Goal: Task Accomplishment & Management: Complete application form

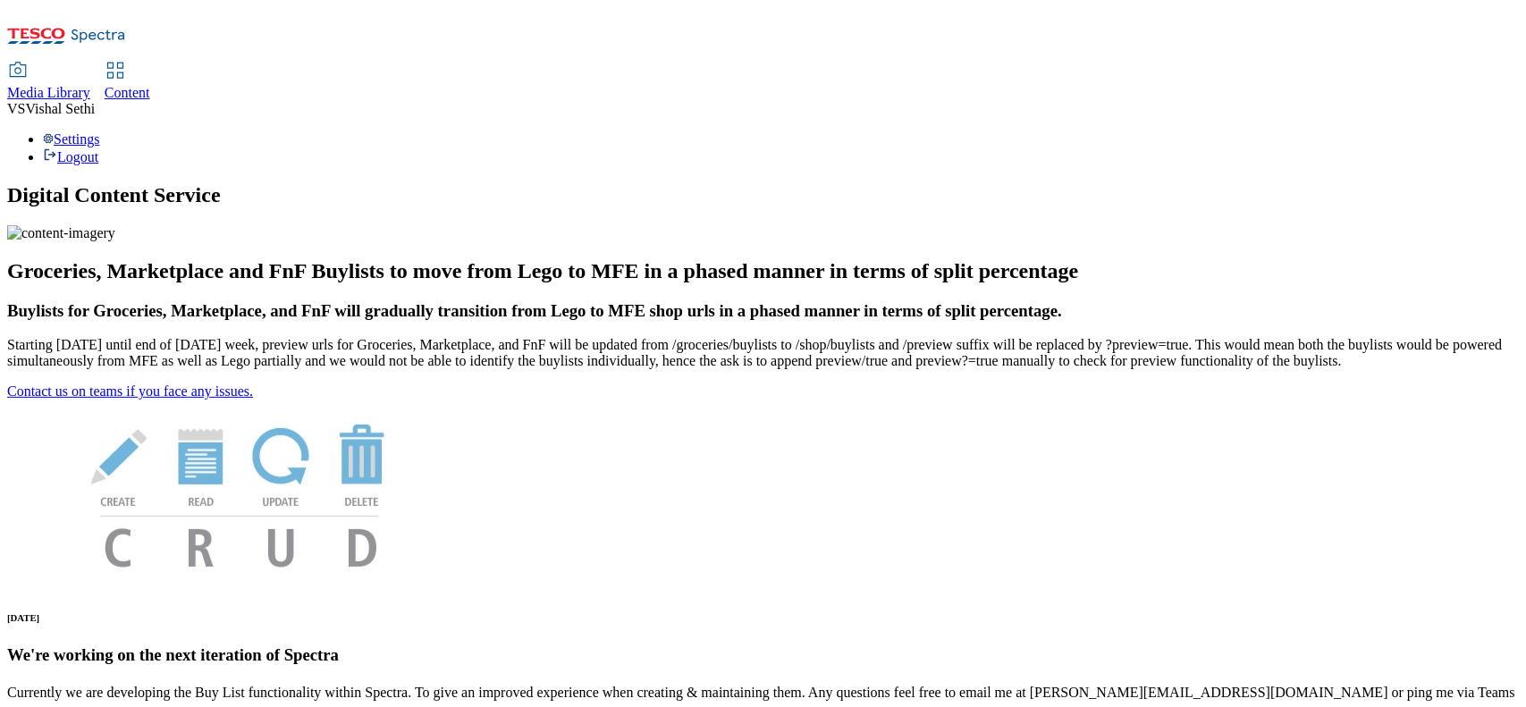
click at [150, 85] on span "Content" at bounding box center [128, 92] width 46 height 15
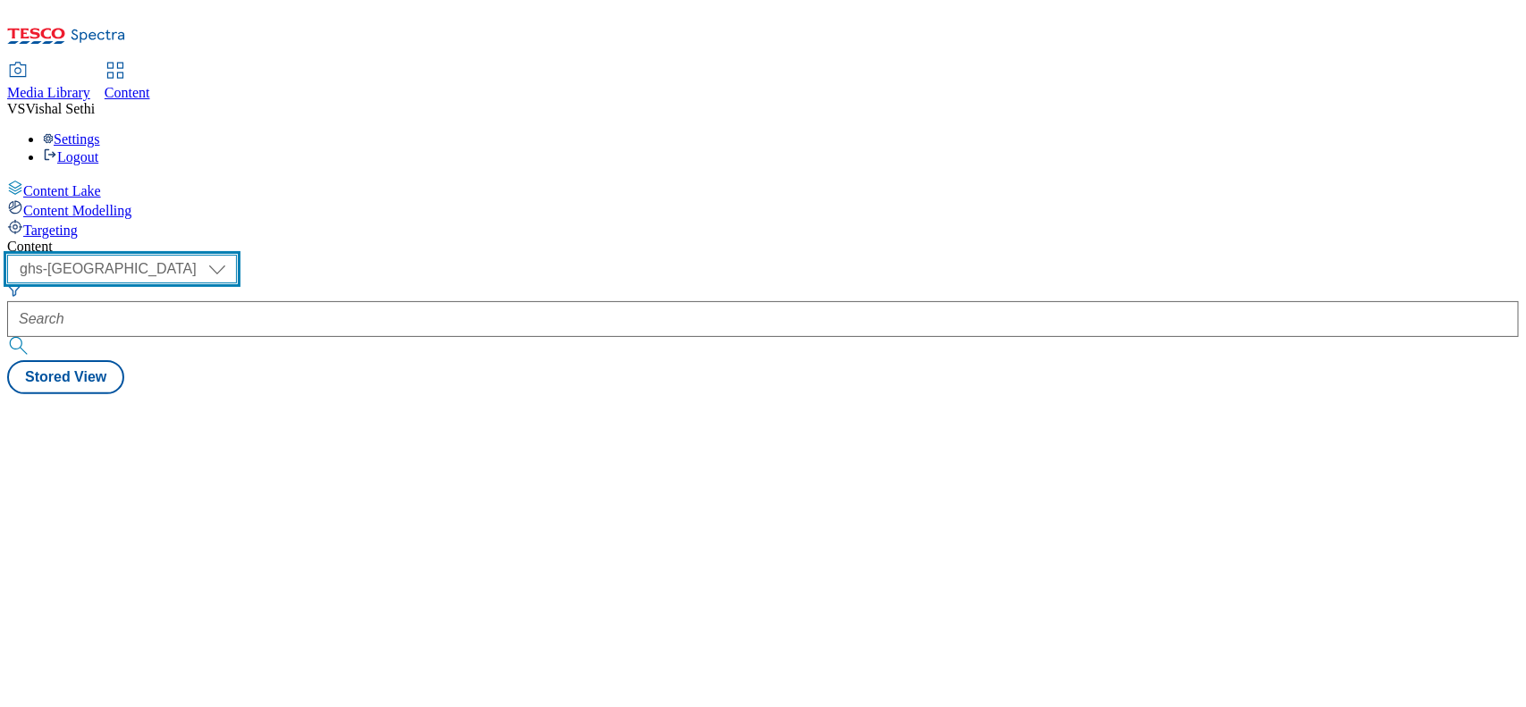
click at [237, 255] on select "ghs-roi ghs-uk" at bounding box center [122, 269] width 230 height 29
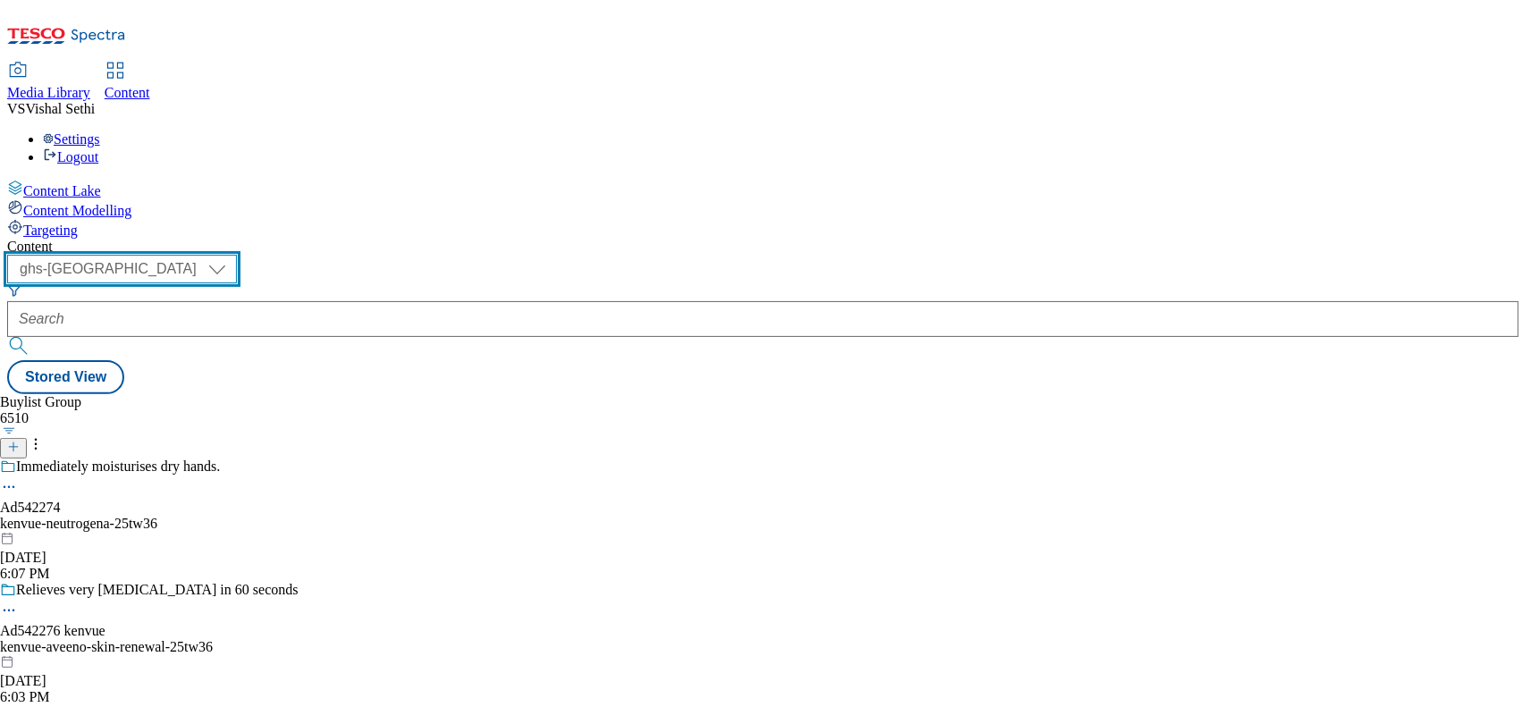
select select "ghs-roi"
click at [232, 255] on select "ghs-roi ghs-uk" at bounding box center [122, 269] width 230 height 29
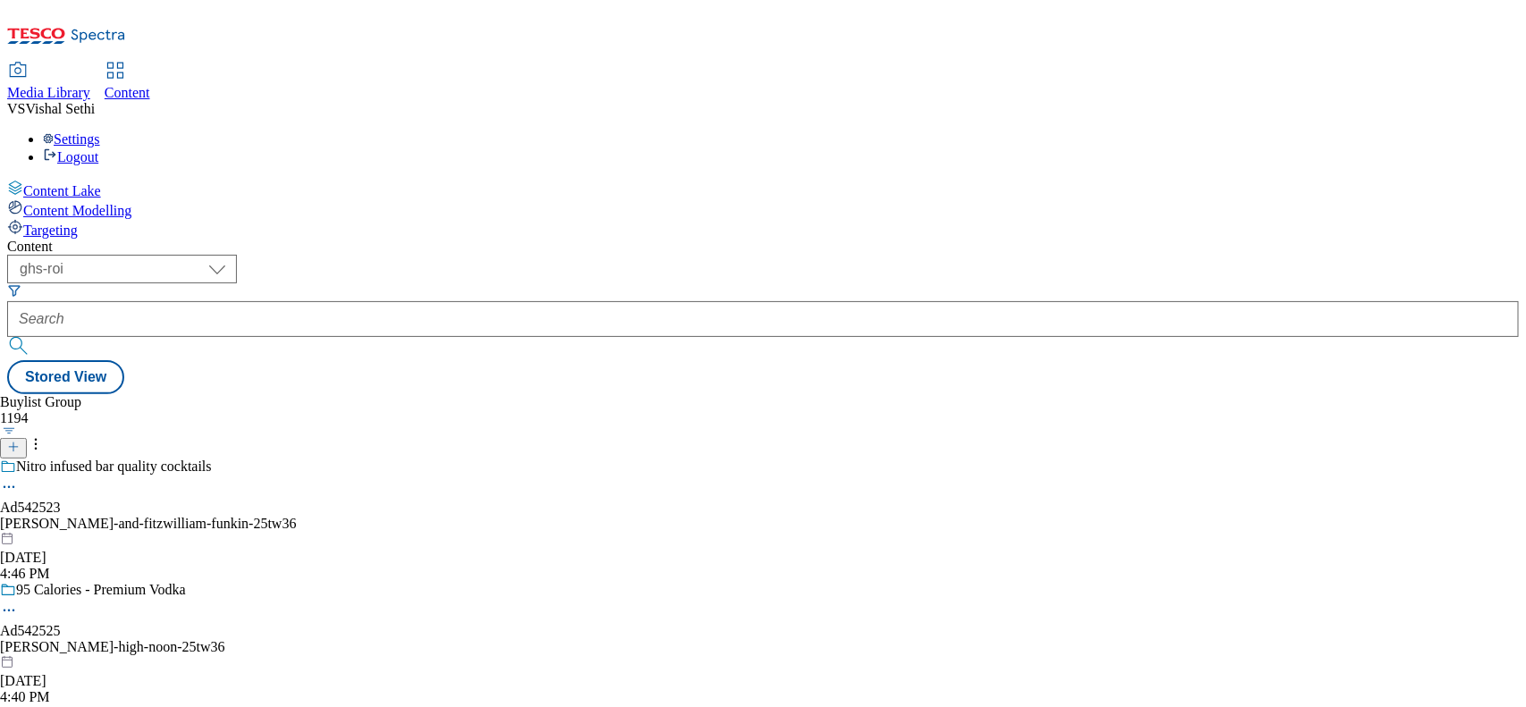
click at [13, 442] on line at bounding box center [13, 446] width 0 height 9
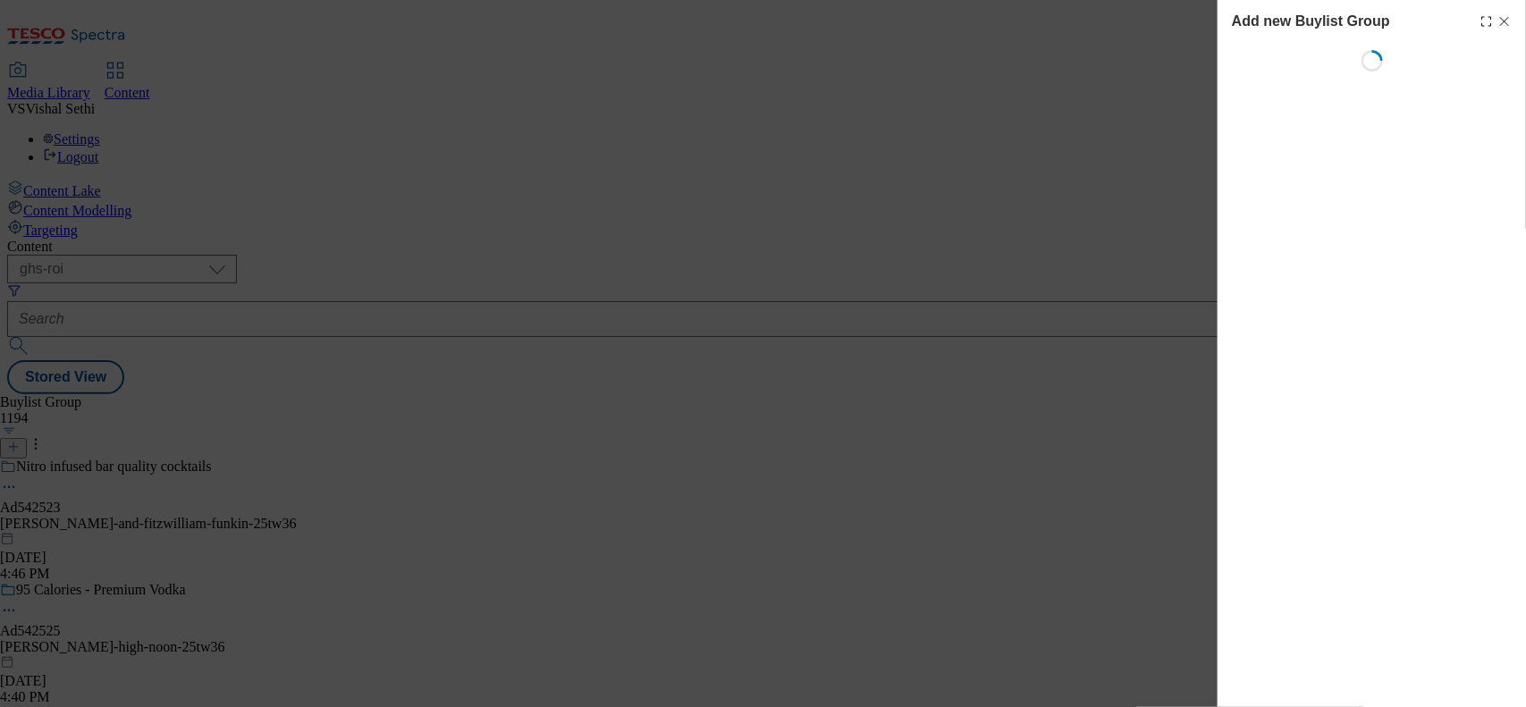
click at [1507, 12] on div "Add new Buylist Group" at bounding box center [1372, 21] width 280 height 21
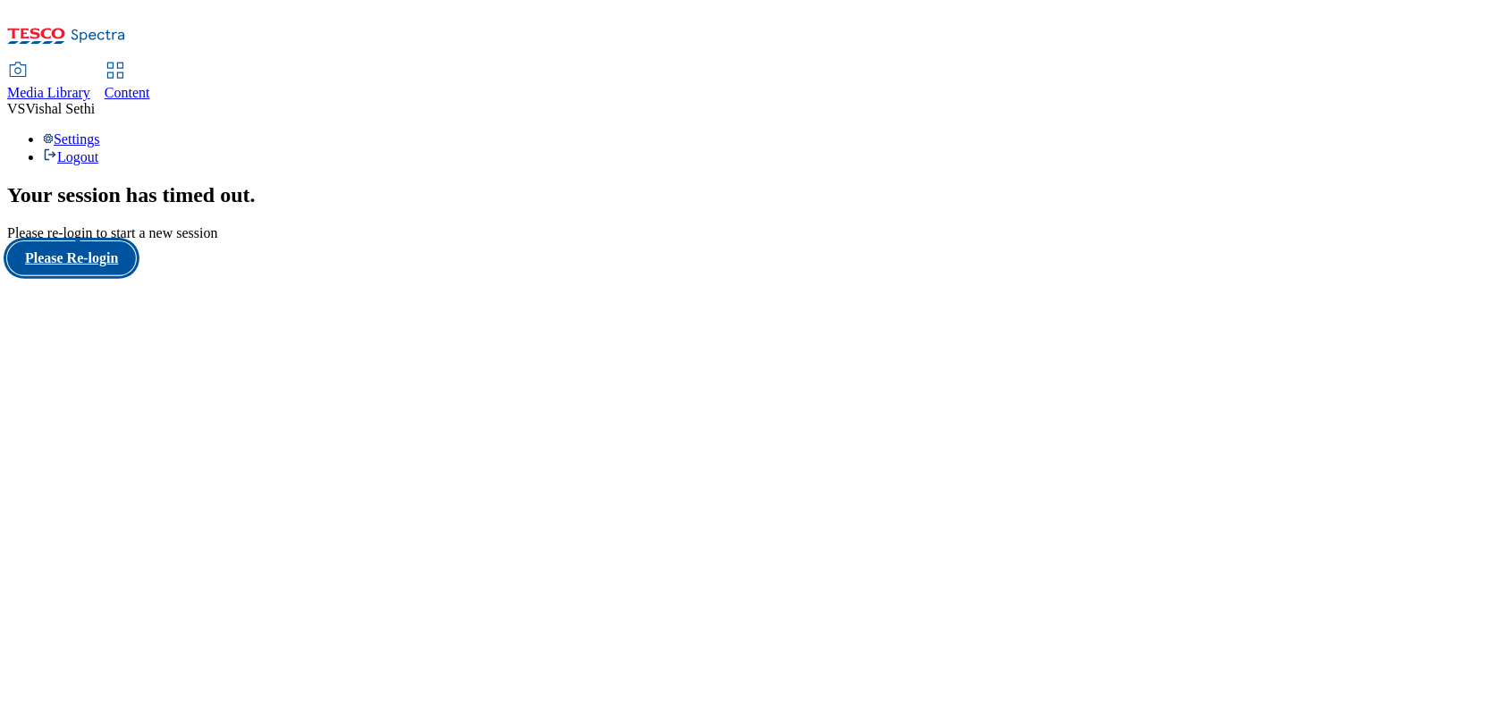
click at [88, 275] on button "Please Re-login" at bounding box center [71, 258] width 129 height 34
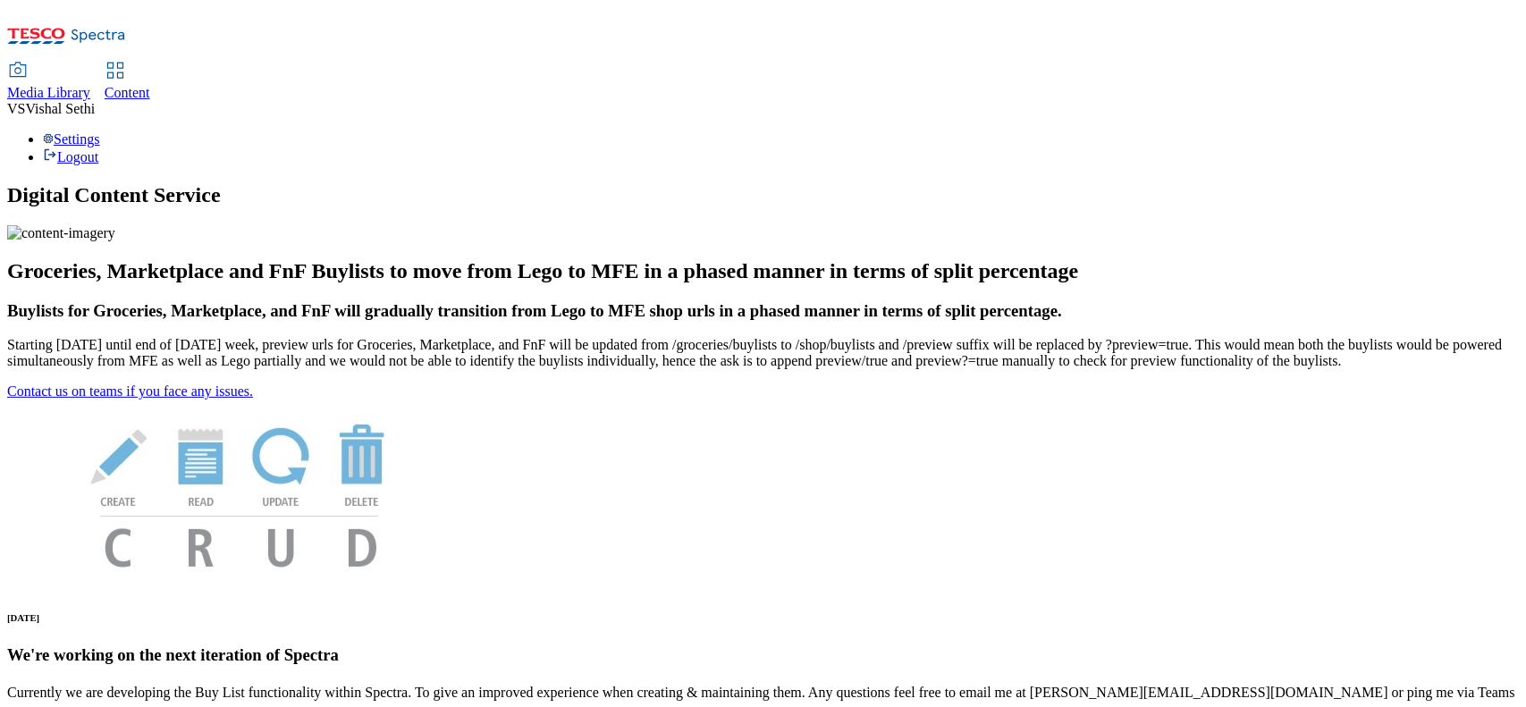
click at [150, 85] on span "Content" at bounding box center [128, 92] width 46 height 15
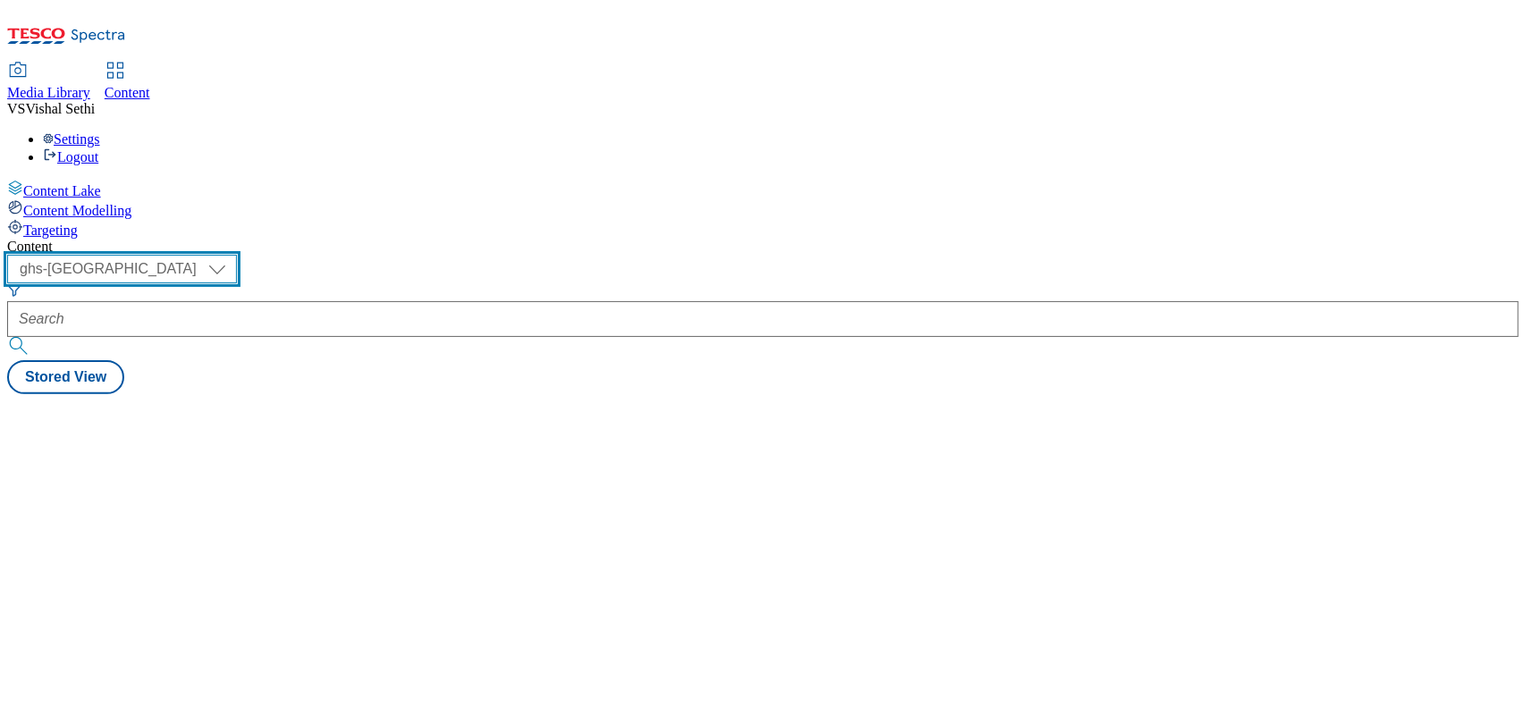
click at [237, 255] on select "ghs-roi ghs-uk" at bounding box center [122, 269] width 230 height 29
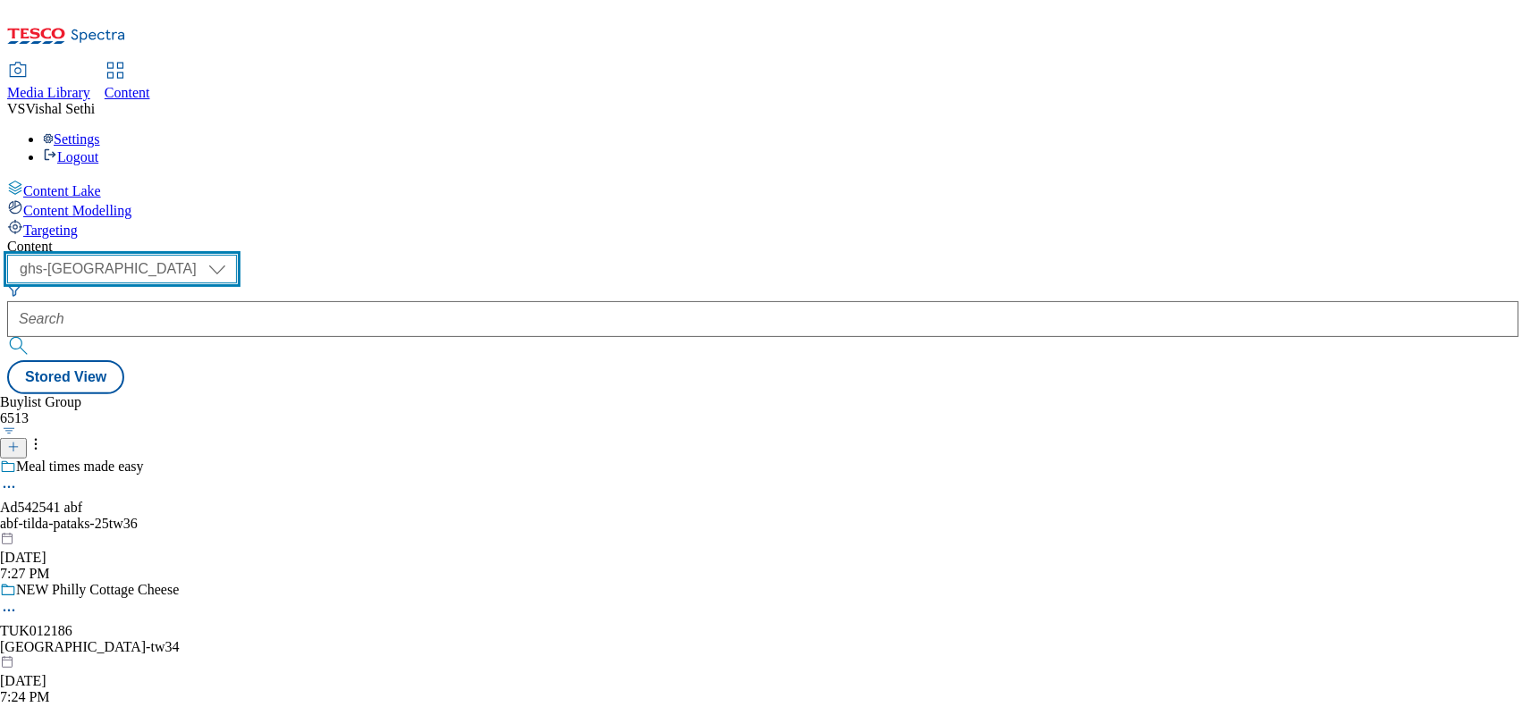
select select "ghs-roi"
click at [232, 255] on select "ghs-roi ghs-uk" at bounding box center [122, 269] width 230 height 29
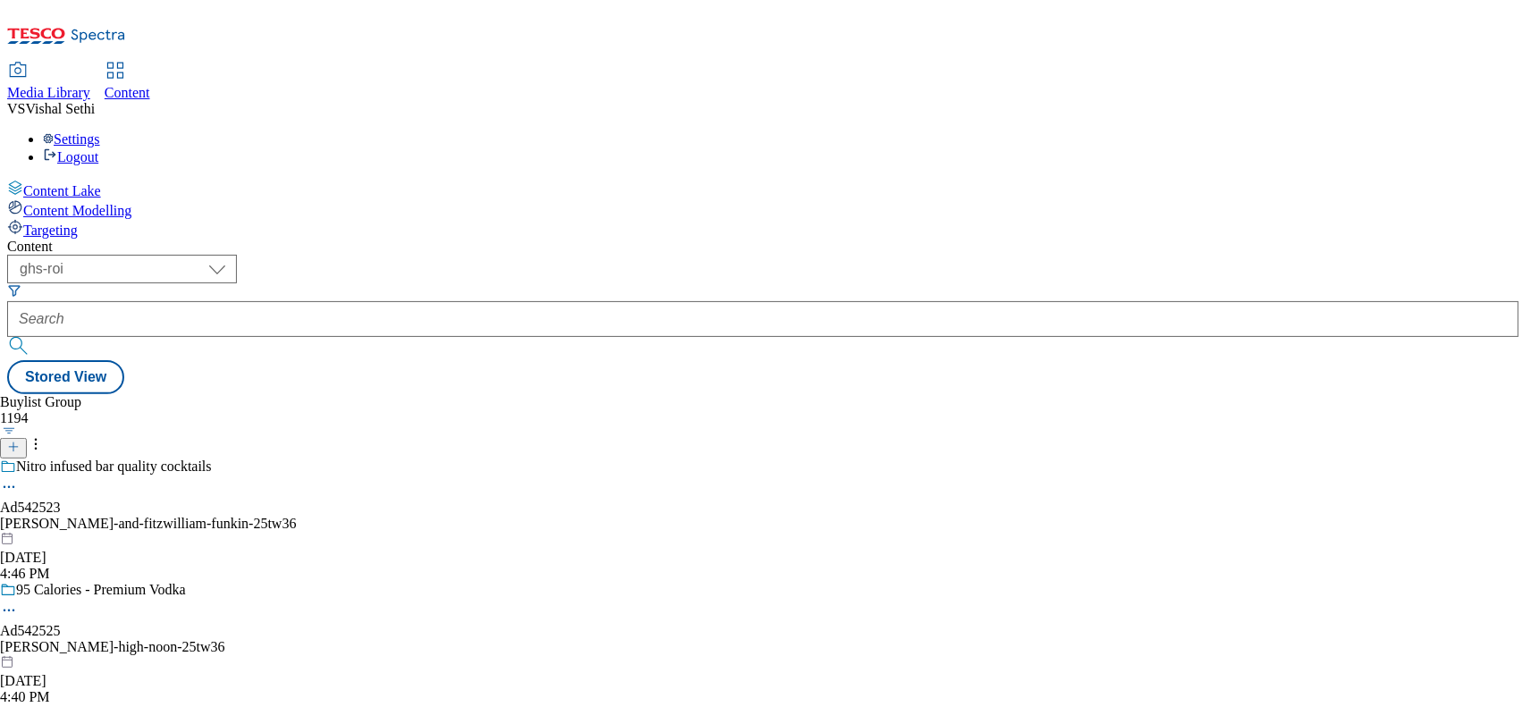
click at [20, 441] on icon at bounding box center [13, 447] width 13 height 13
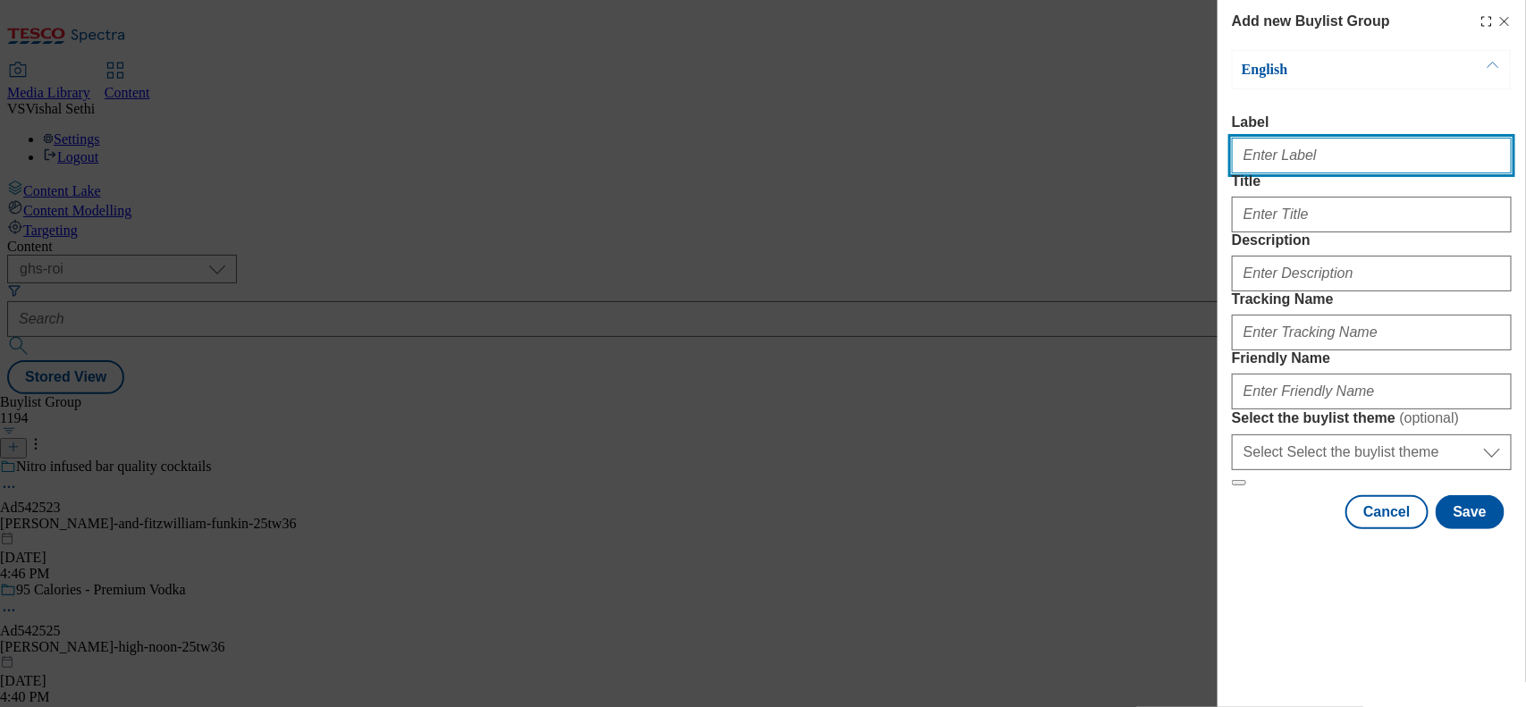
click at [1220, 164] on input "Label" at bounding box center [1372, 156] width 280 height 36
paste input "542265"
type input "Ad542265"
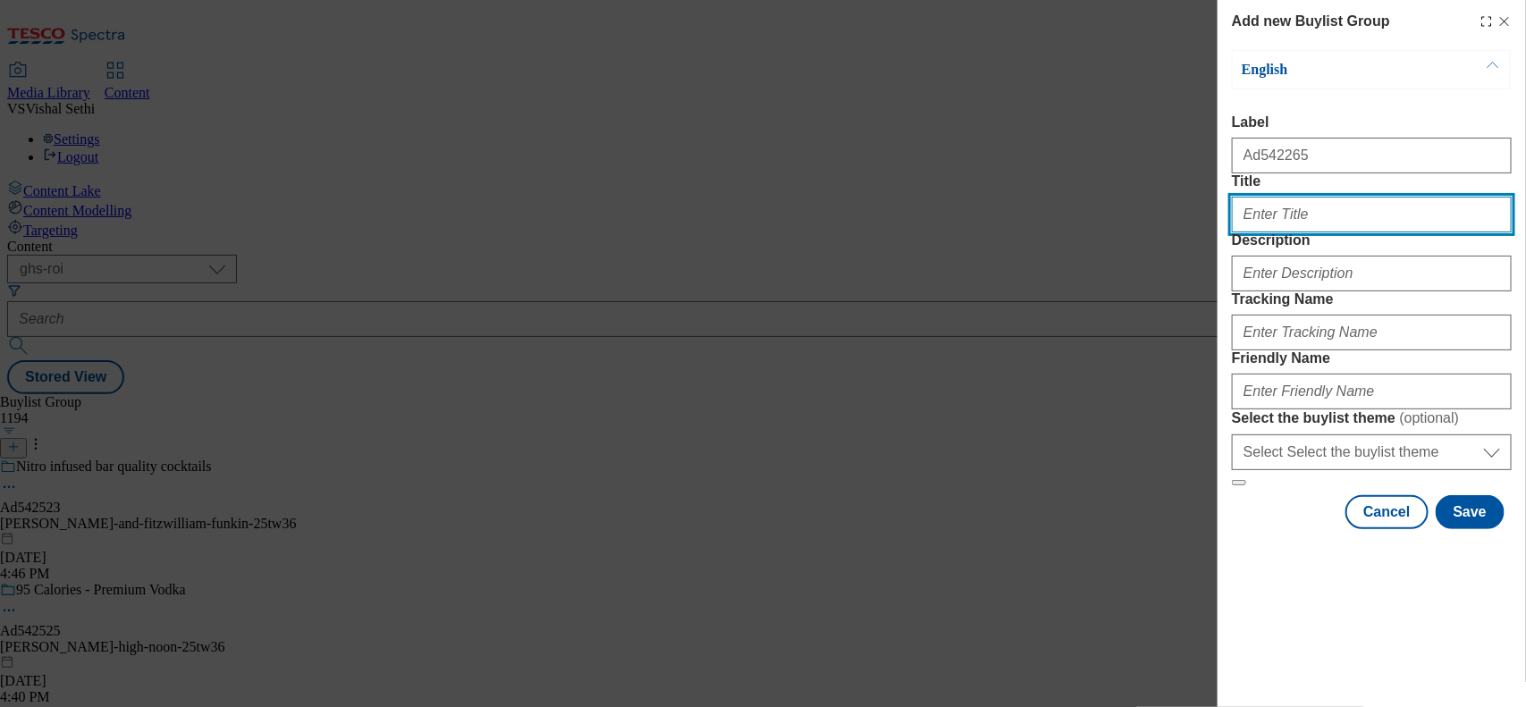
click at [1220, 232] on input "Title" at bounding box center [1372, 215] width 280 height 36
type input "b"
type input "It's our time"
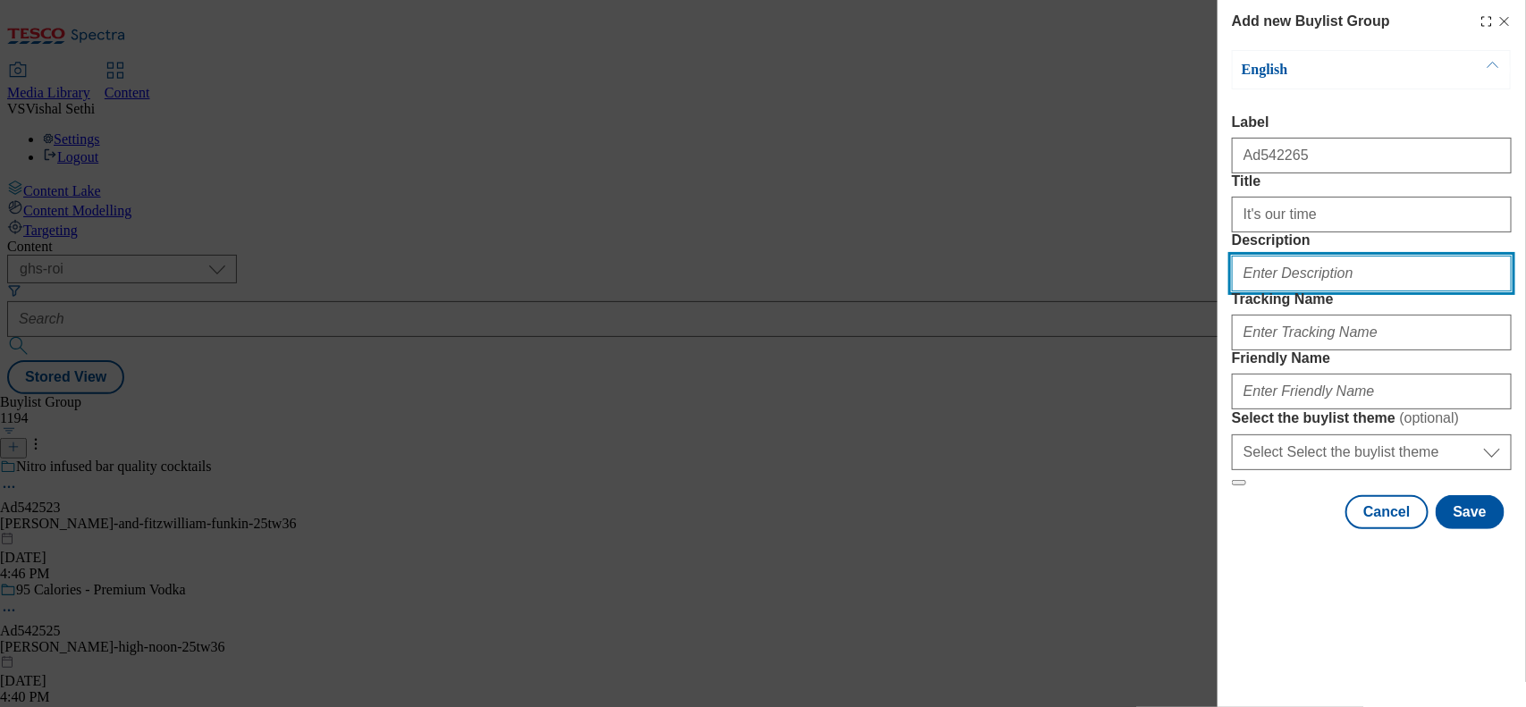
click at [1220, 291] on input "Description" at bounding box center [1372, 274] width 280 height 36
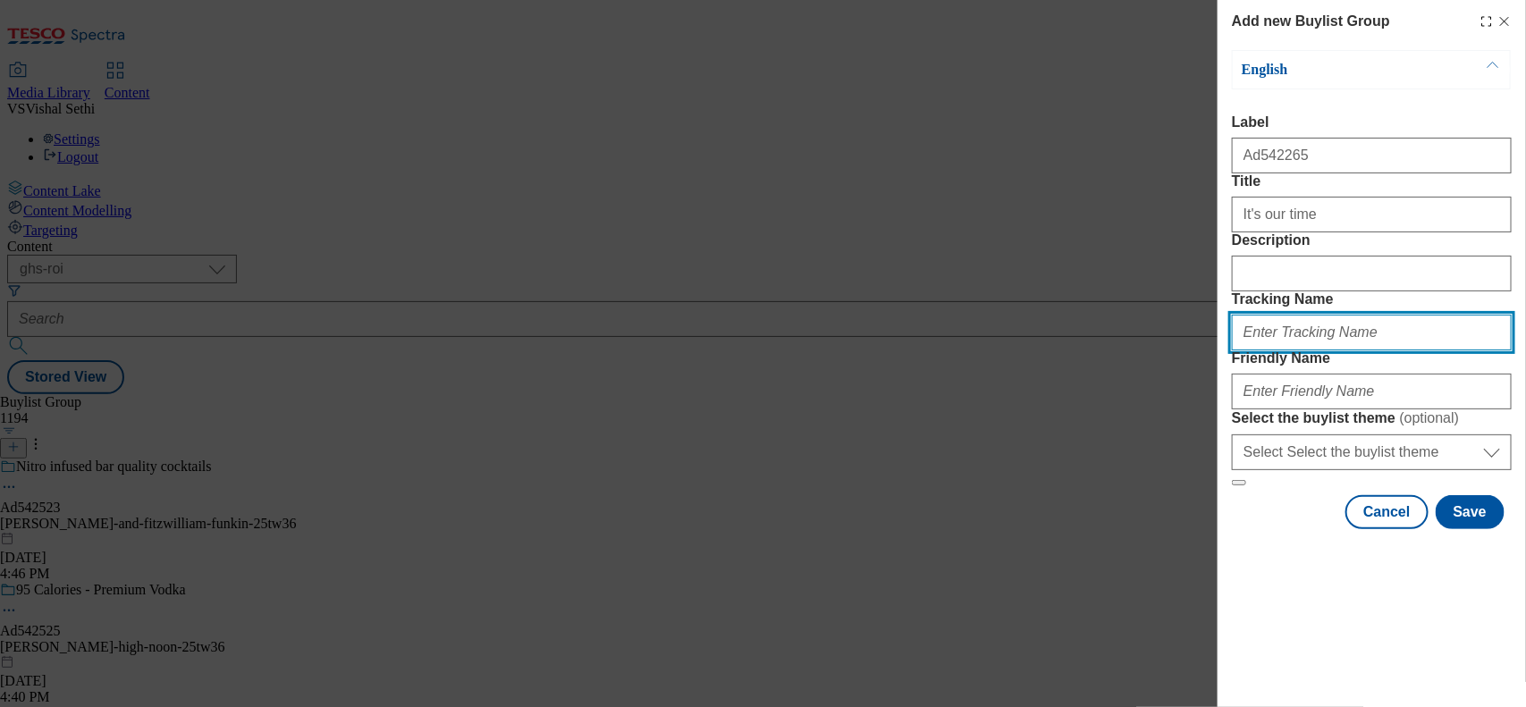
click at [1220, 350] on input "Tracking Name" at bounding box center [1372, 333] width 280 height 36
paste input "542265"
type input "DH_AD542265"
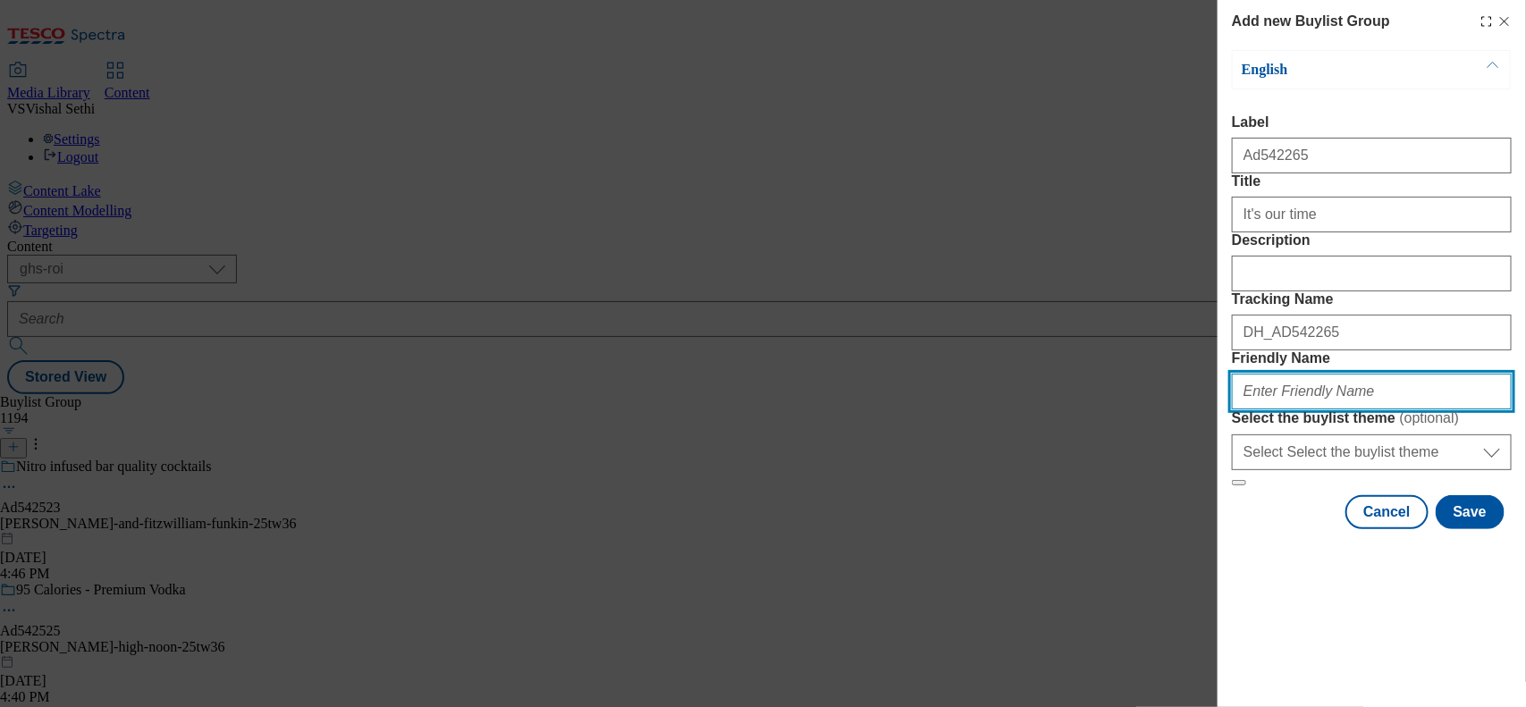
click at [1220, 409] on input "Friendly Name" at bounding box center [1372, 392] width 280 height 36
type input "bulmer-irish-cider-25tw37"
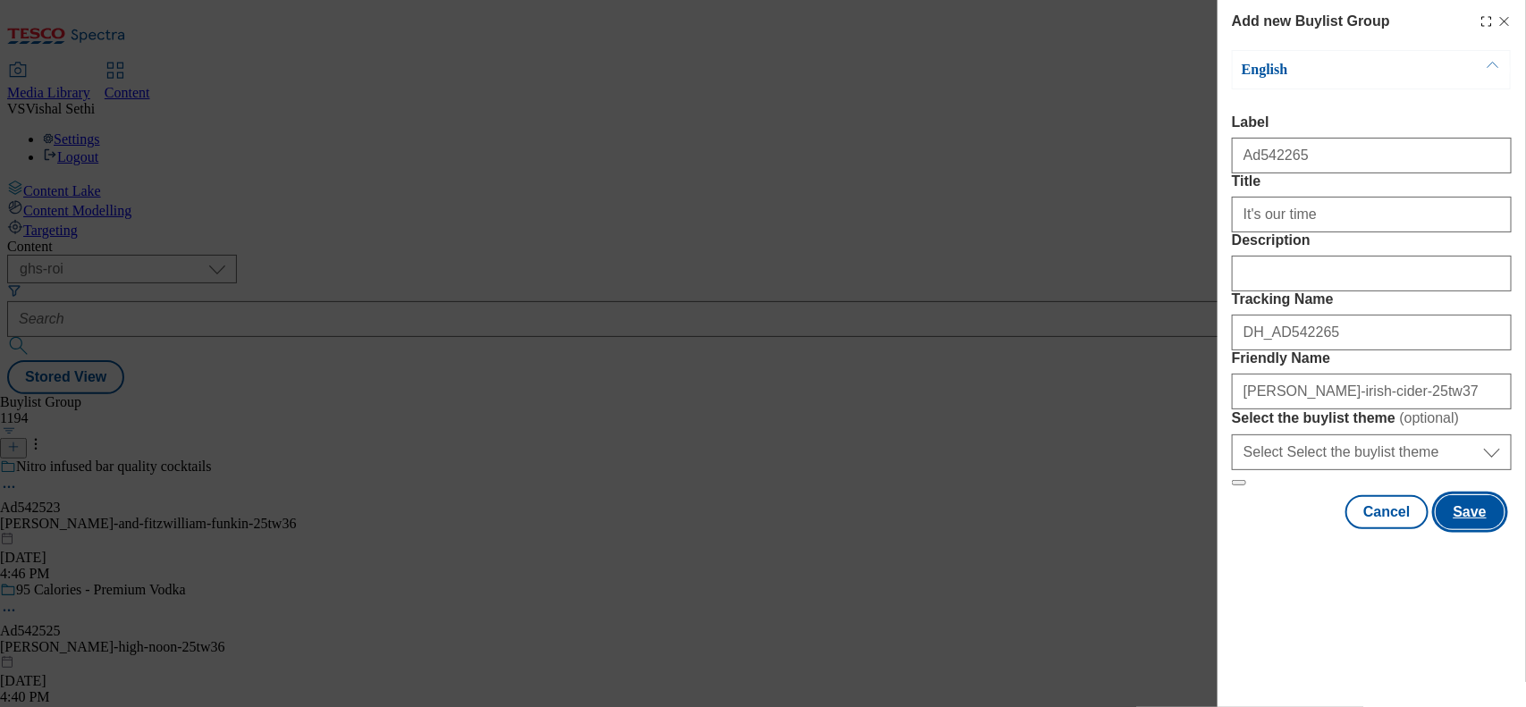
click at [1220, 529] on button "Save" at bounding box center [1470, 512] width 69 height 34
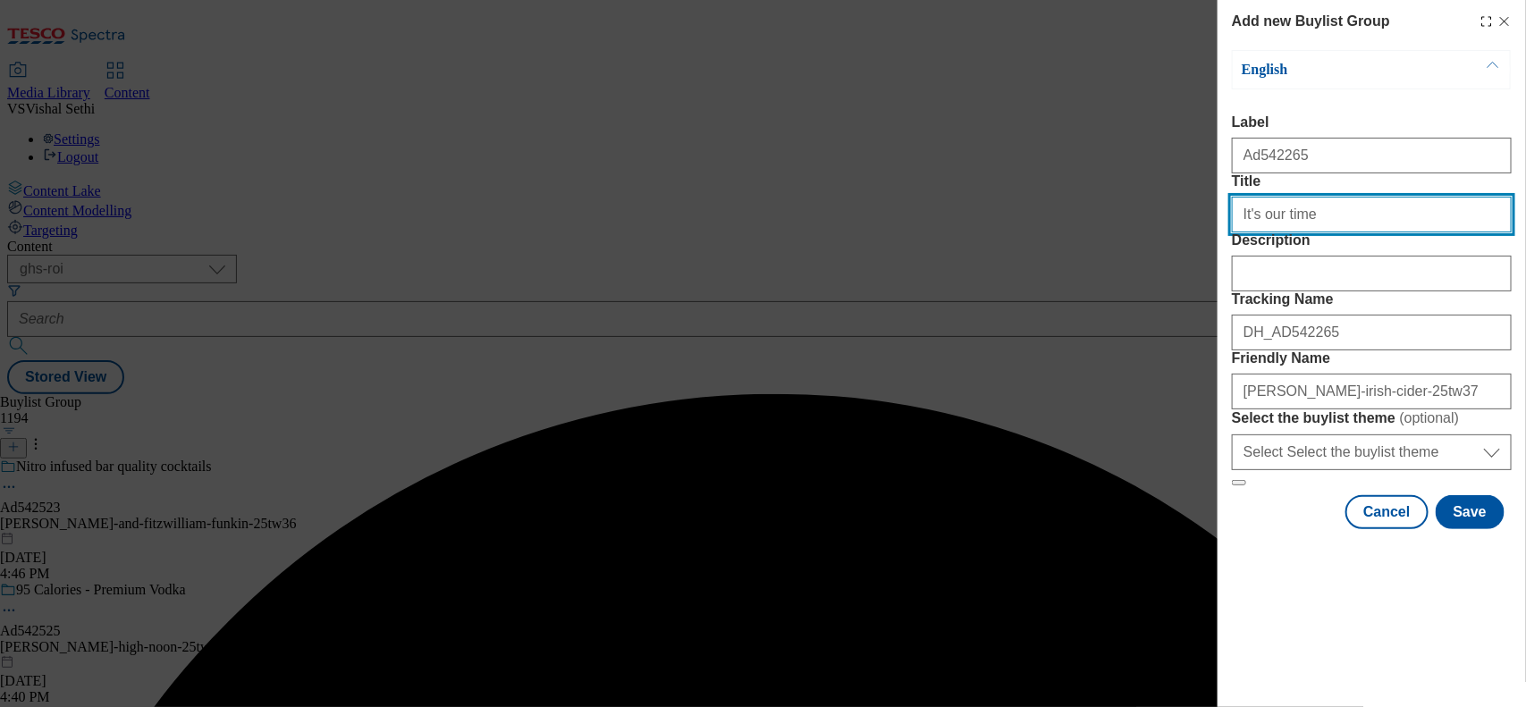
click at [1220, 232] on input "It's our time" at bounding box center [1372, 215] width 280 height 36
type input "It's our time"
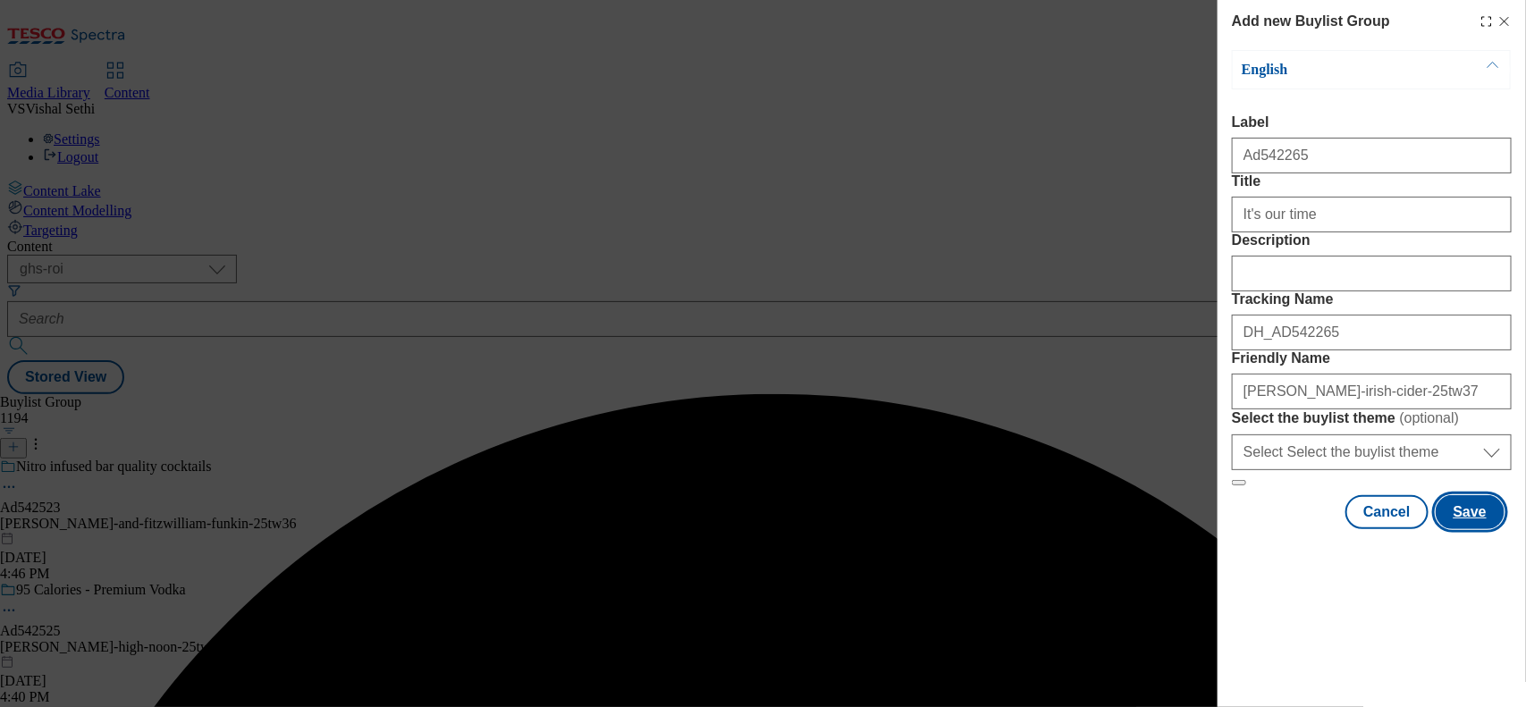
click at [1220, 529] on button "Save" at bounding box center [1470, 512] width 69 height 34
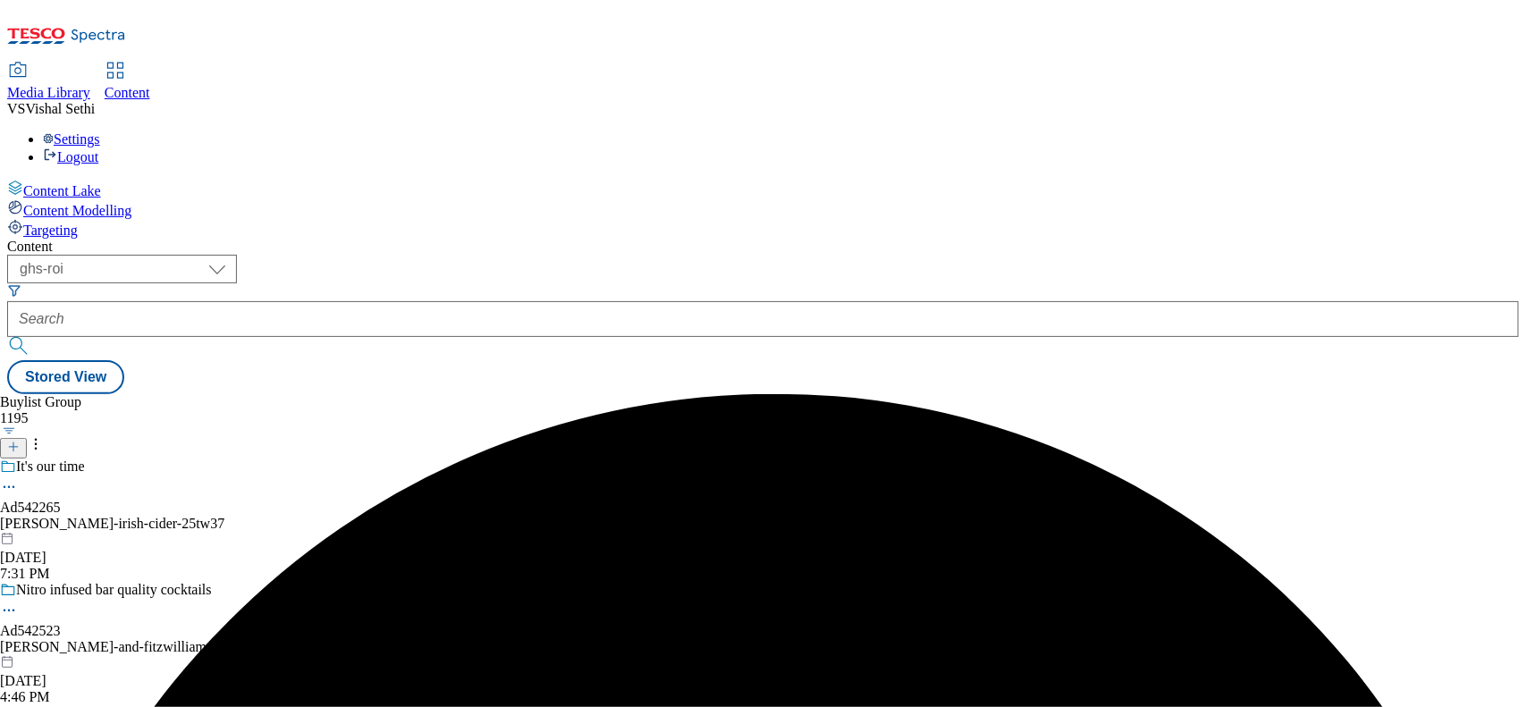
click at [297, 516] on div "bulmer-irish-cider-25tw37" at bounding box center [148, 524] width 297 height 16
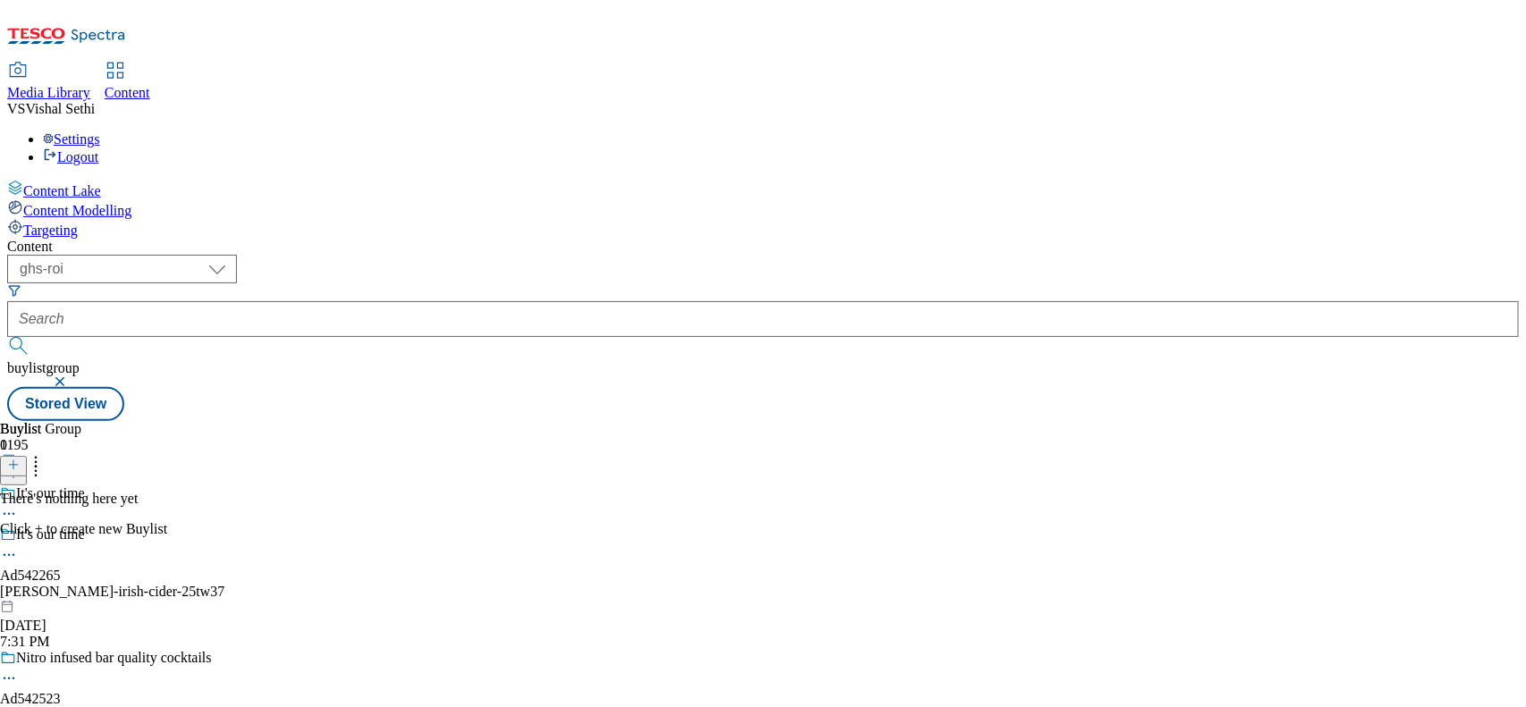
click at [20, 459] on icon at bounding box center [13, 465] width 13 height 13
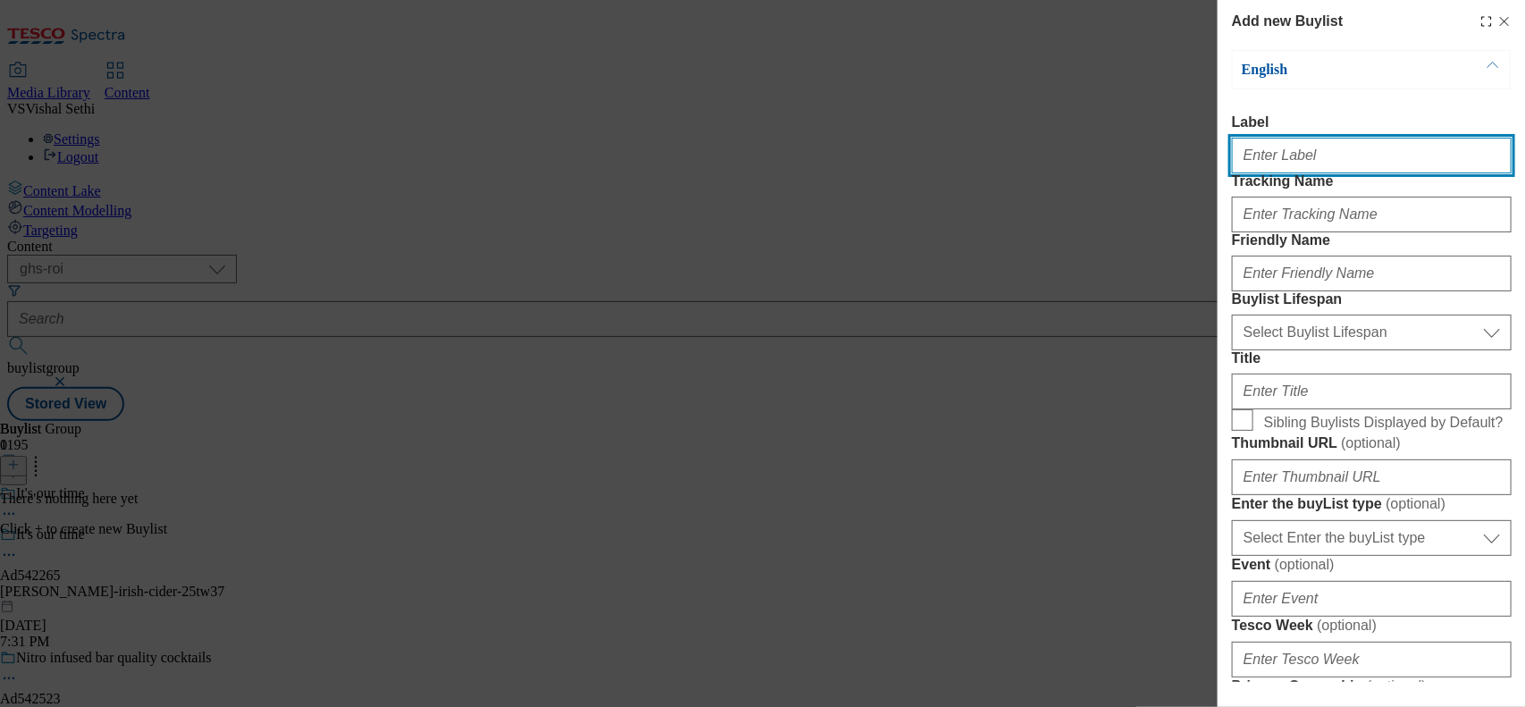
drag, startPoint x: 1311, startPoint y: 172, endPoint x: 1320, endPoint y: 171, distance: 9.0
click at [1220, 170] on input "Label" at bounding box center [1372, 156] width 280 height 36
paste input "542265"
type input "Ad542265"
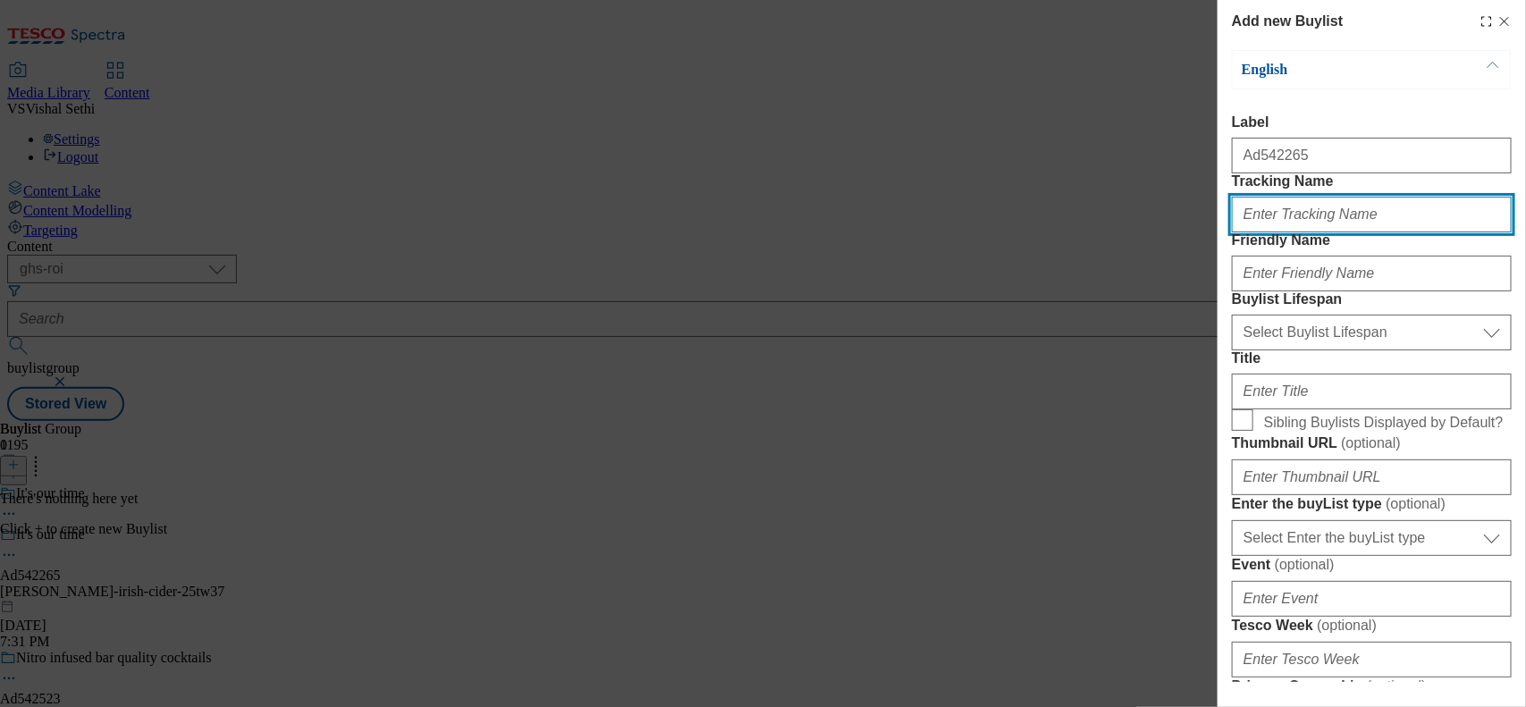
click at [1220, 232] on input "Tracking Name" at bounding box center [1372, 215] width 280 height 36
paste input "542265"
type input "DH_AD542265"
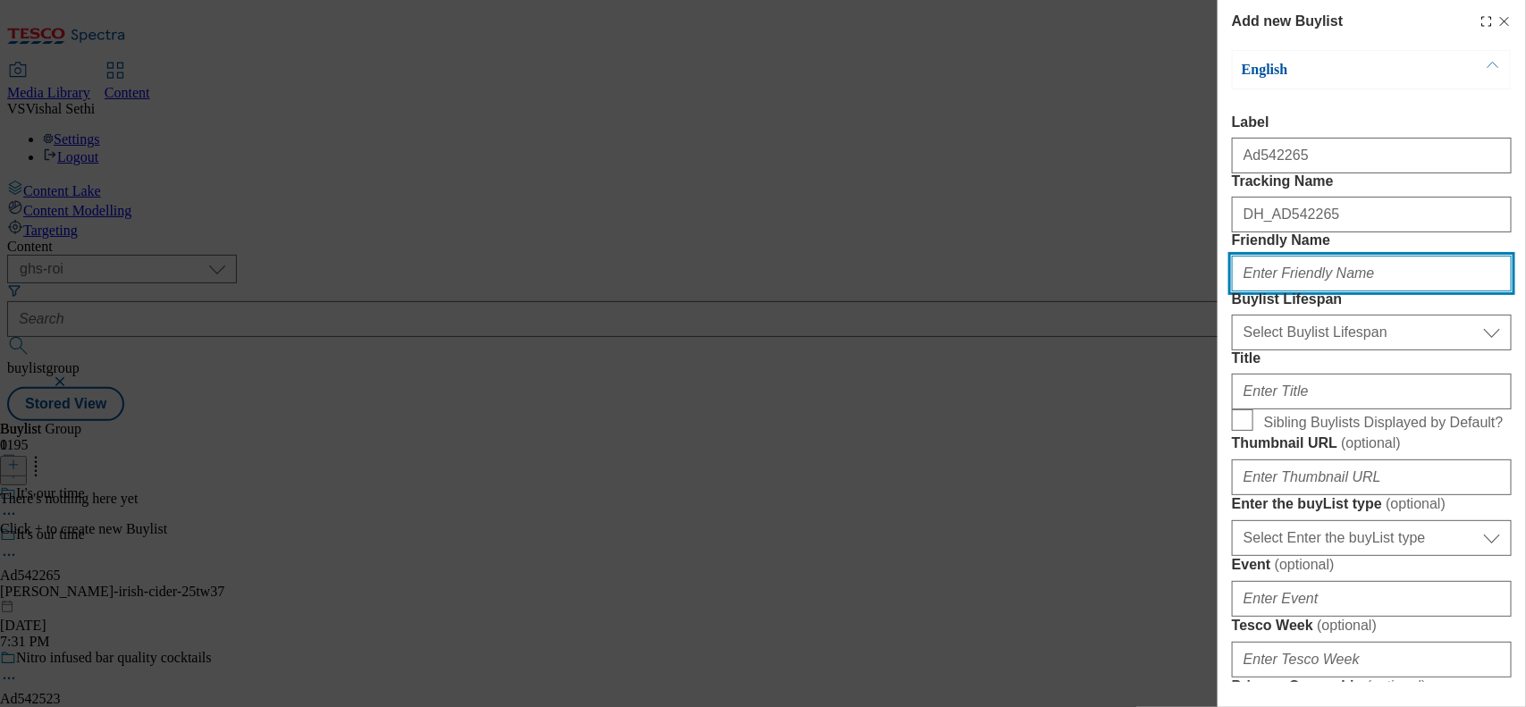
click at [1220, 291] on input "Friendly Name" at bounding box center [1372, 274] width 280 height 36
type input "bulmers"
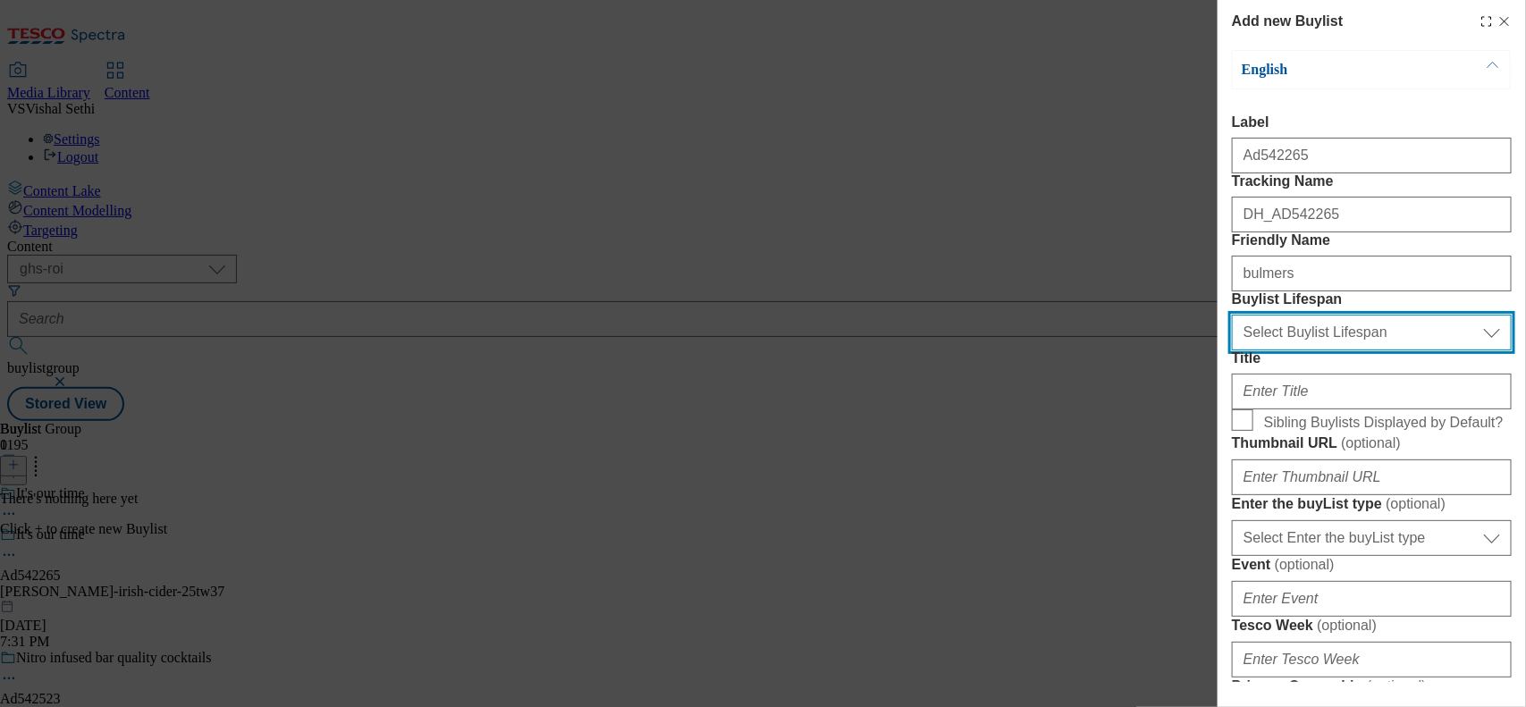
drag, startPoint x: 1299, startPoint y: 436, endPoint x: 1299, endPoint y: 447, distance: 10.7
click at [1220, 350] on select "Select Buylist Lifespan evergreen seasonal tactical" at bounding box center [1372, 333] width 280 height 36
select select "tactical"
click at [1220, 350] on select "Select Buylist Lifespan evergreen seasonal tactical" at bounding box center [1372, 333] width 280 height 36
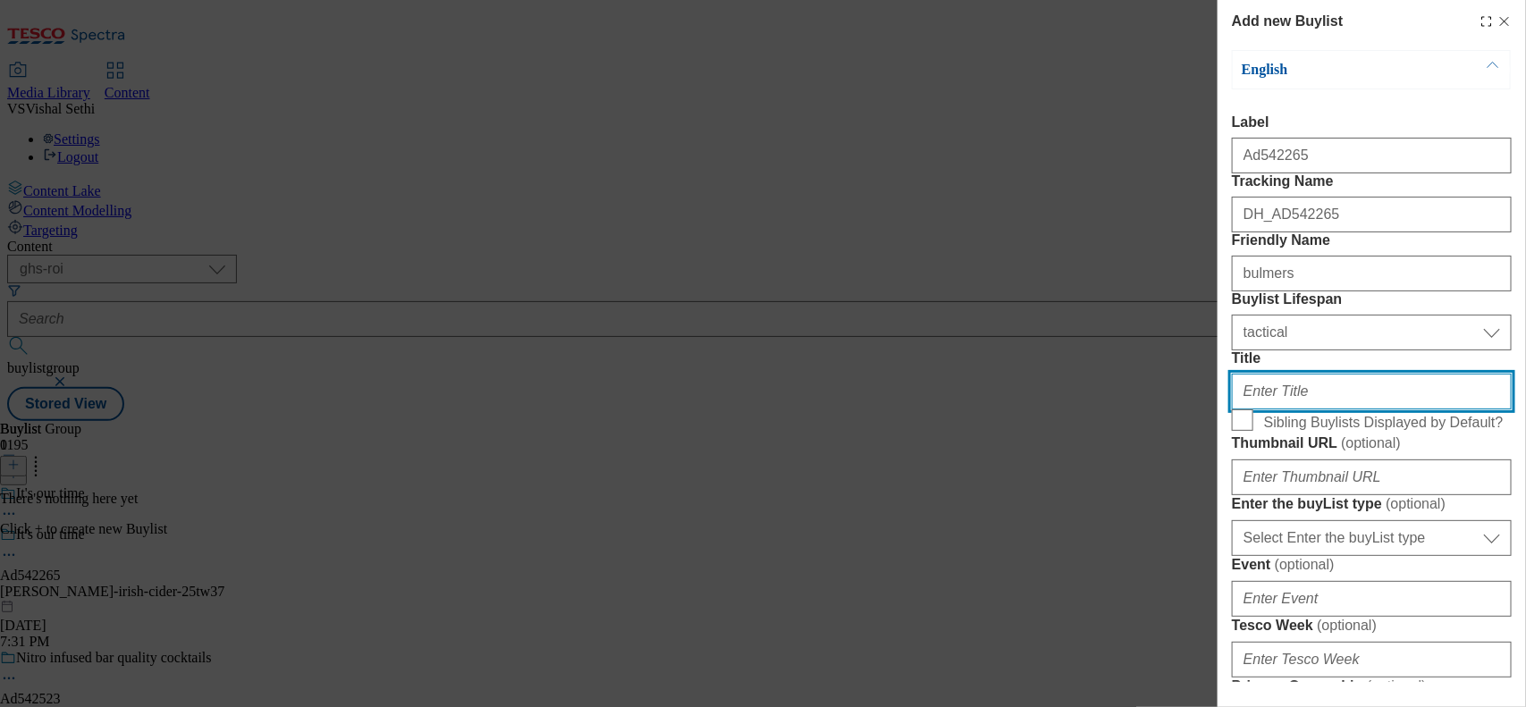
click at [1220, 409] on input "Title" at bounding box center [1372, 392] width 280 height 36
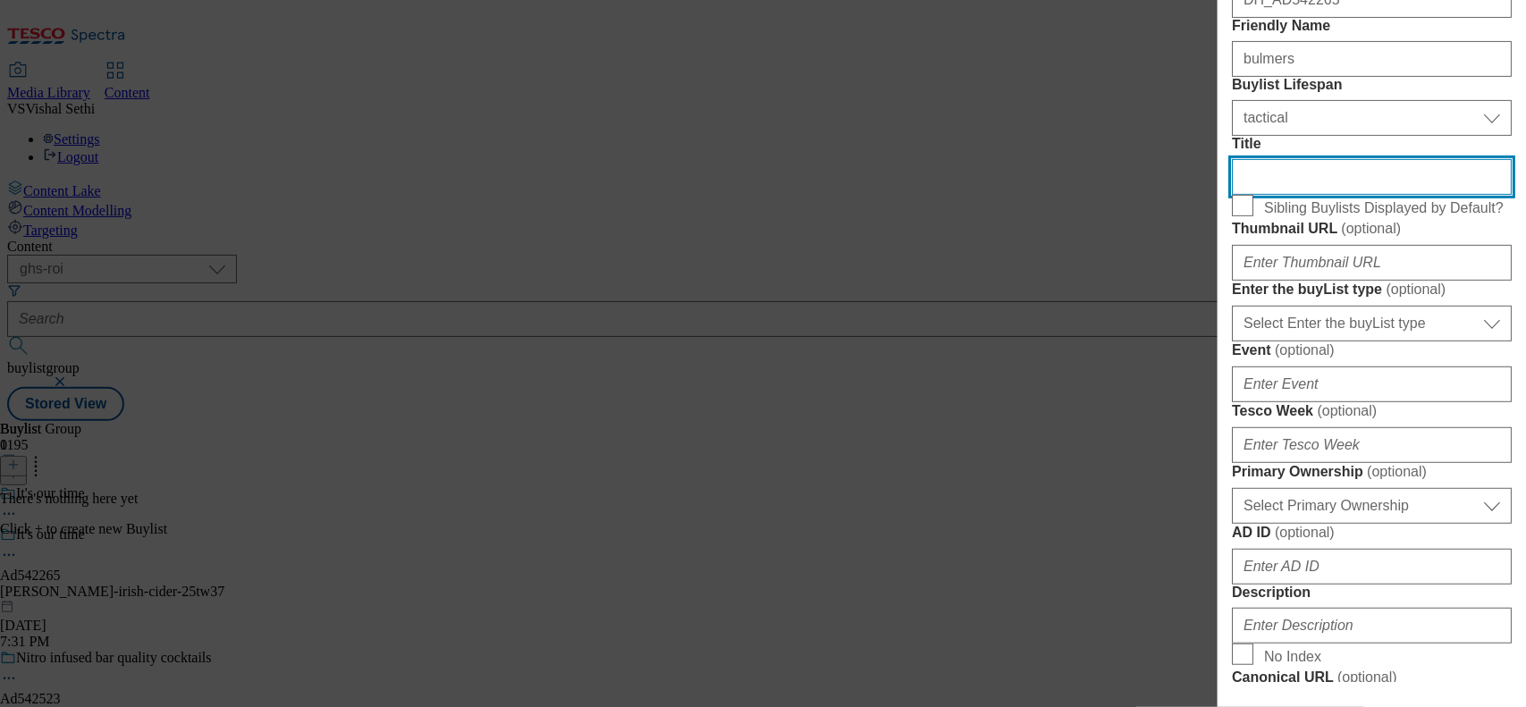
scroll to position [223, 0]
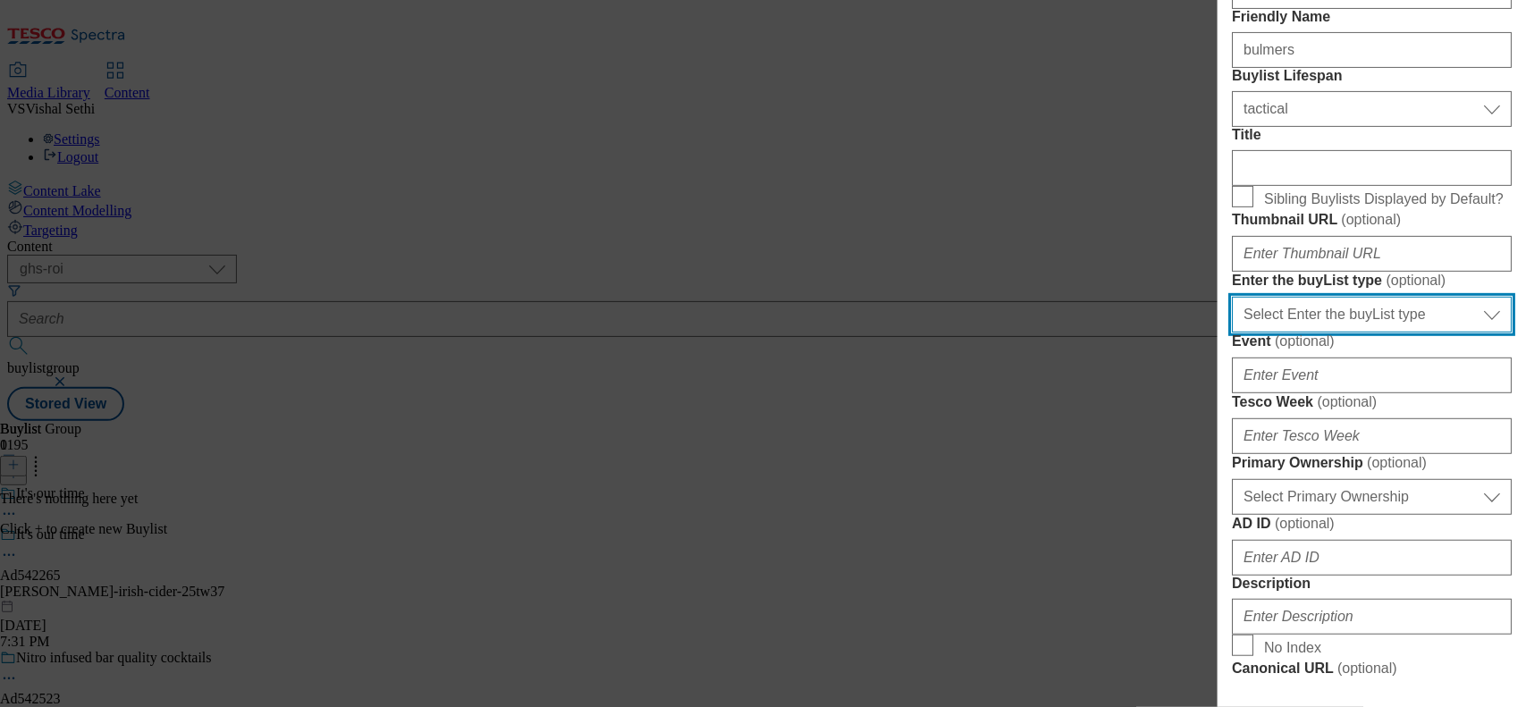
click at [1220, 333] on select "Select Enter the buyList type event supplier funded long term >4 weeks supplier…" at bounding box center [1372, 315] width 280 height 36
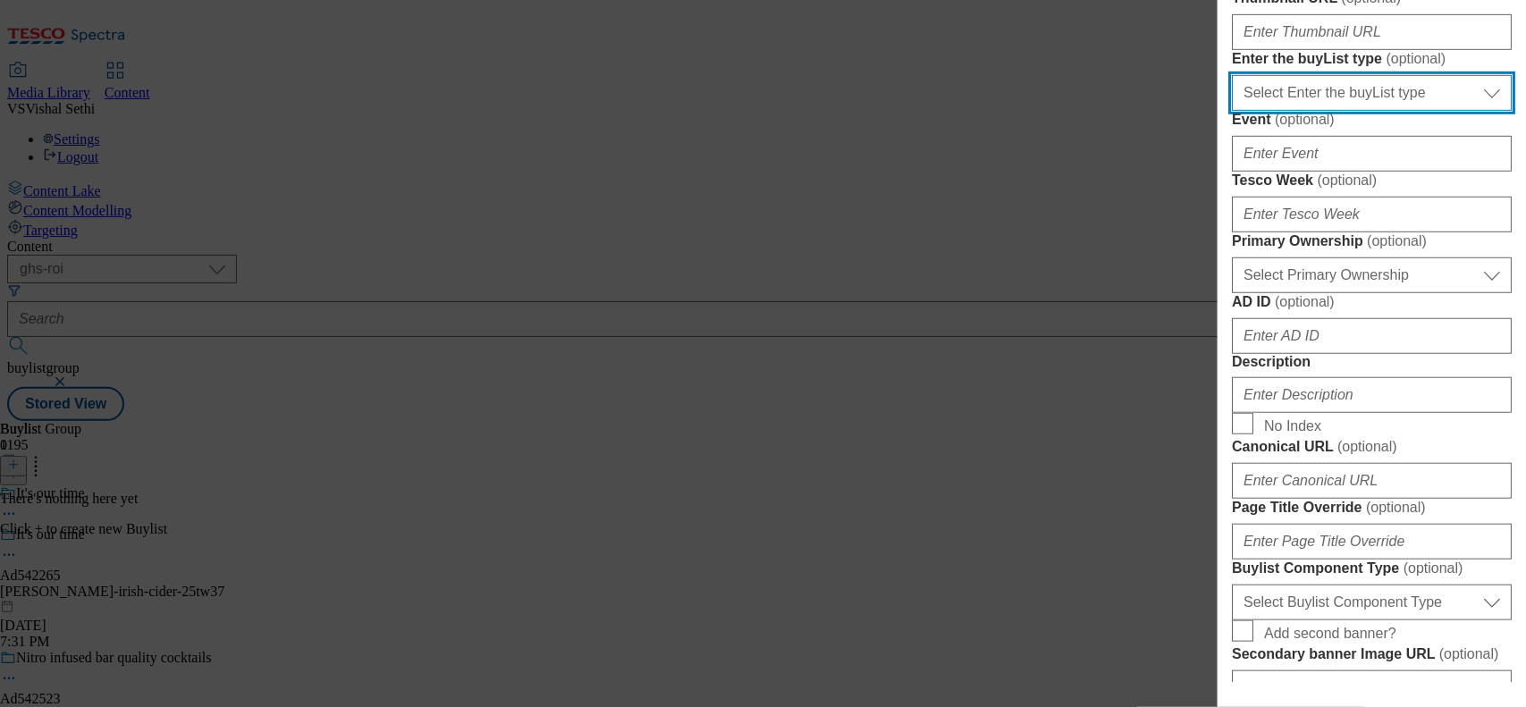
scroll to position [447, 0]
click at [1220, 109] on select "Select Enter the buyList type event supplier funded long term >4 weeks supplier…" at bounding box center [1372, 91] width 280 height 36
select select "supplier funded short term 1-3 weeks"
click at [1220, 109] on select "Select Enter the buyList type event supplier funded long term >4 weeks supplier…" at bounding box center [1372, 91] width 280 height 36
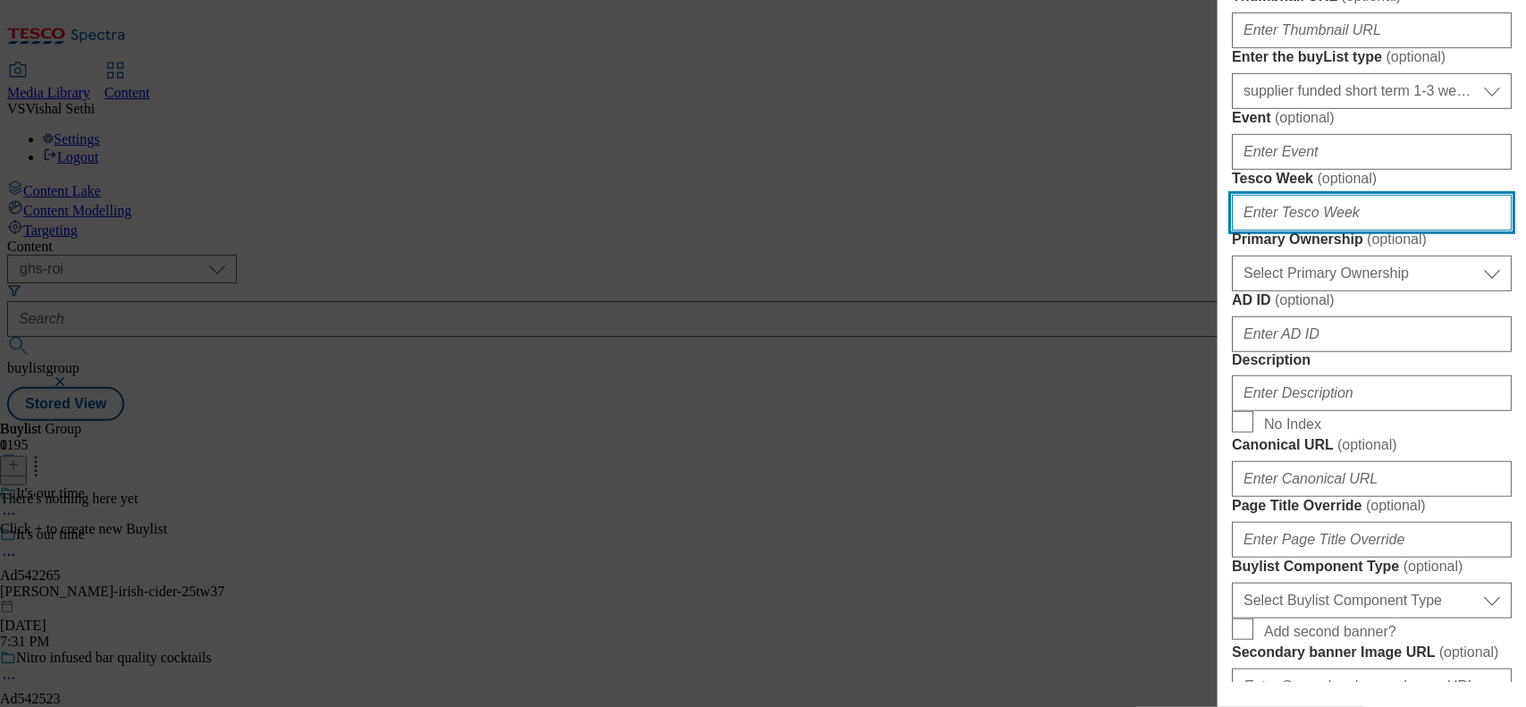
click at [1220, 231] on input "Tesco Week ( optional )" at bounding box center [1372, 213] width 280 height 36
type input "37"
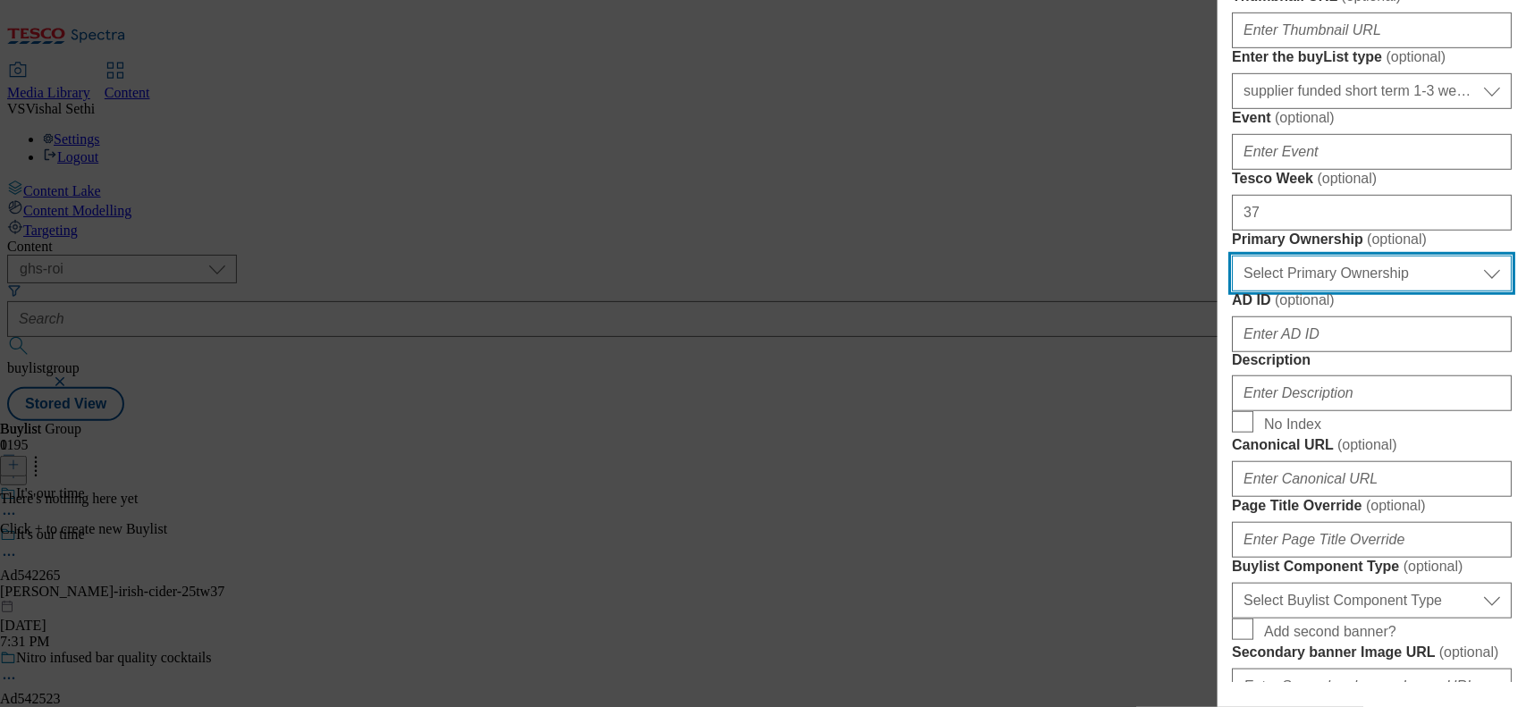
drag, startPoint x: 1323, startPoint y: 566, endPoint x: 1324, endPoint y: 582, distance: 16.1
click at [1220, 291] on select "Select Primary Ownership tesco dunnhumby" at bounding box center [1372, 274] width 280 height 36
select select "dunnhumby"
click at [1220, 291] on select "Select Primary Ownership tesco dunnhumby" at bounding box center [1372, 274] width 280 height 36
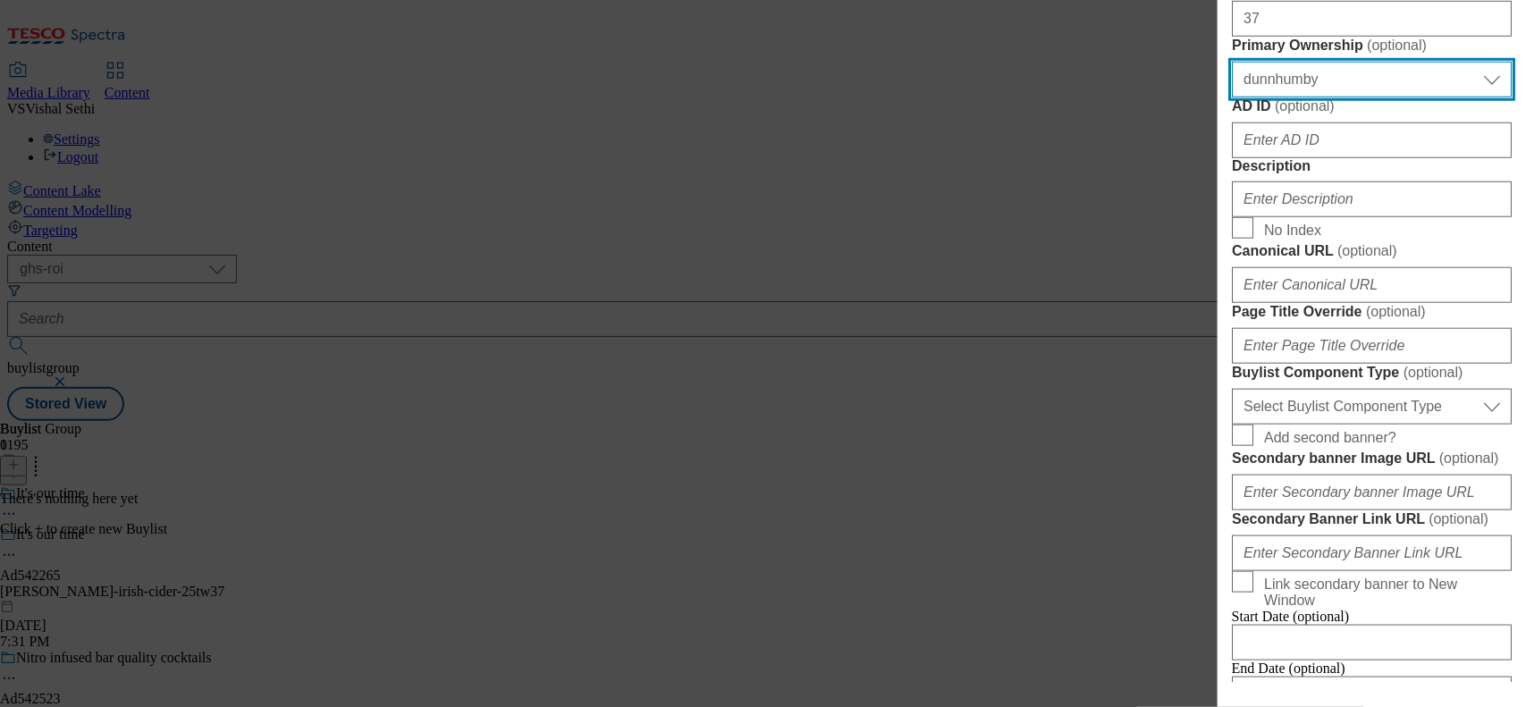
scroll to position [670, 0]
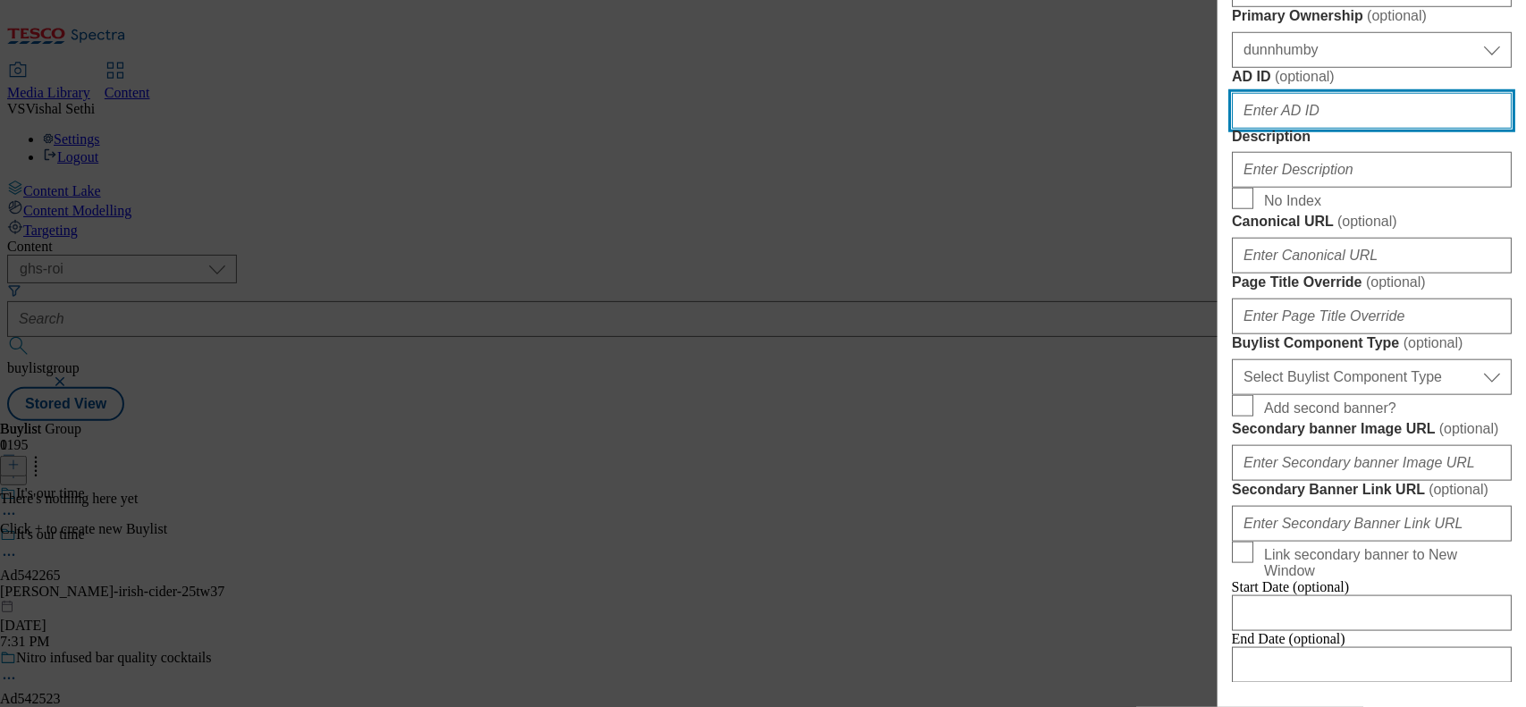
click at [1220, 129] on input "AD ID ( optional )" at bounding box center [1372, 111] width 280 height 36
paste input "542265"
type input "542265"
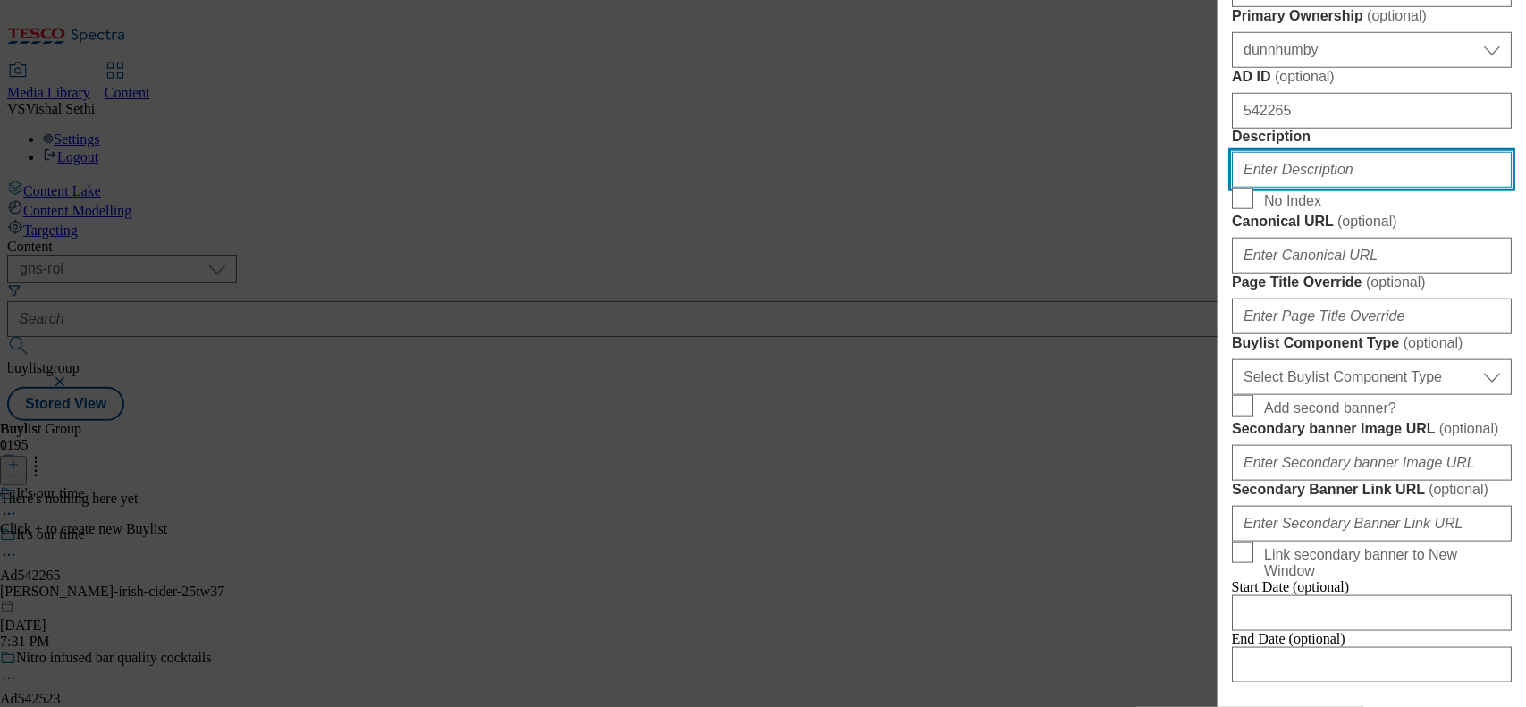
click at [1220, 188] on input "Description" at bounding box center [1372, 170] width 280 height 36
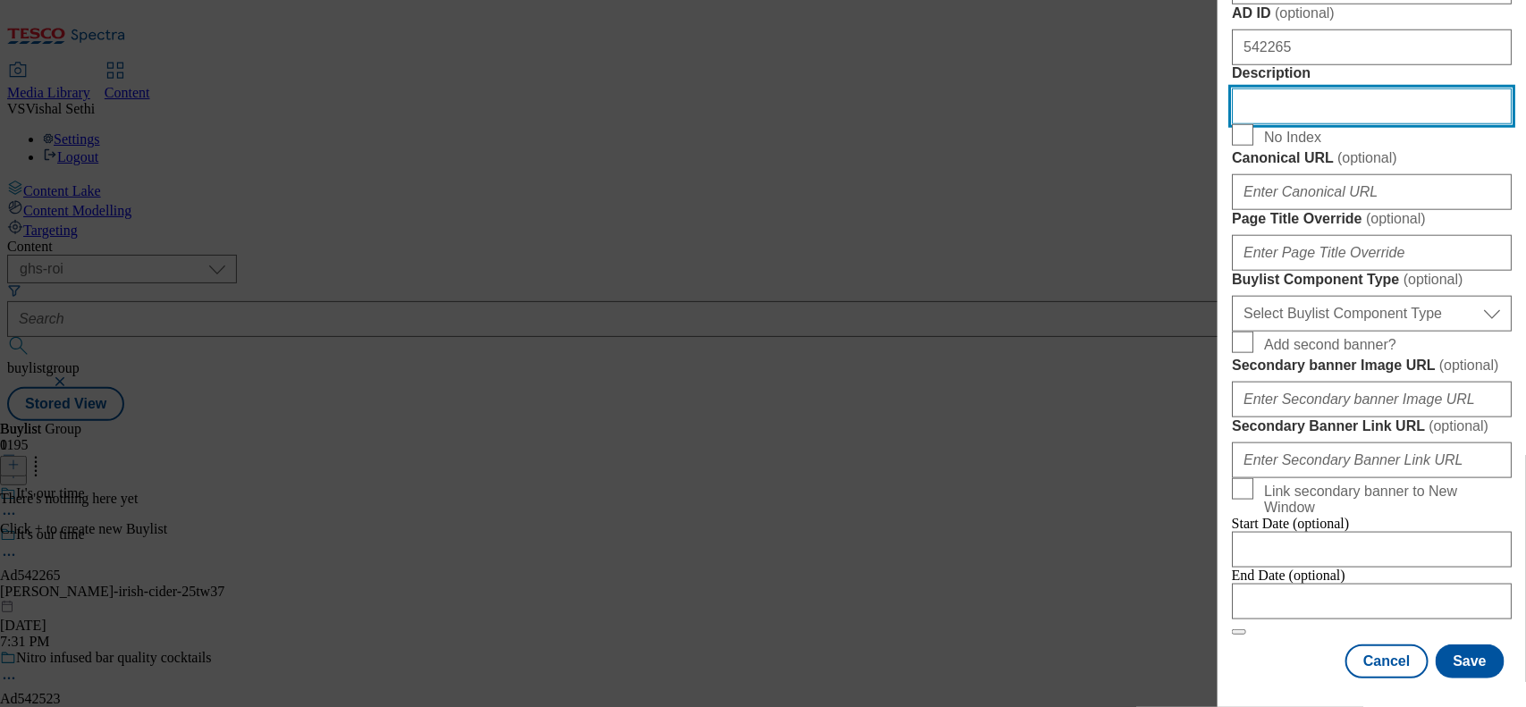
scroll to position [1006, 0]
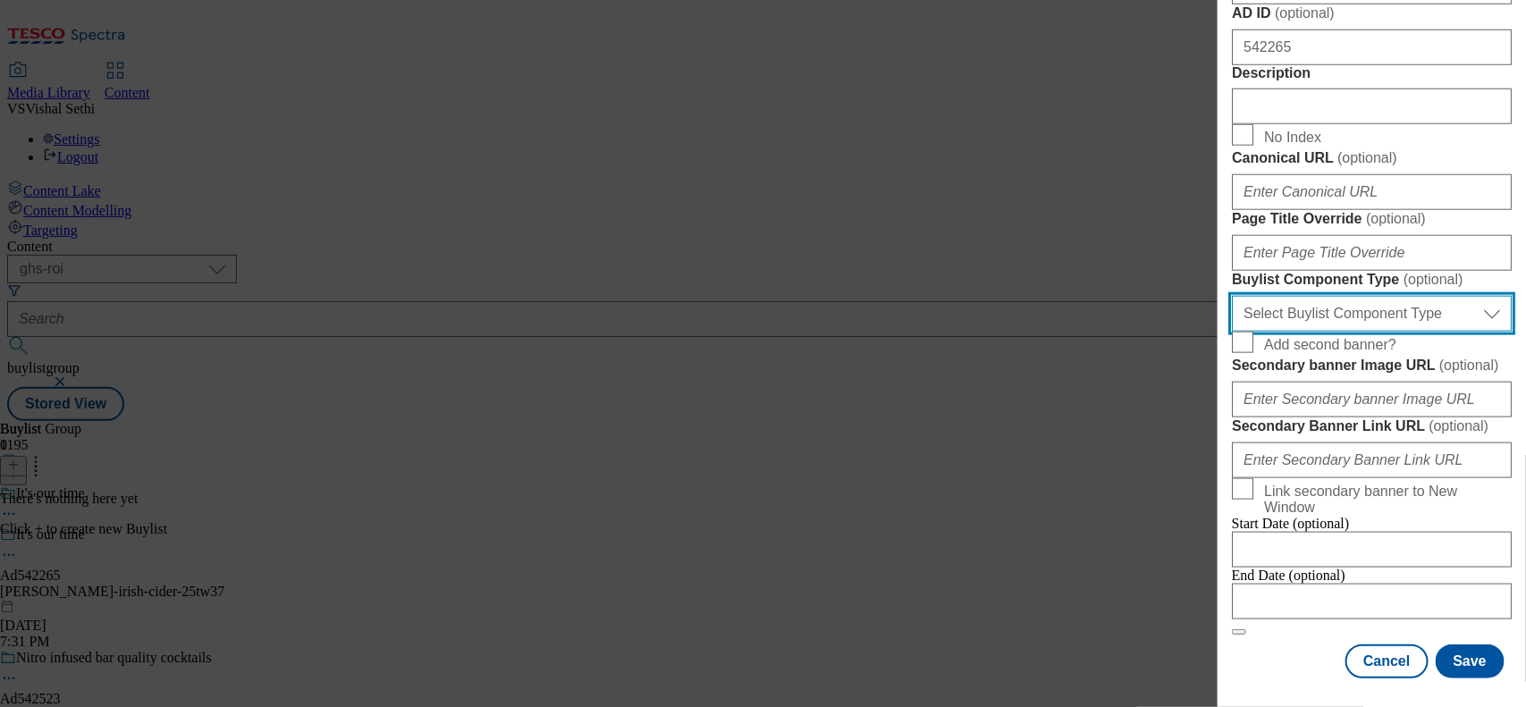
click at [1220, 332] on select "Select Buylist Component Type Banner Competition Header Meal" at bounding box center [1372, 314] width 280 height 36
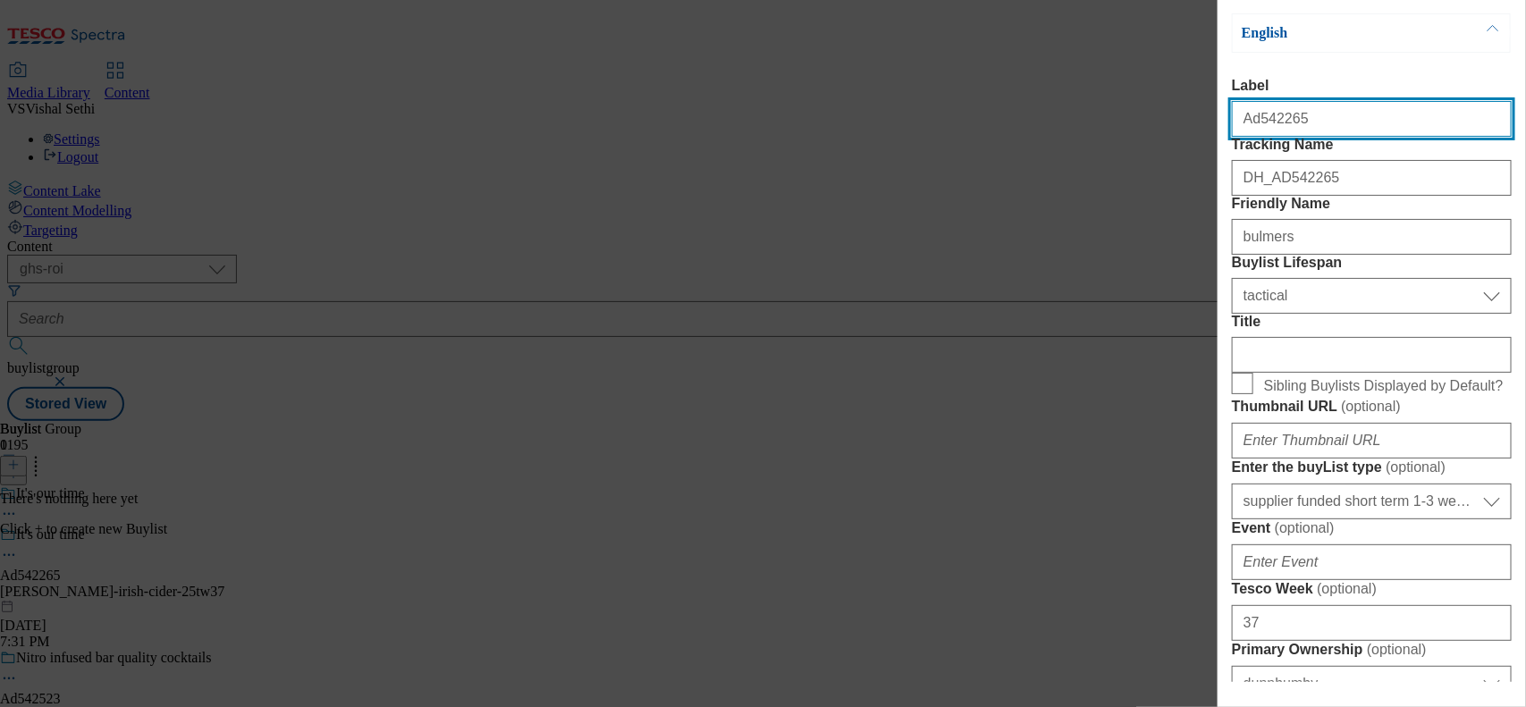
select select "Banner"
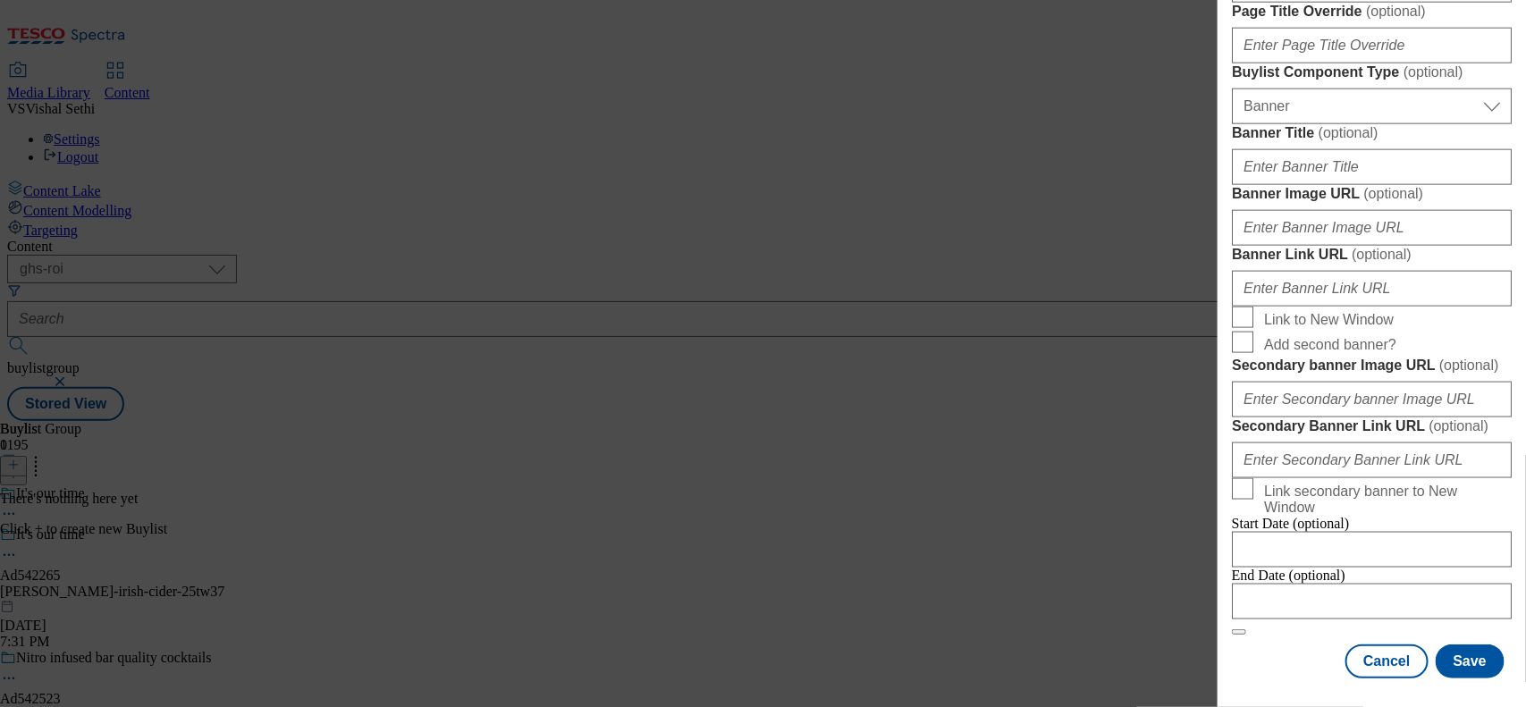
scroll to position [1719, 0]
click at [1220, 565] on input "Modal" at bounding box center [1372, 602] width 280 height 36
select select "2025"
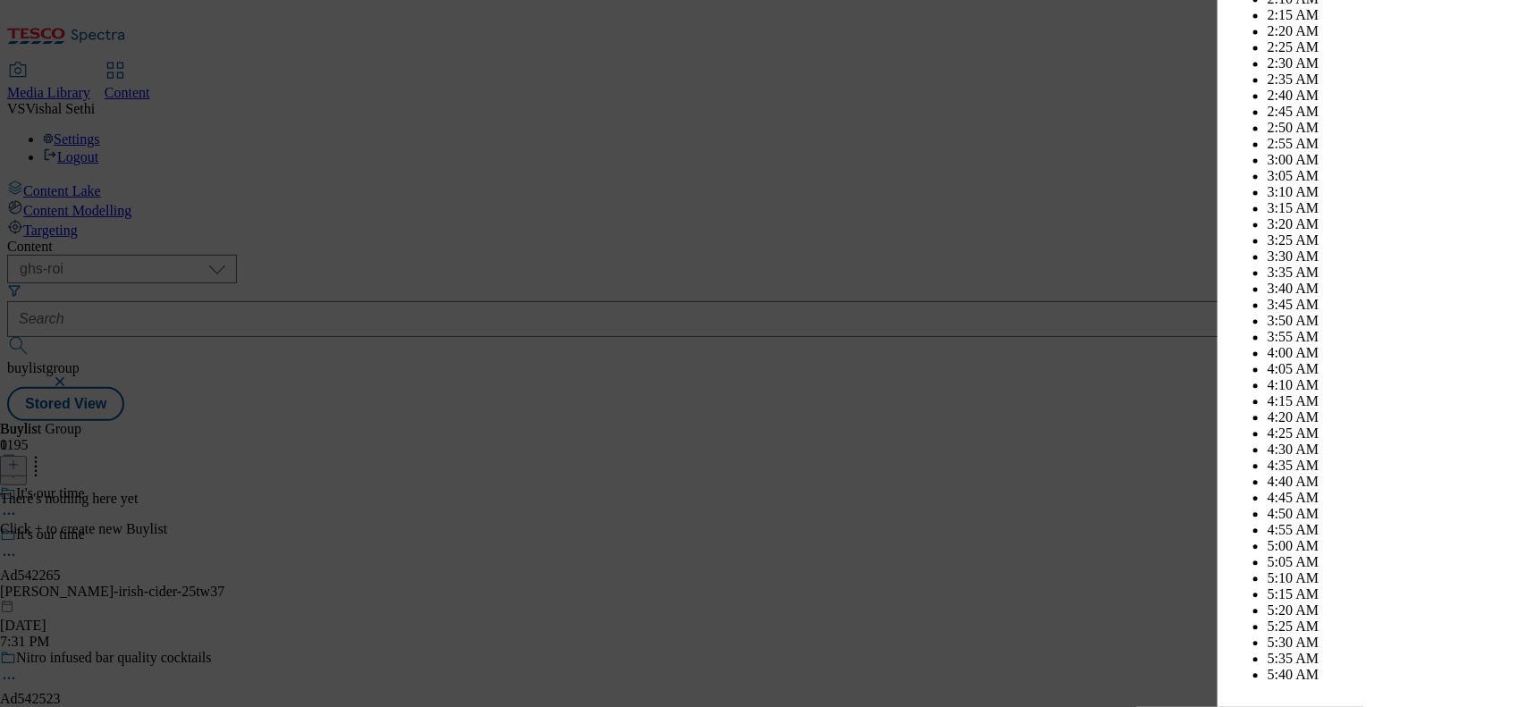
scroll to position [7781, 0]
select select "December"
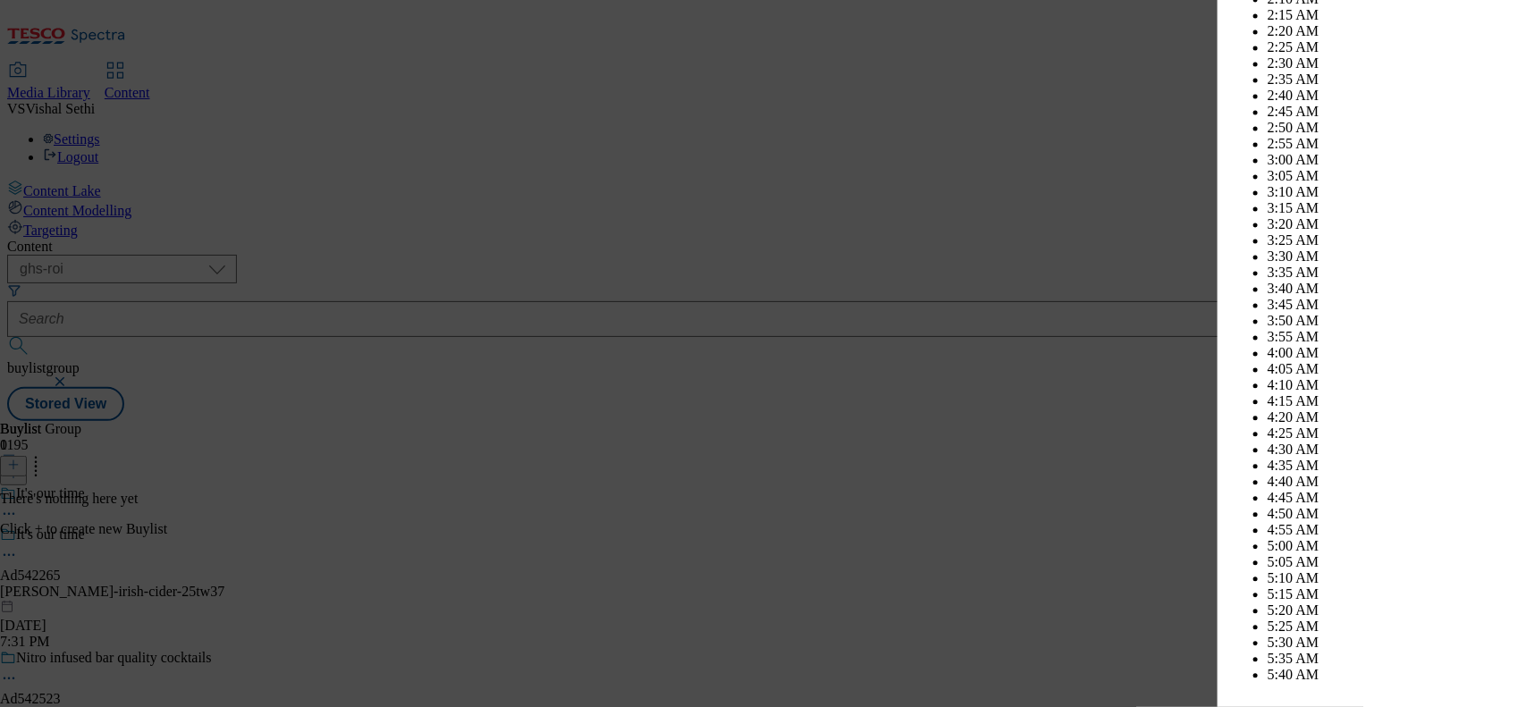
select select "2026"
select select "January"
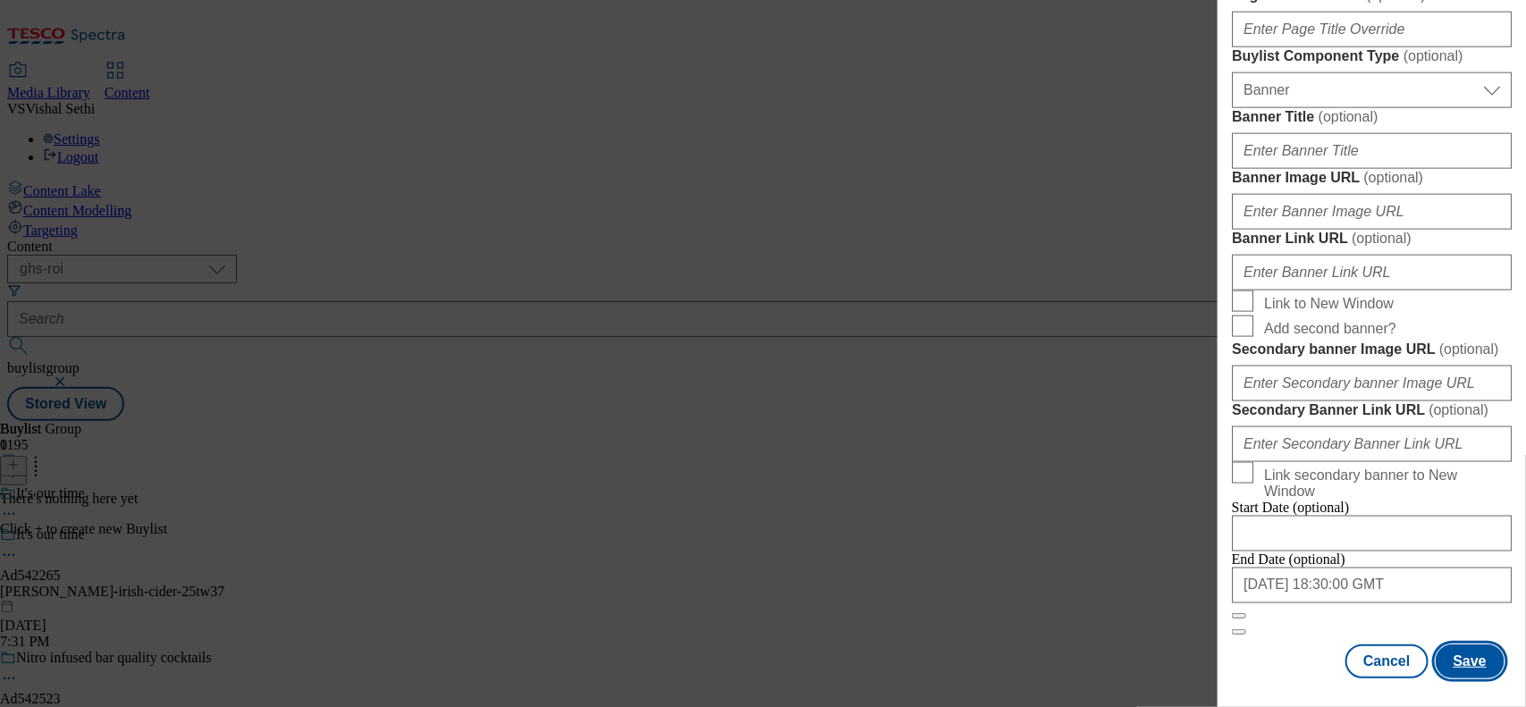
click at [1220, 565] on button "Save" at bounding box center [1470, 661] width 69 height 34
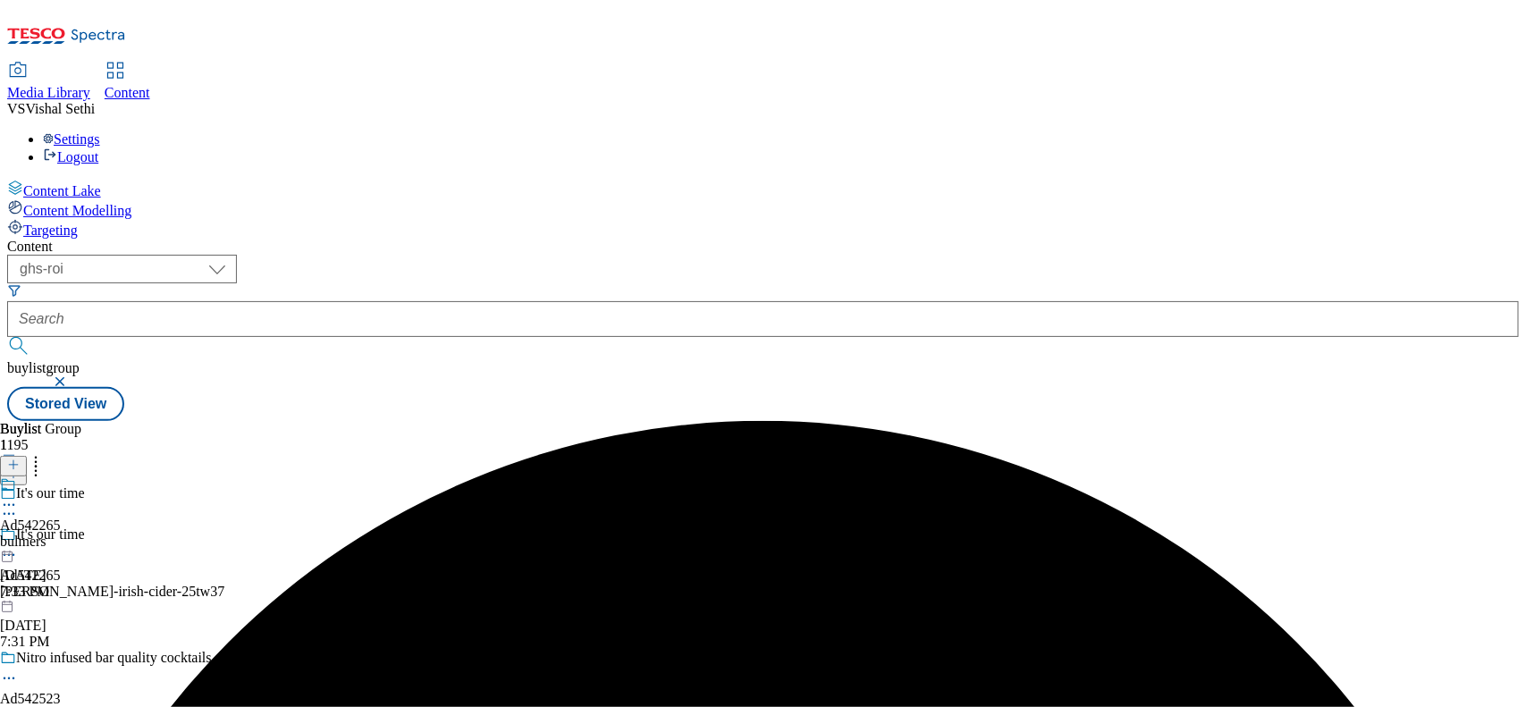
click at [297, 565] on div "bulmer-irish-cider-25tw37" at bounding box center [148, 592] width 297 height 16
click at [18, 546] on icon at bounding box center [9, 555] width 18 height 18
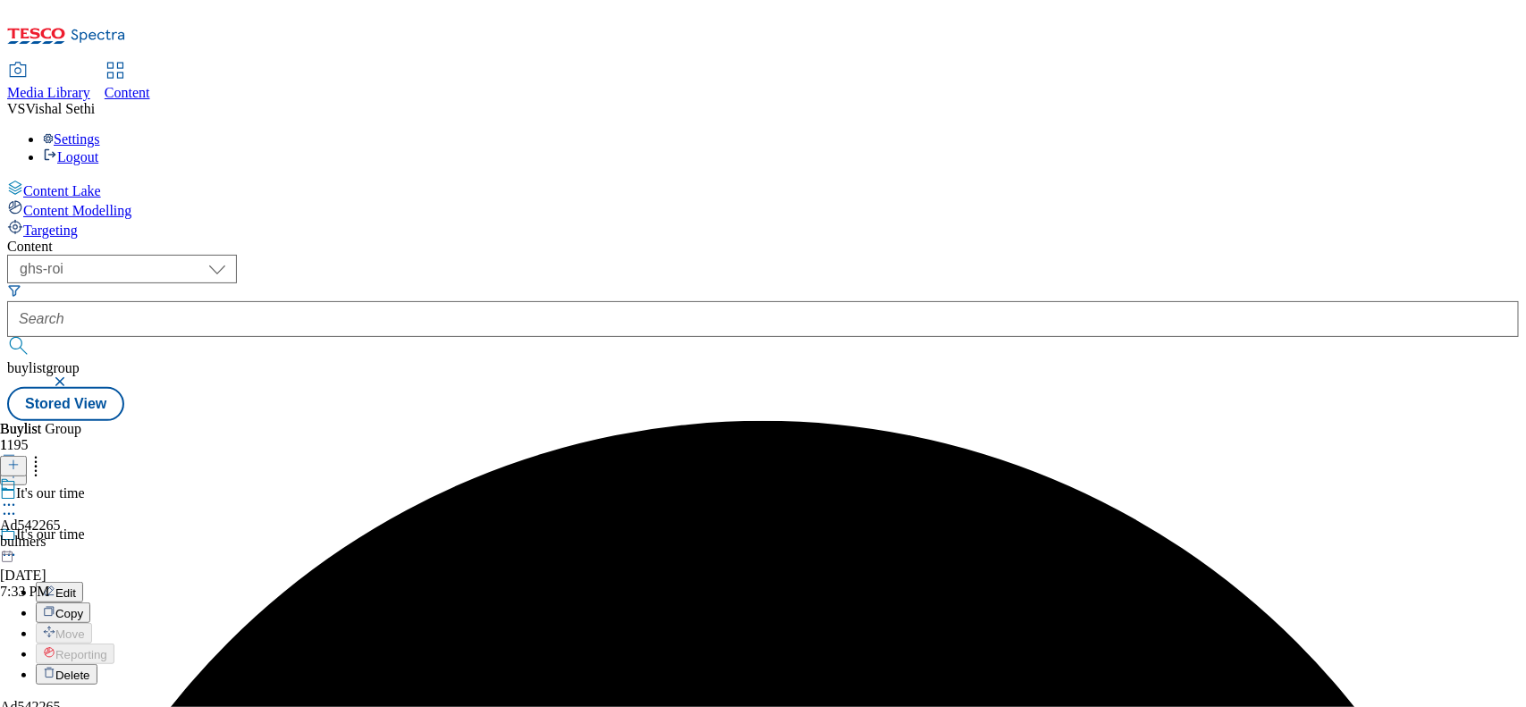
click at [76, 565] on span "Edit" at bounding box center [65, 592] width 21 height 13
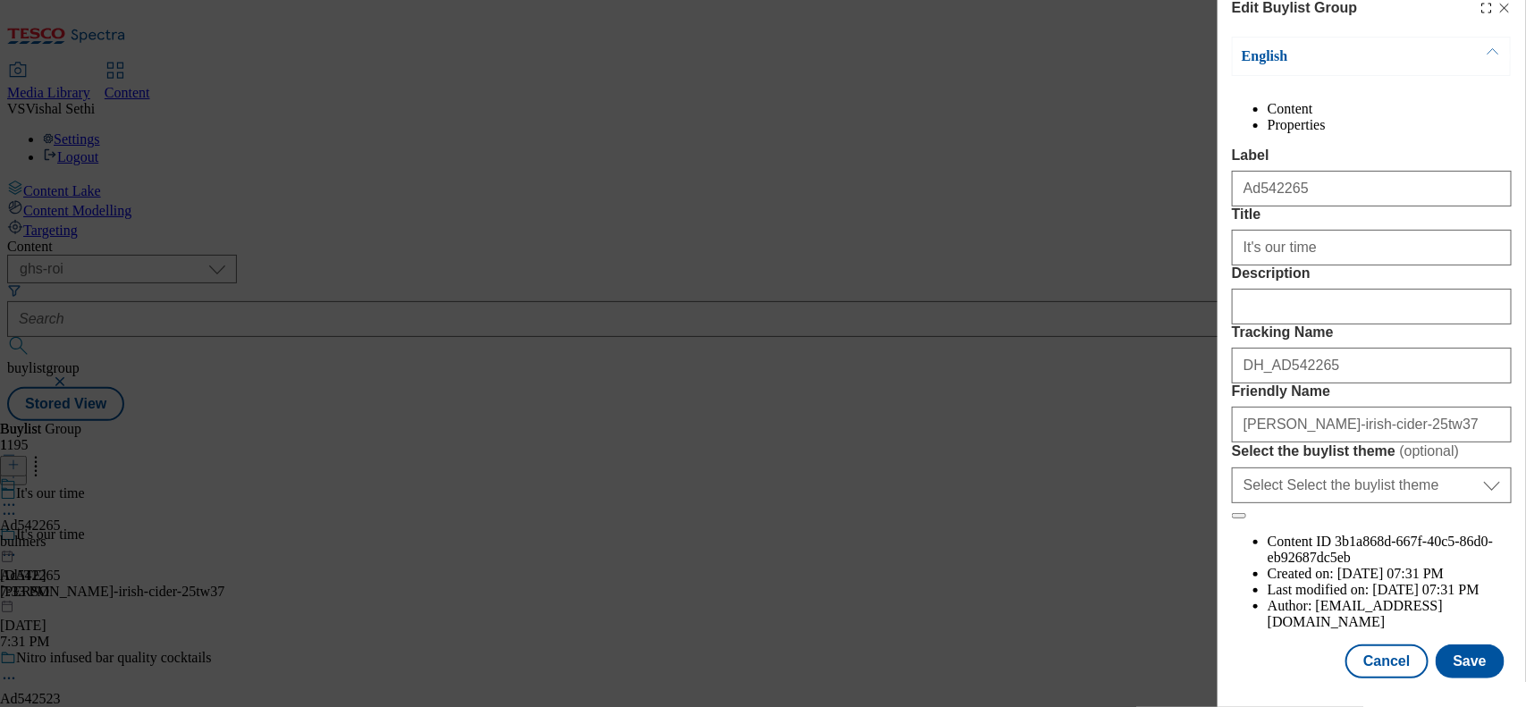
scroll to position [110, 0]
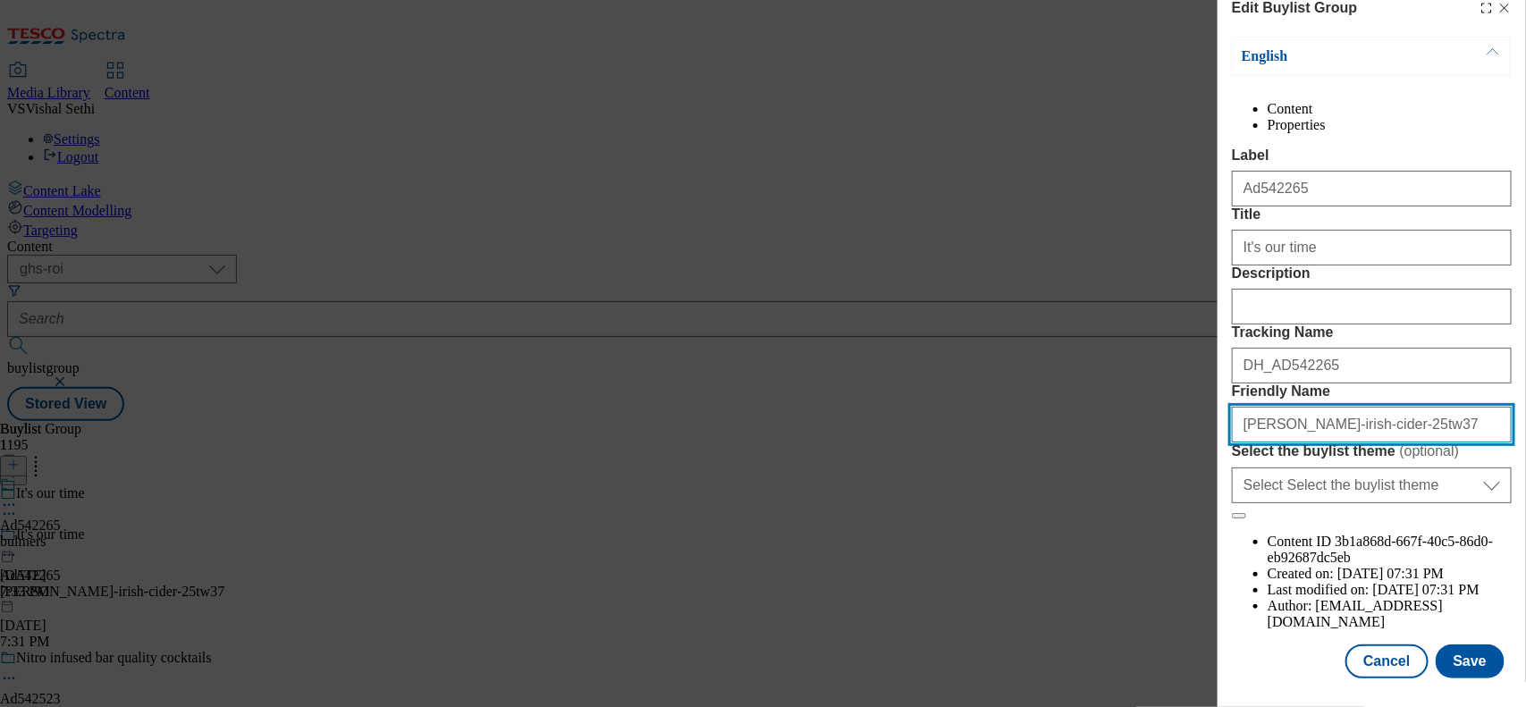
click at [1220, 442] on input "bulmer-irish-cider-25tw37" at bounding box center [1372, 425] width 280 height 36
type input "bulmers-irish-cider-25tw37"
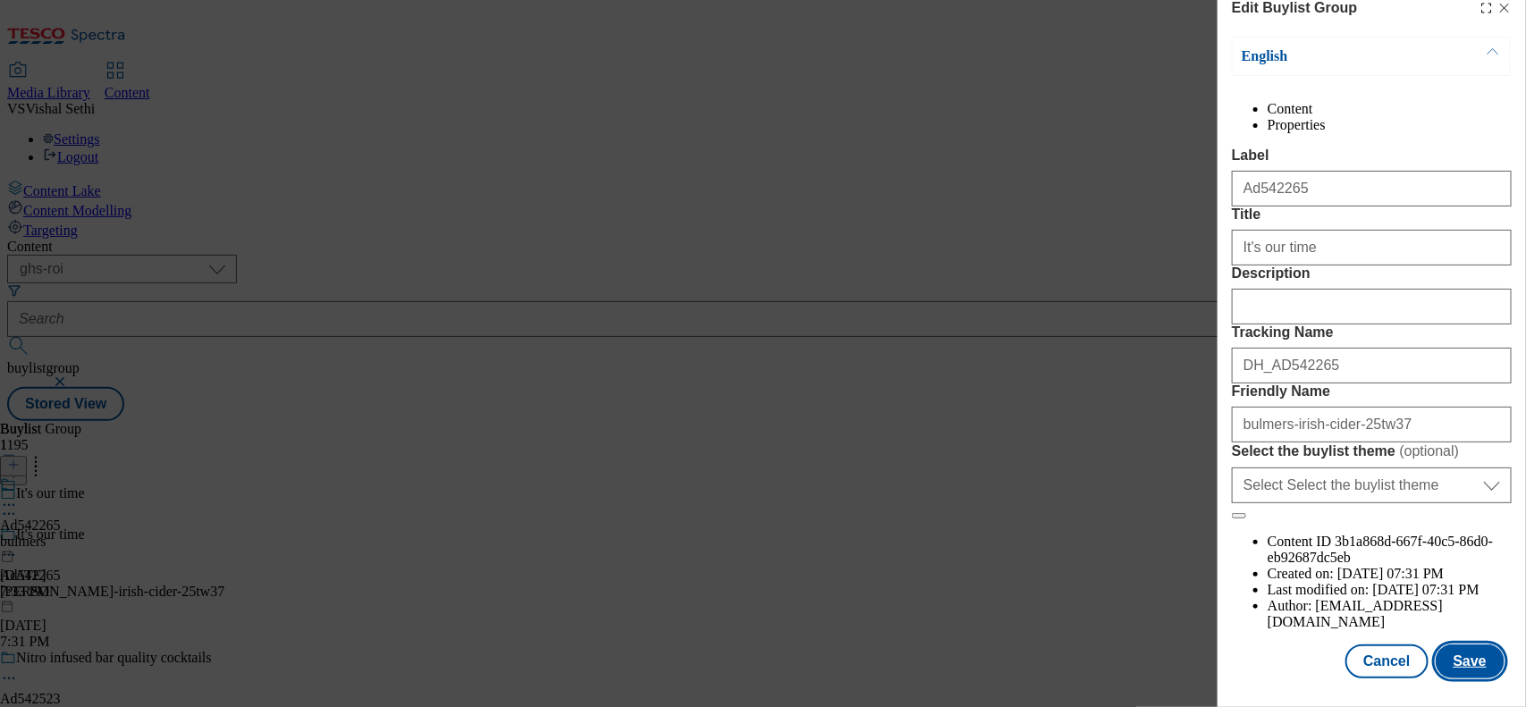
click at [1220, 565] on button "Save" at bounding box center [1470, 661] width 69 height 34
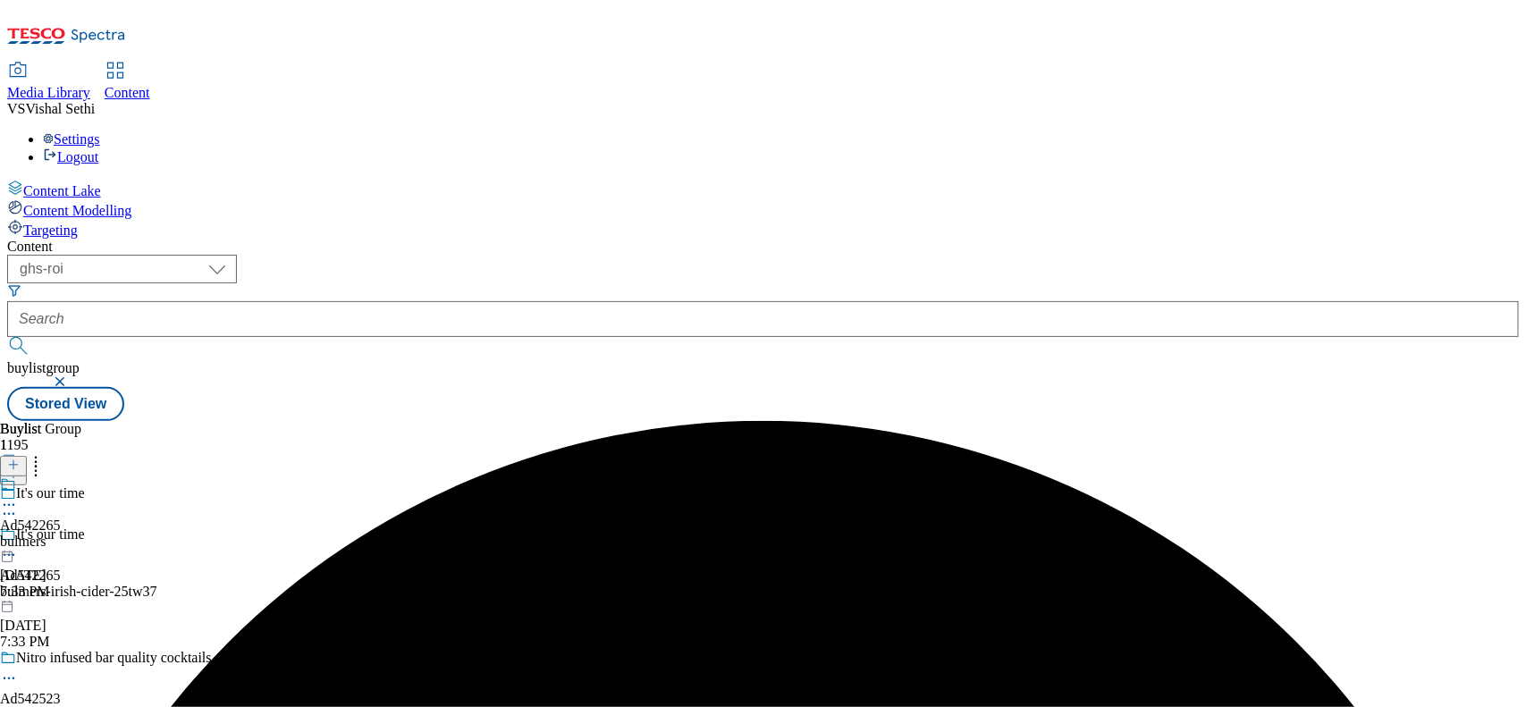
click at [61, 534] on div "bulmers" at bounding box center [30, 542] width 61 height 16
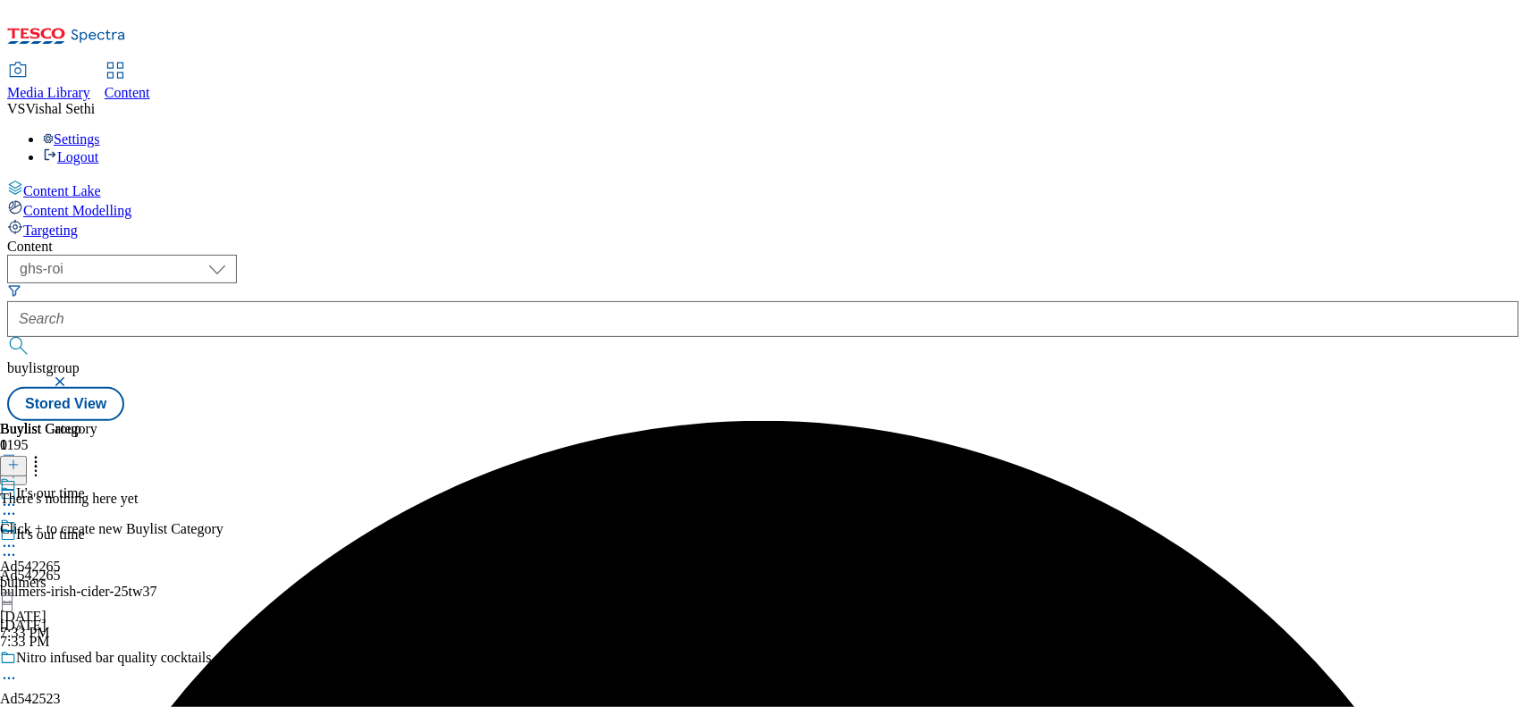
click at [20, 459] on icon at bounding box center [13, 465] width 13 height 13
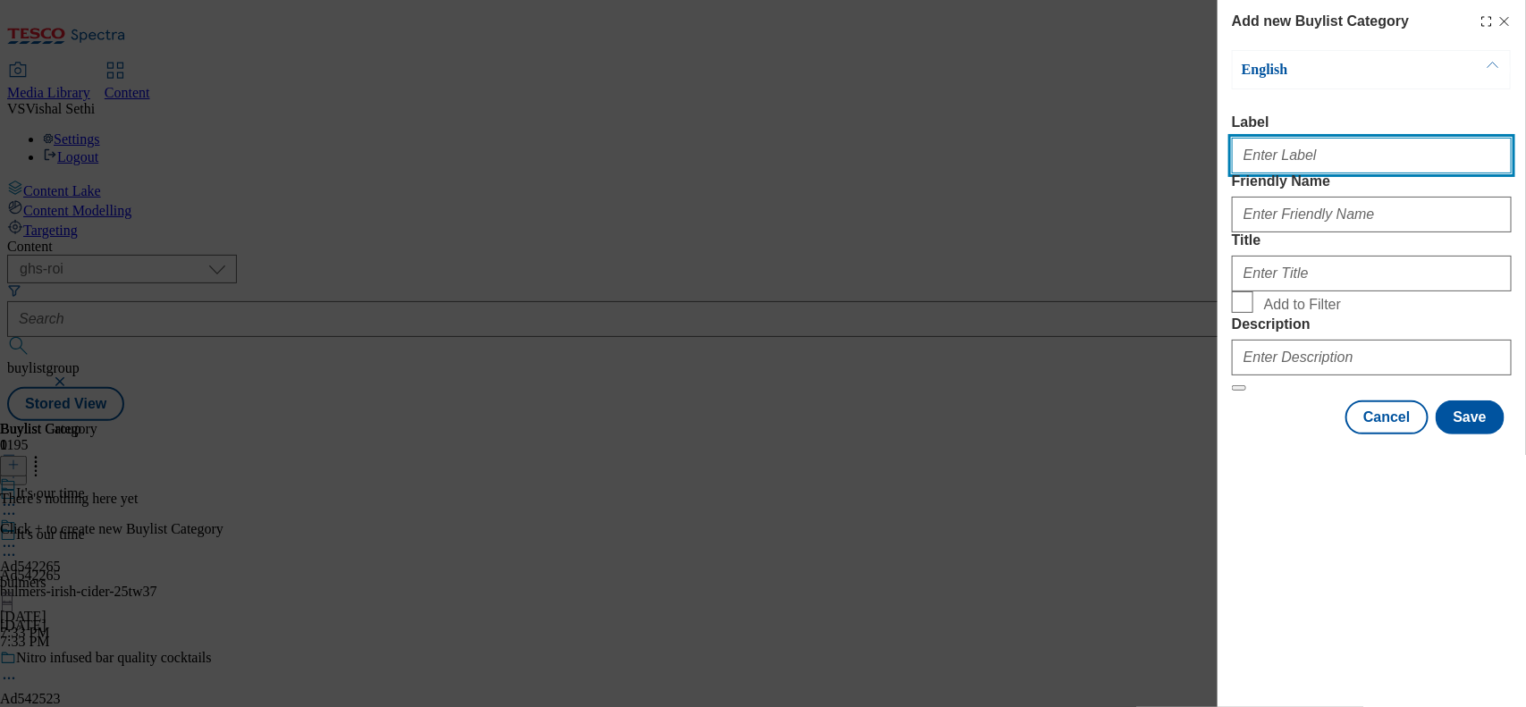
click at [1220, 167] on input "Label" at bounding box center [1372, 156] width 280 height 36
paste input "542265"
type input "Ad542265"
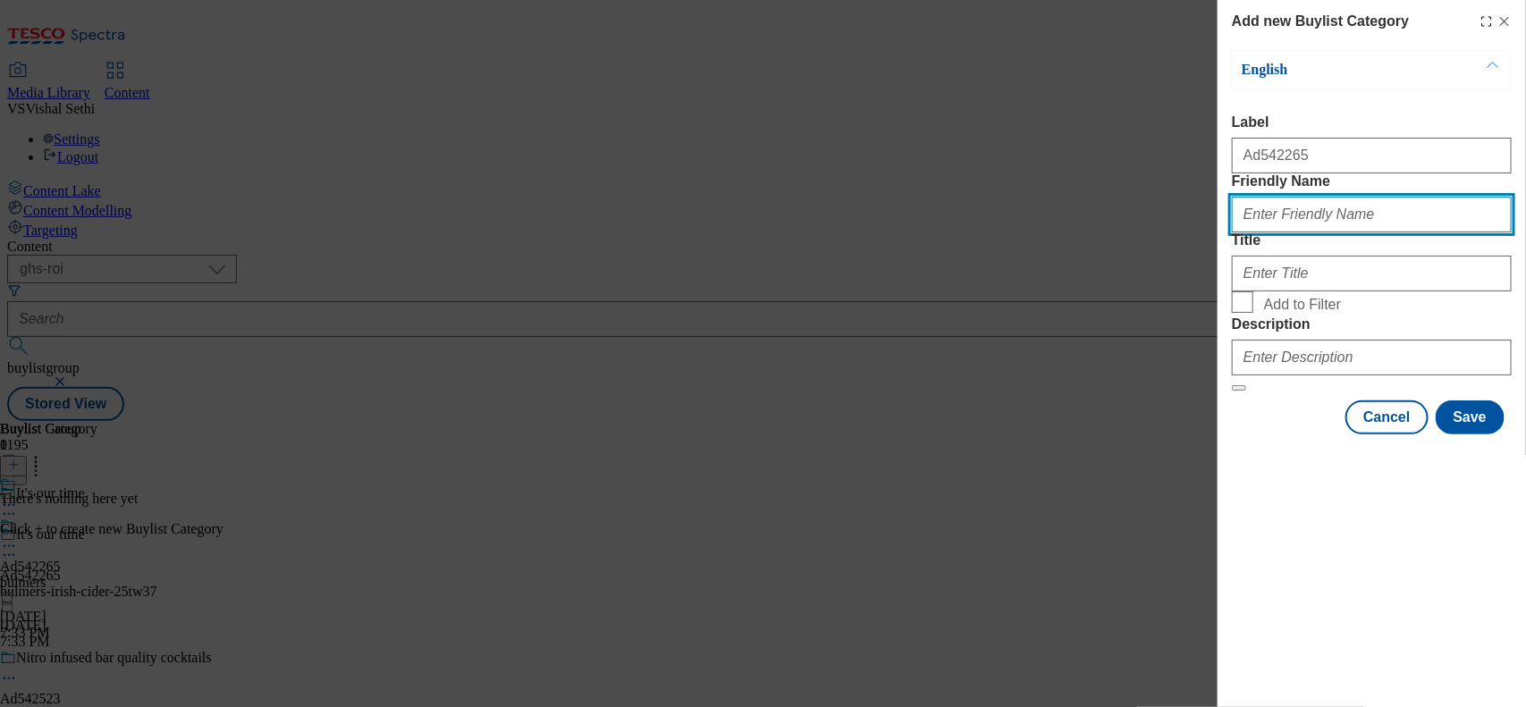
click at [1220, 232] on input "Friendly Name" at bounding box center [1372, 215] width 280 height 36
type input "bulmers-irish-cider"
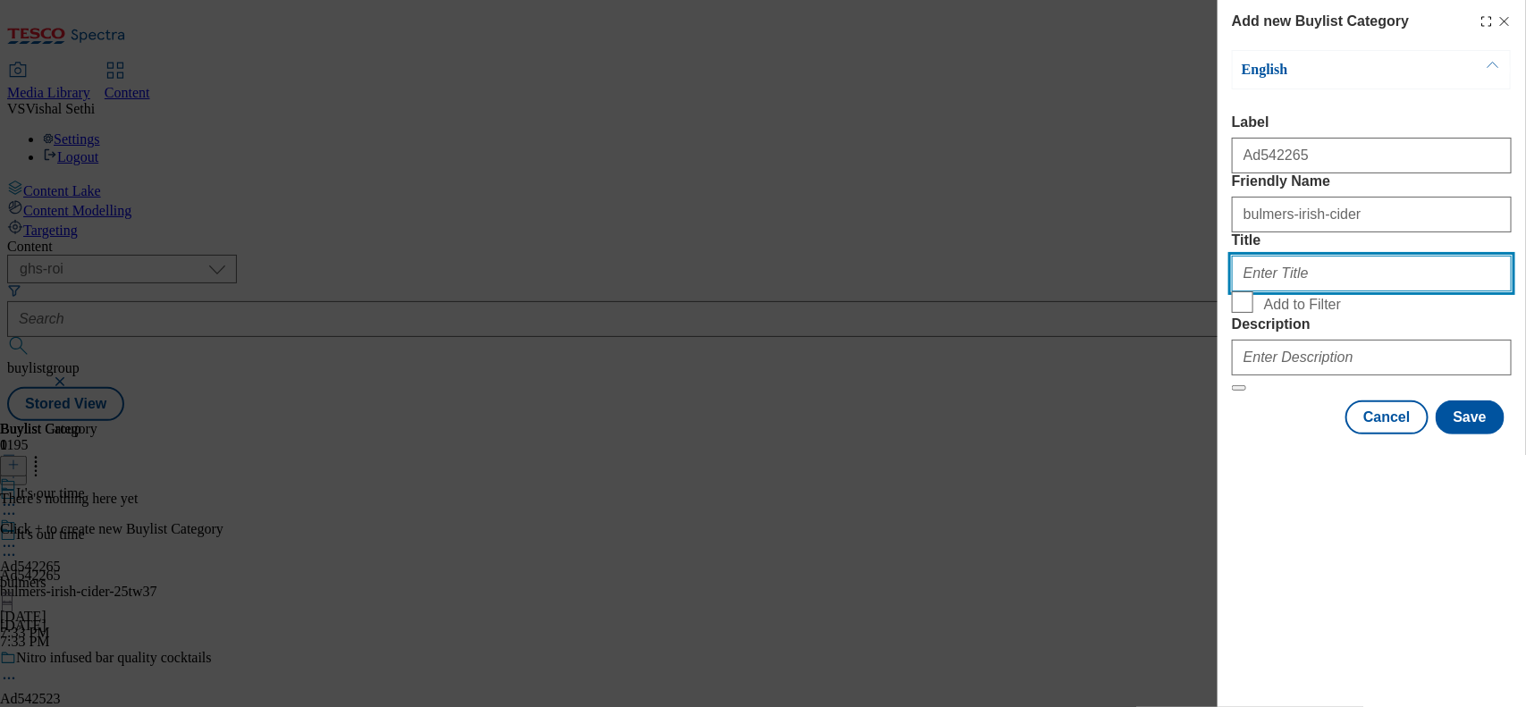
click at [1220, 291] on input "Title" at bounding box center [1372, 274] width 280 height 36
type input "Bulmers"
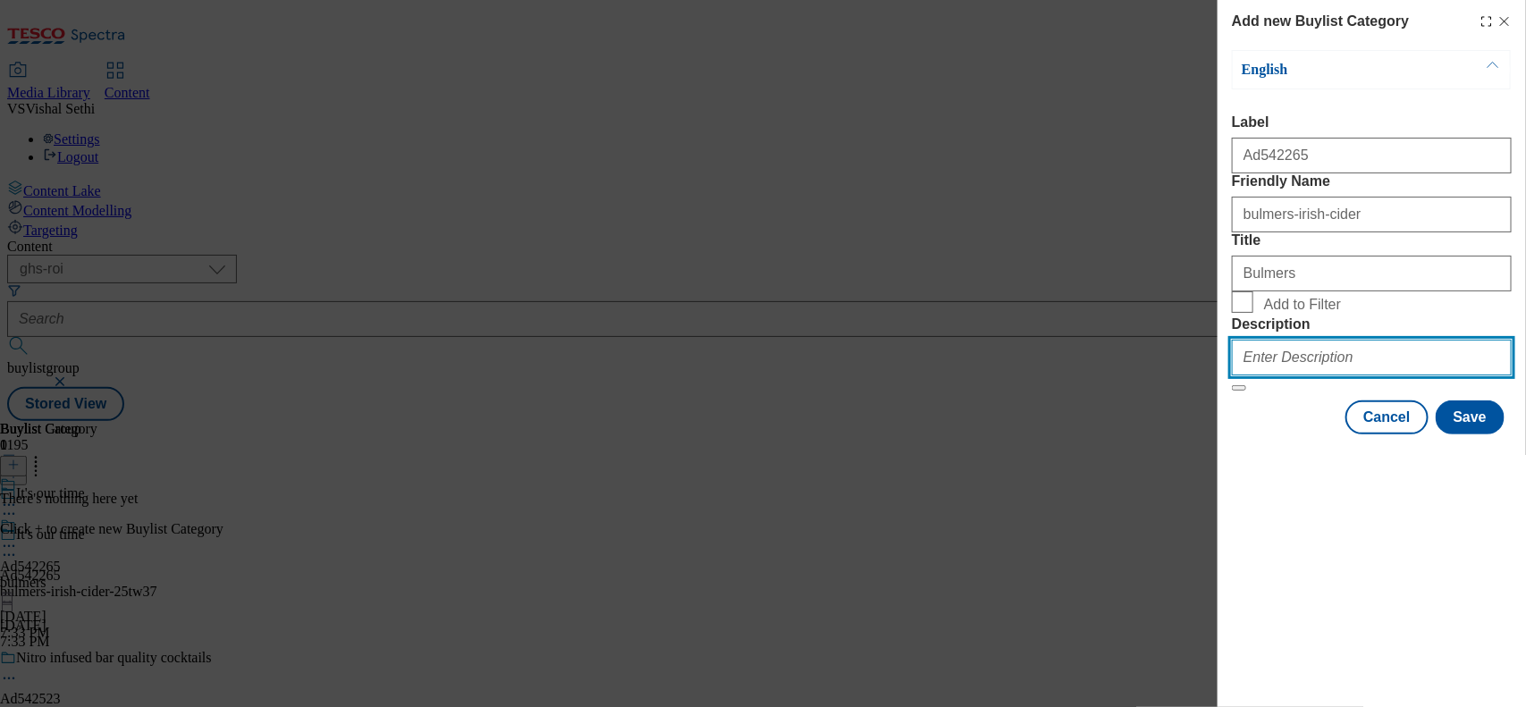
click at [1220, 375] on input "Description" at bounding box center [1372, 358] width 280 height 36
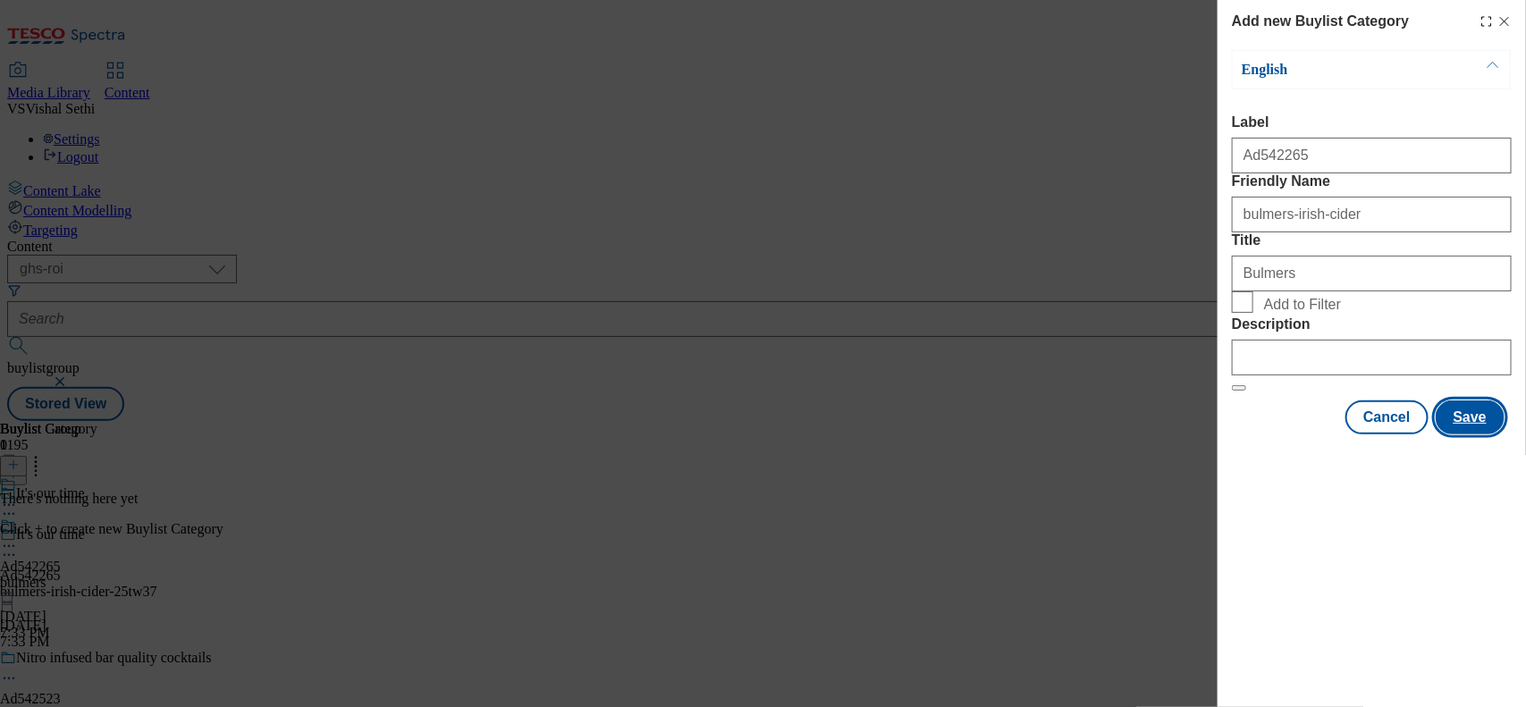
click at [1220, 434] on button "Save" at bounding box center [1470, 417] width 69 height 34
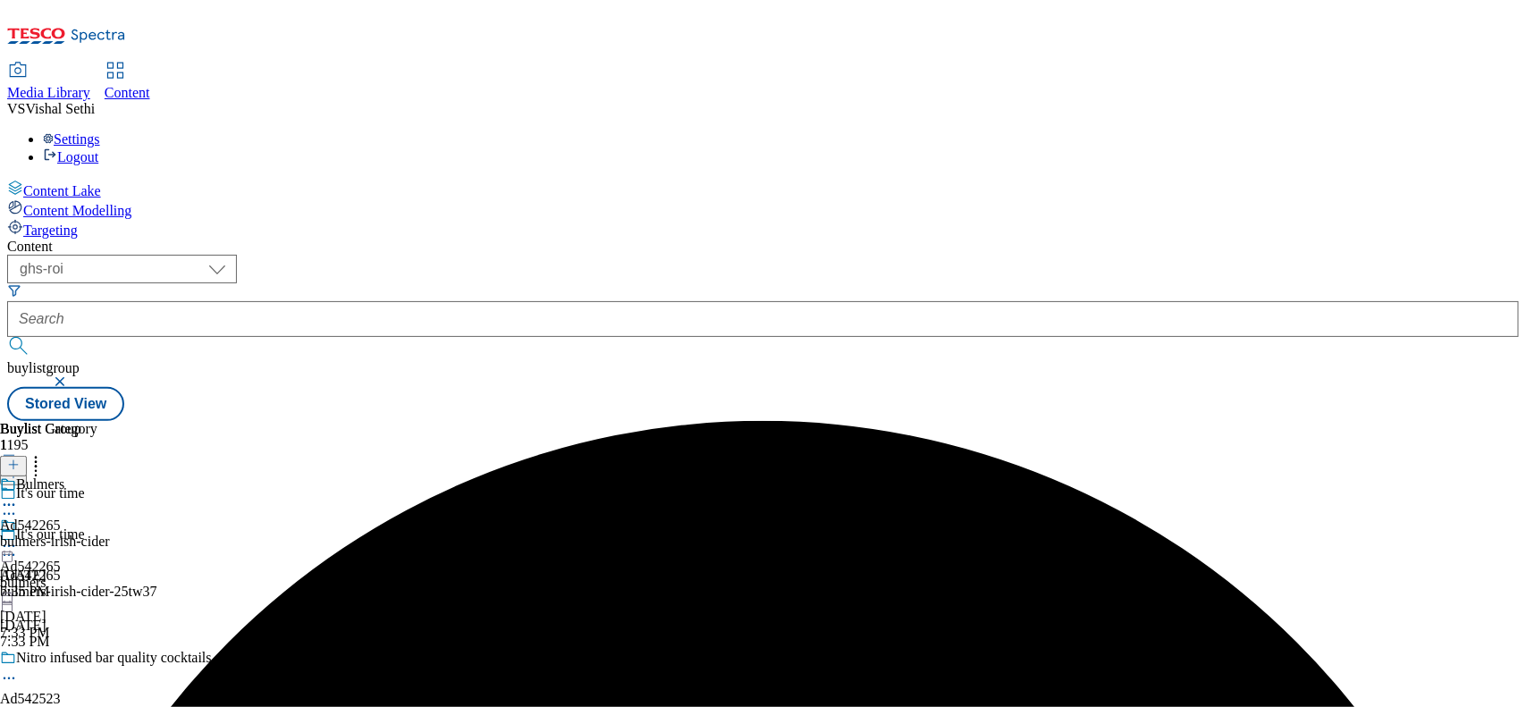
click at [110, 534] on div "bulmers-irish-cider" at bounding box center [55, 542] width 110 height 16
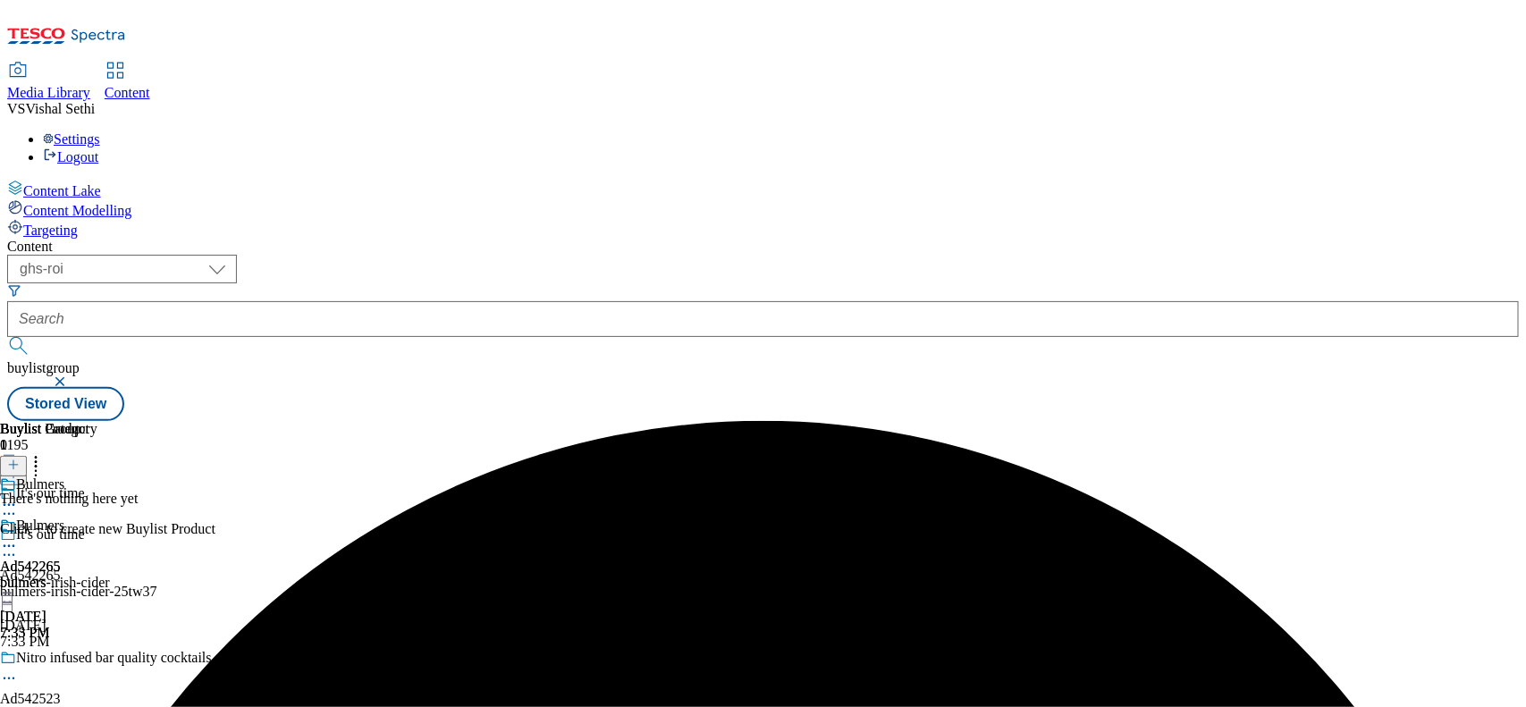
click at [20, 459] on icon at bounding box center [13, 465] width 13 height 13
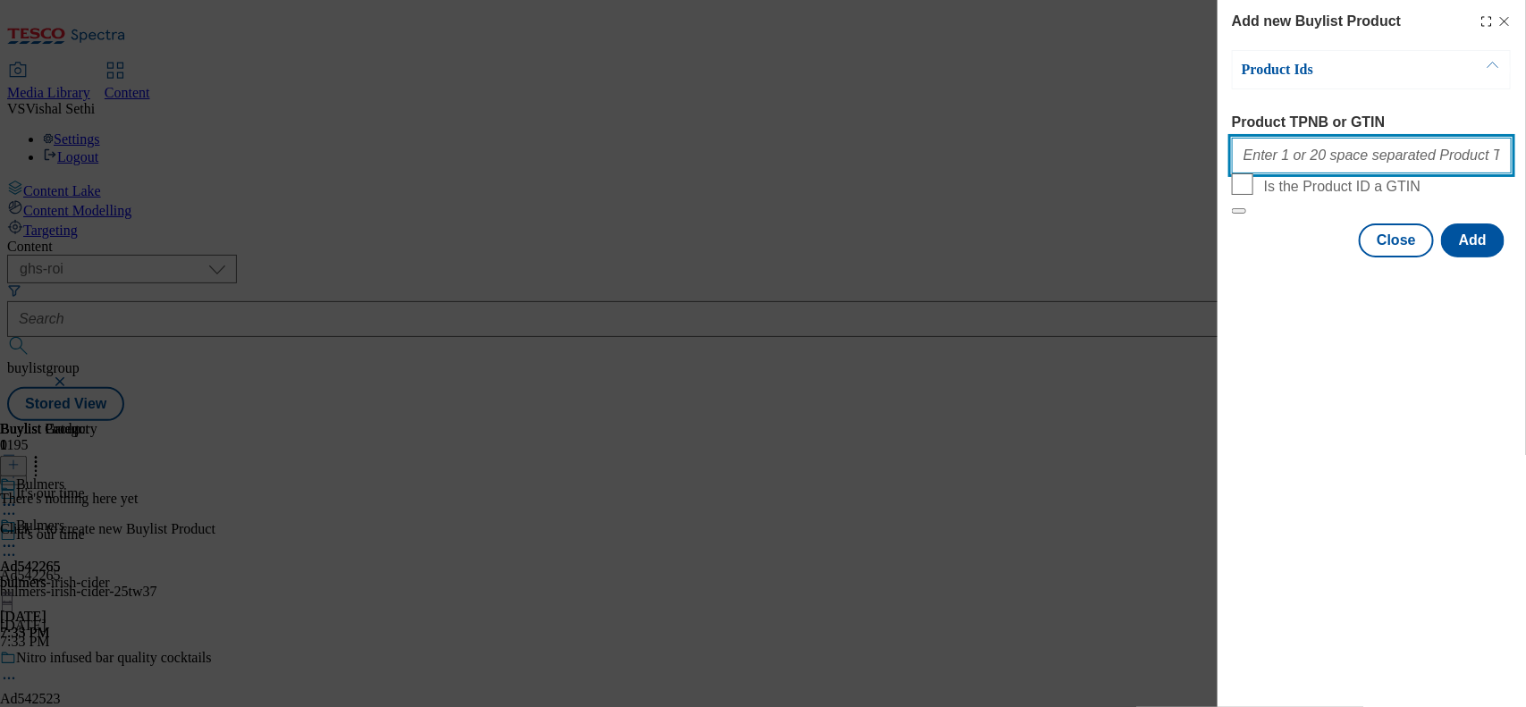
click at [1220, 167] on input "Product TPNB or GTIN" at bounding box center [1372, 156] width 280 height 36
paste input "97074795 96773142 53945206 77535442 87798057 89926007 89265564 71828042 8925006…"
type input "97074795 96773142 53945206 77535442 87798057 89926007 89265564 71828042 8925006…"
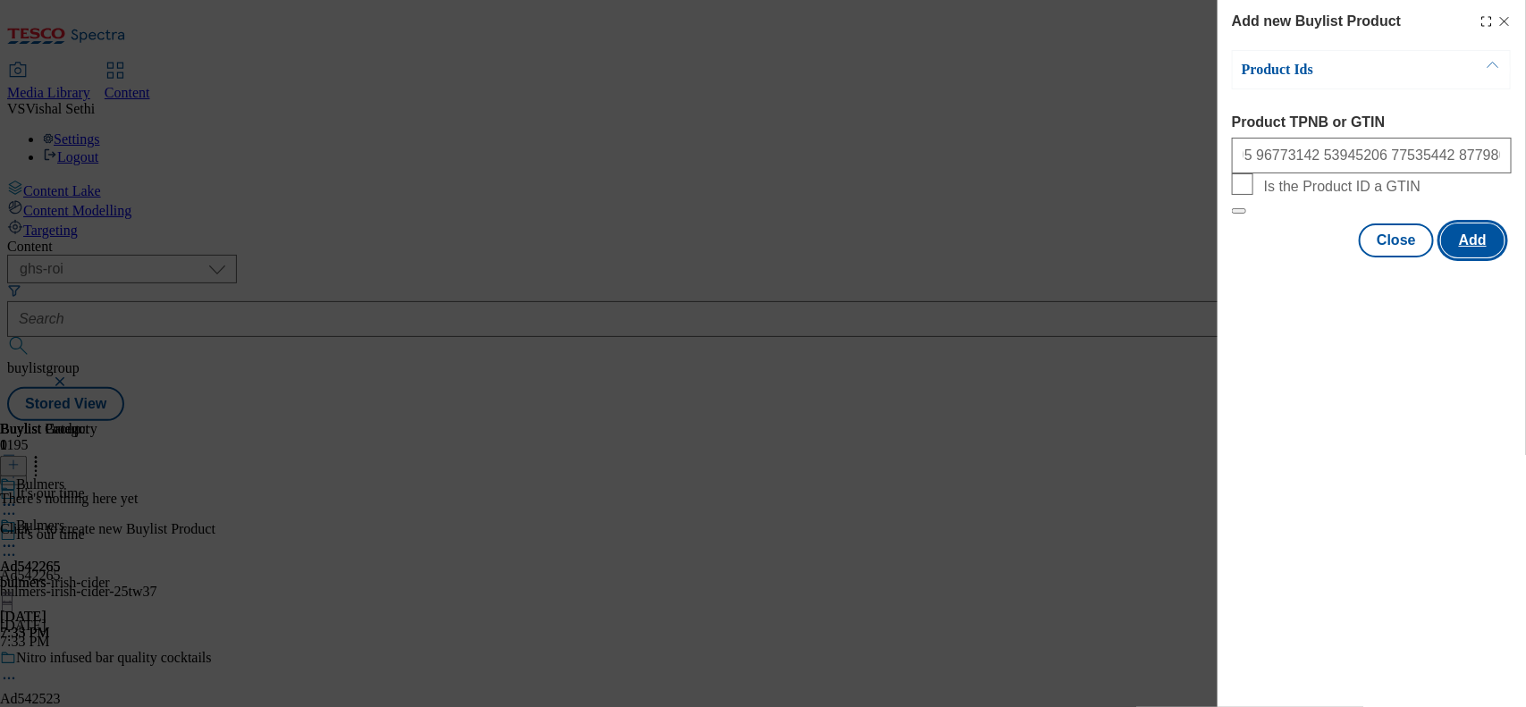
click at [1220, 257] on button "Add" at bounding box center [1472, 240] width 63 height 34
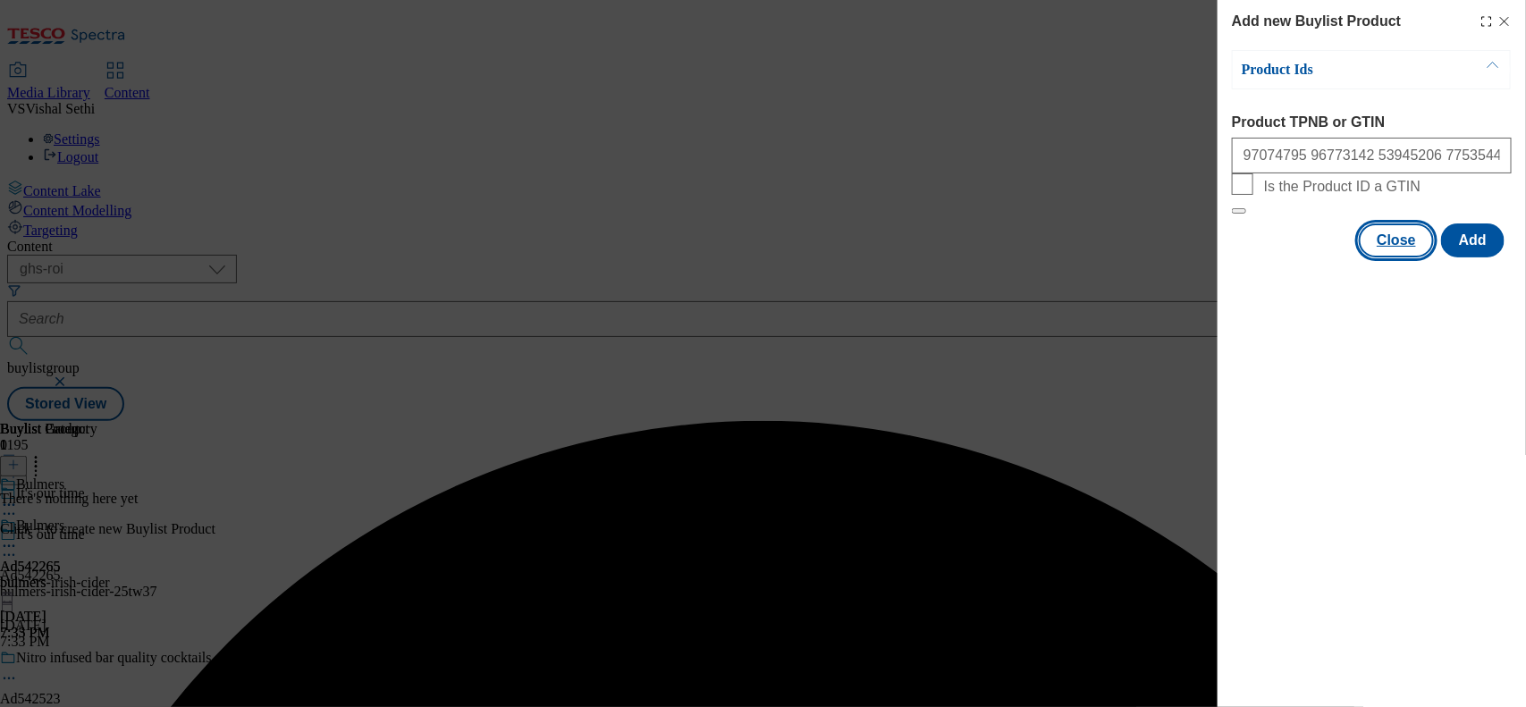
click at [1220, 257] on button "Close" at bounding box center [1396, 240] width 75 height 34
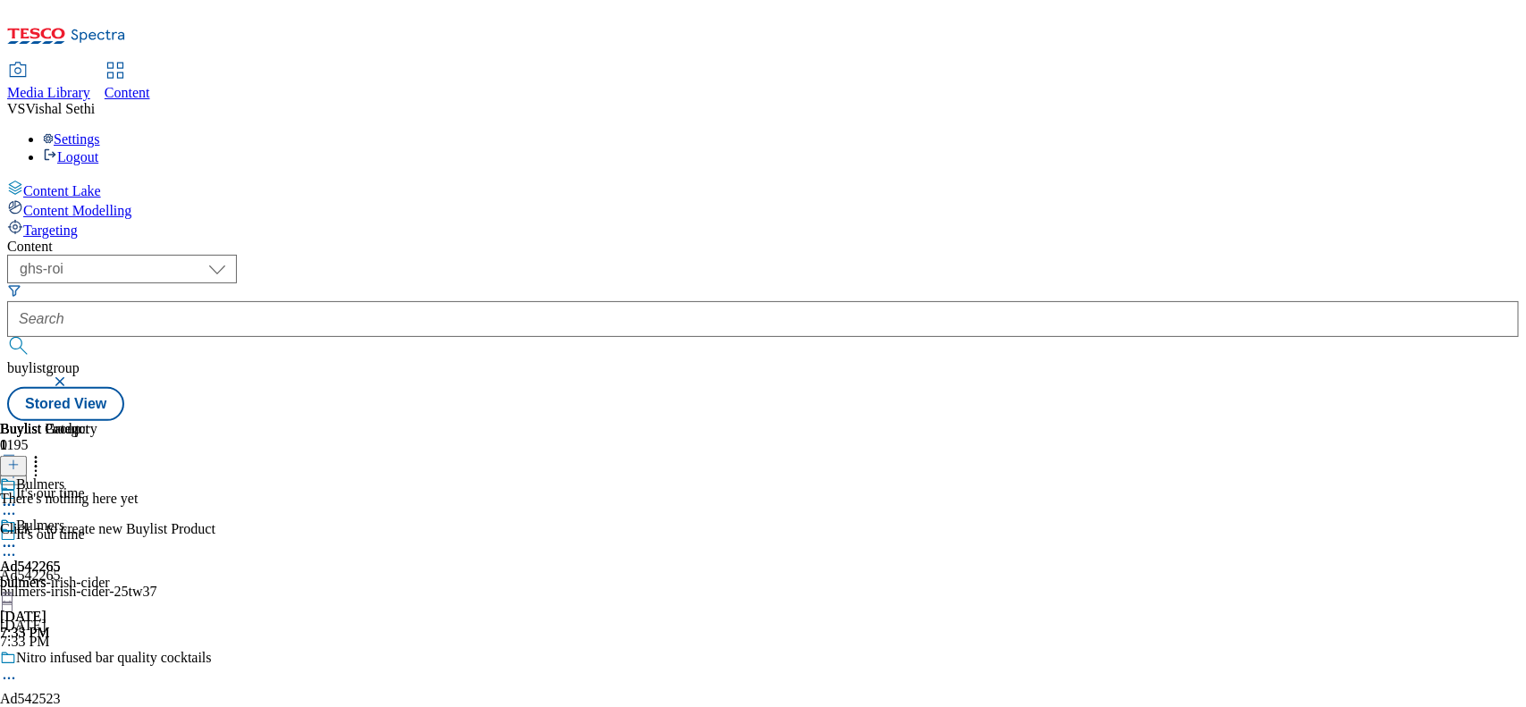
click at [18, 546] on icon at bounding box center [9, 555] width 18 height 18
click at [76, 565] on span "Edit" at bounding box center [65, 592] width 21 height 13
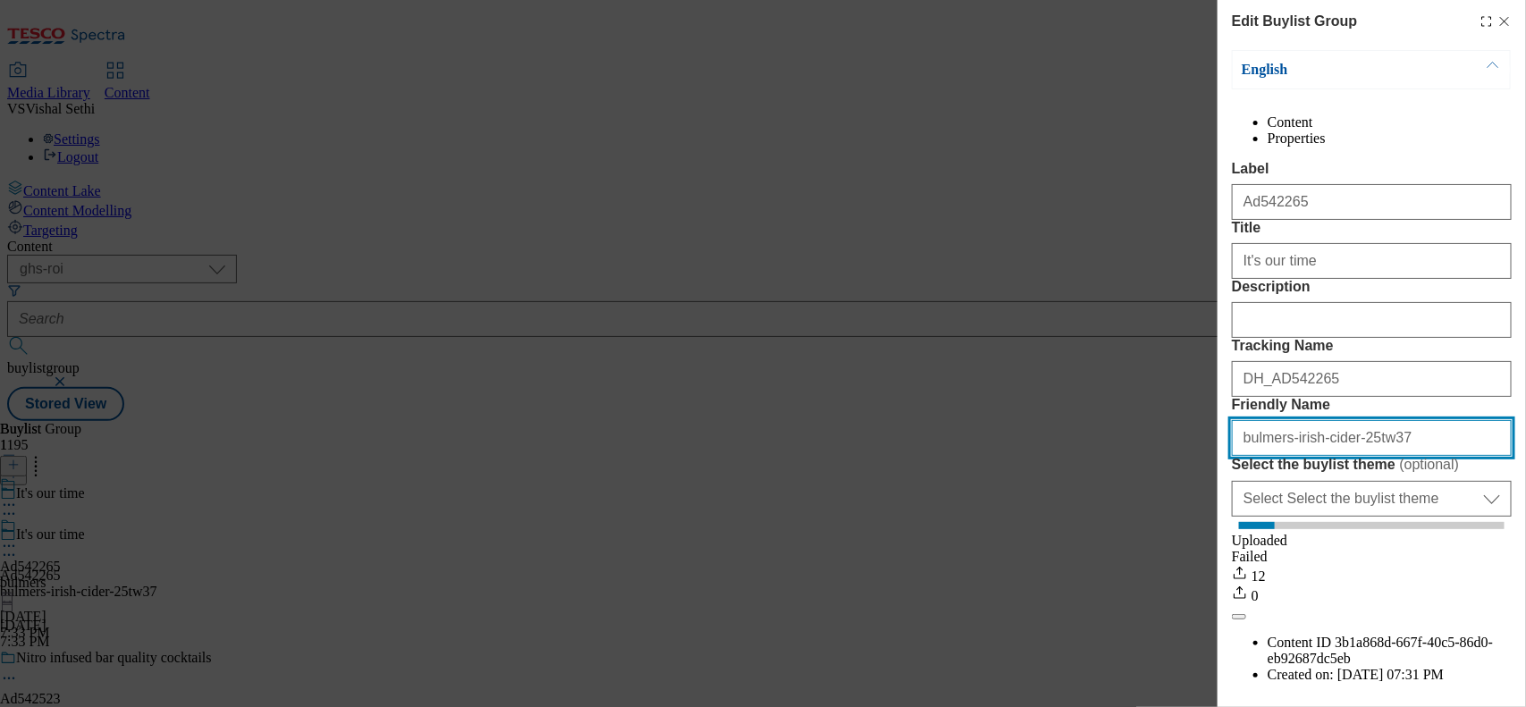
click at [1220, 456] on input "bulmers-irish-cider-25tw37" at bounding box center [1372, 438] width 280 height 36
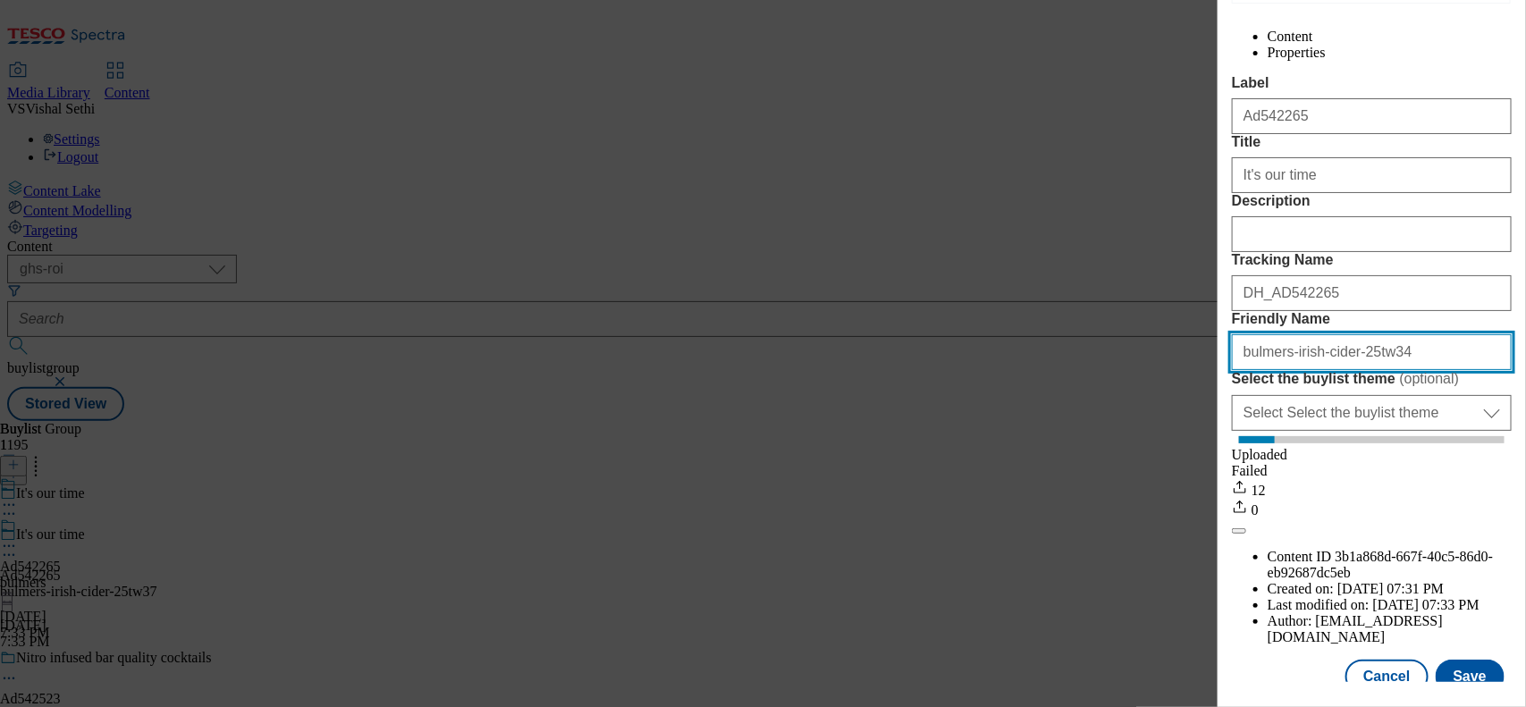
scroll to position [175, 0]
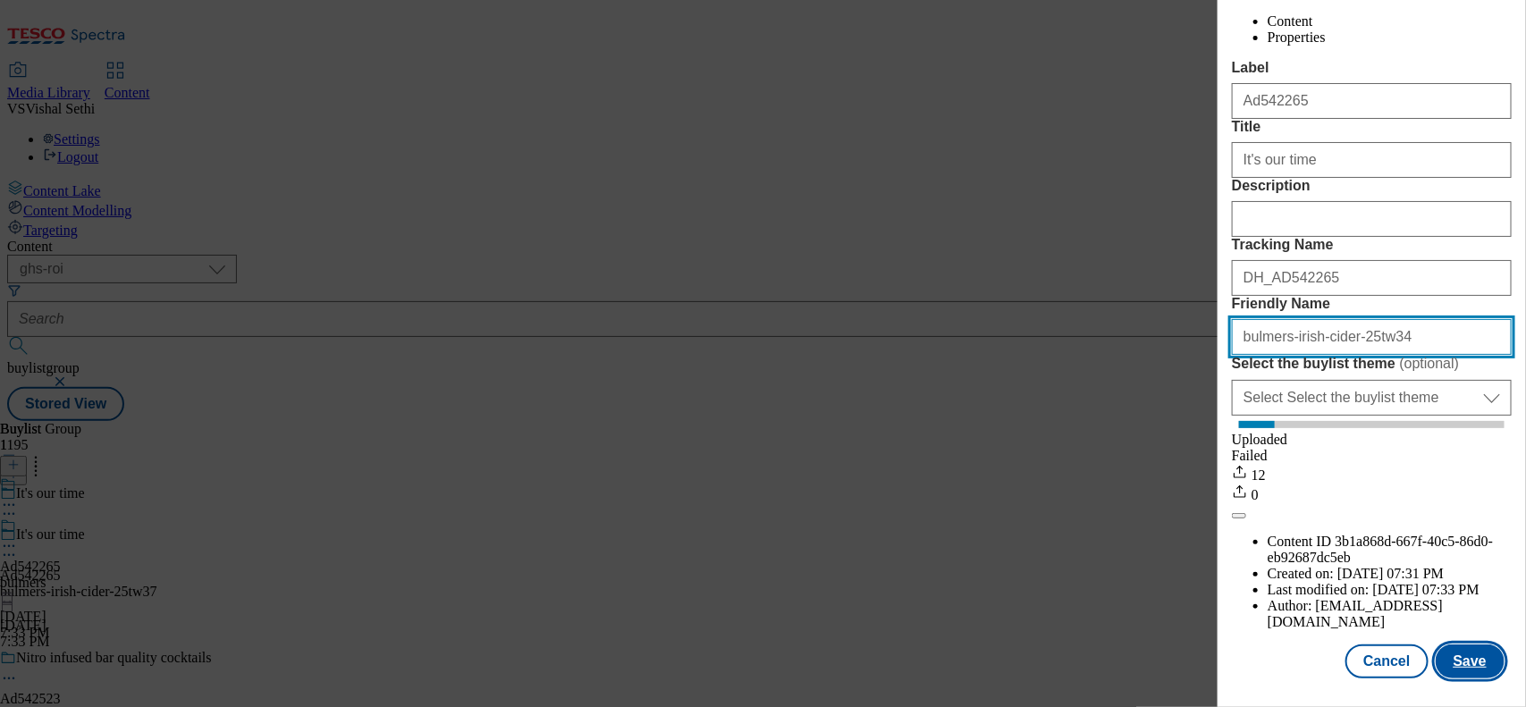
type input "bulmers-irish-cider-25tw34"
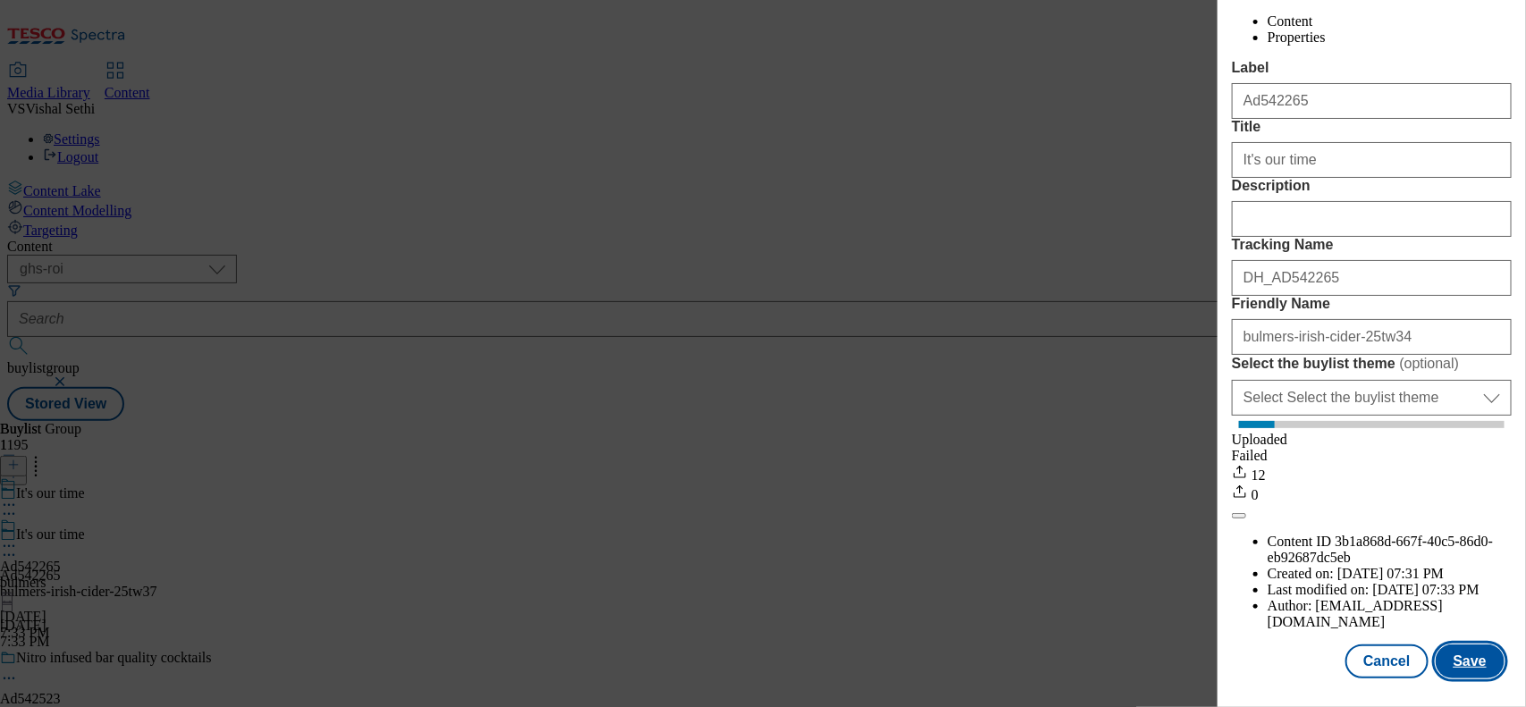
click at [1220, 565] on button "Save" at bounding box center [1470, 661] width 69 height 34
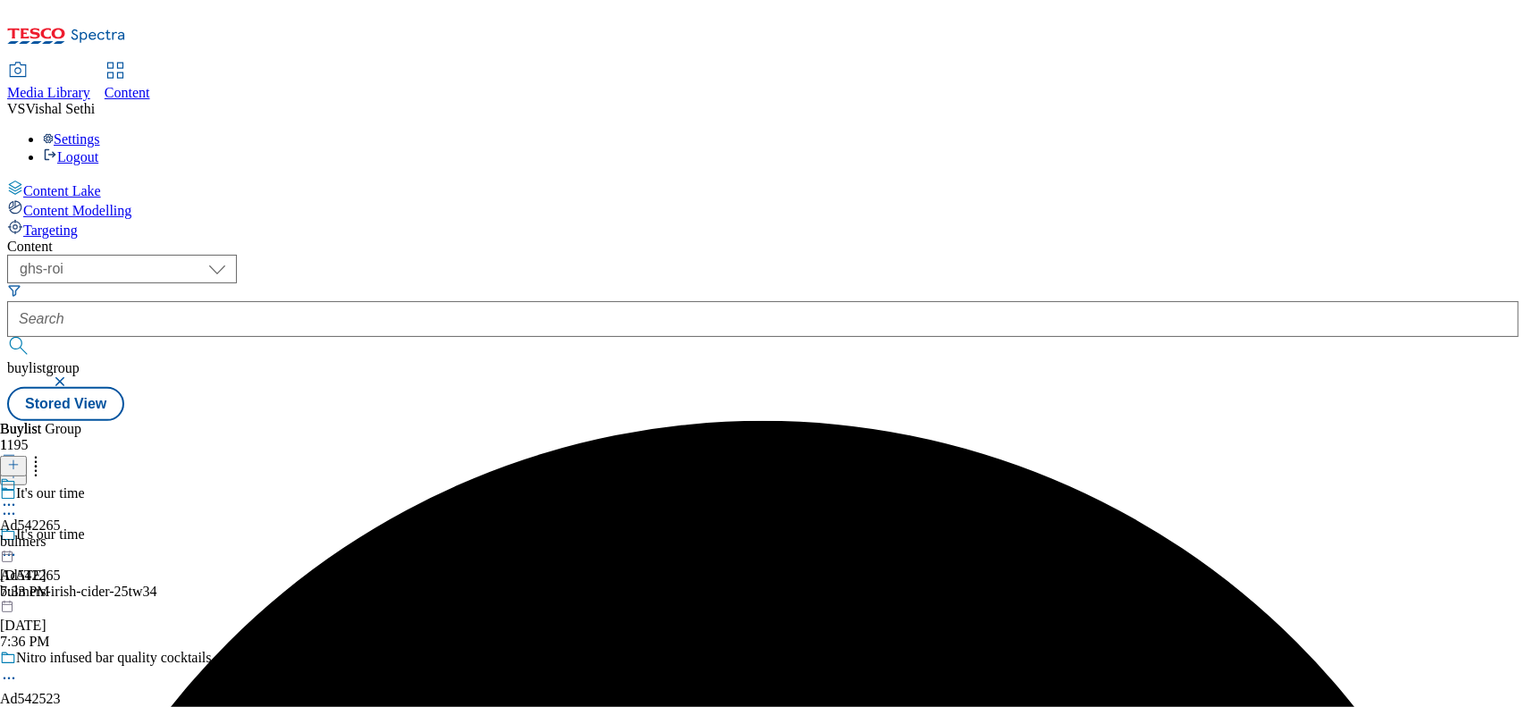
click at [18, 496] on icon at bounding box center [9, 505] width 18 height 18
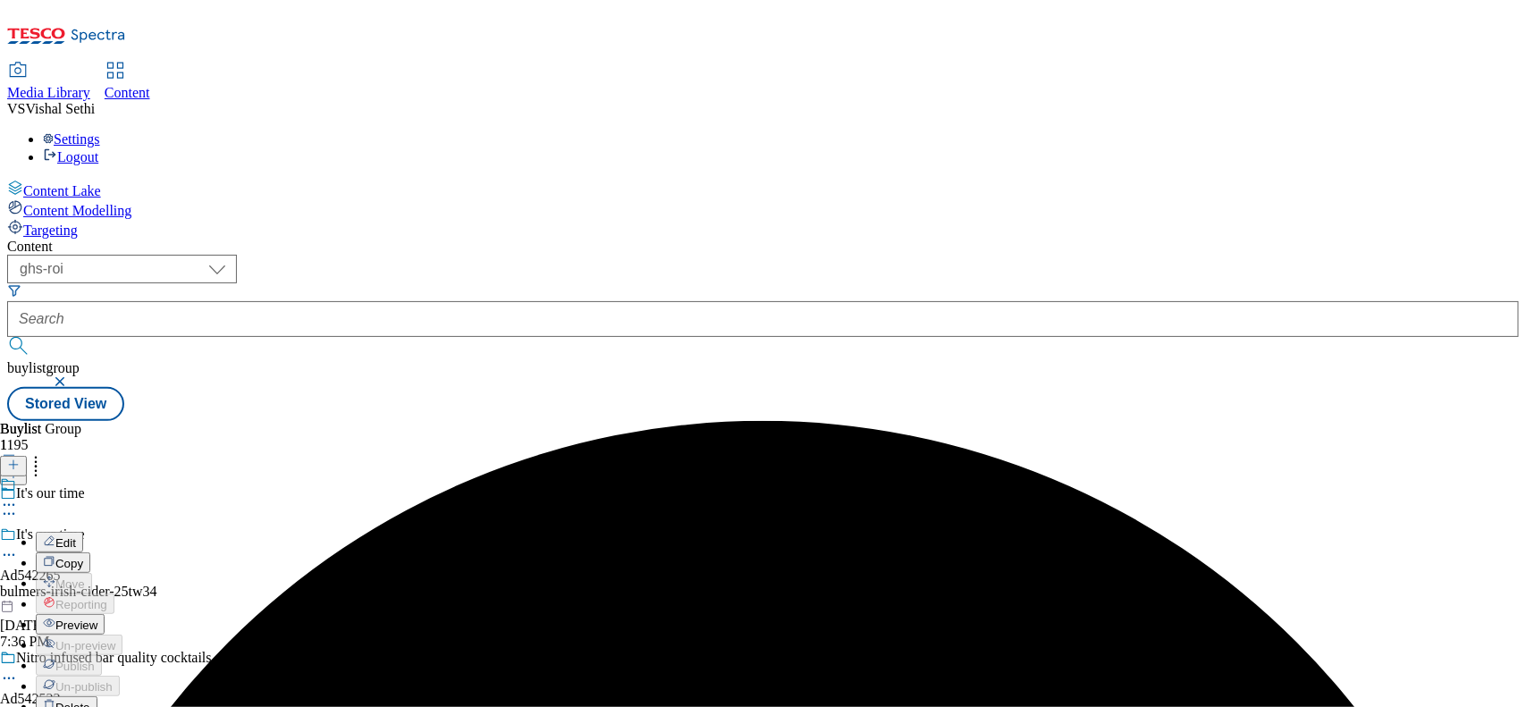
click at [76, 536] on span "Edit" at bounding box center [65, 542] width 21 height 13
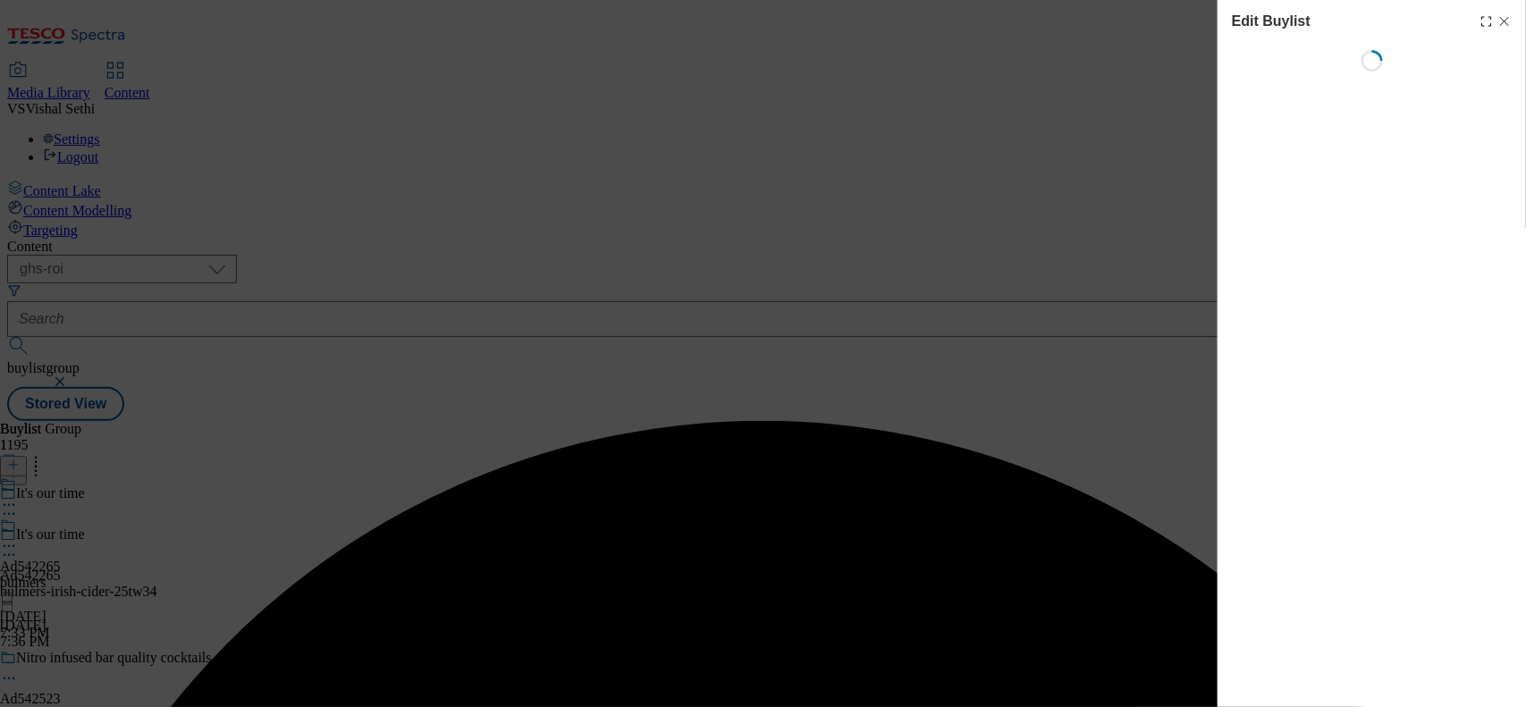
select select "tactical"
select select "supplier funded short term 1-3 weeks"
select select "dunnhumby"
select select "Banner"
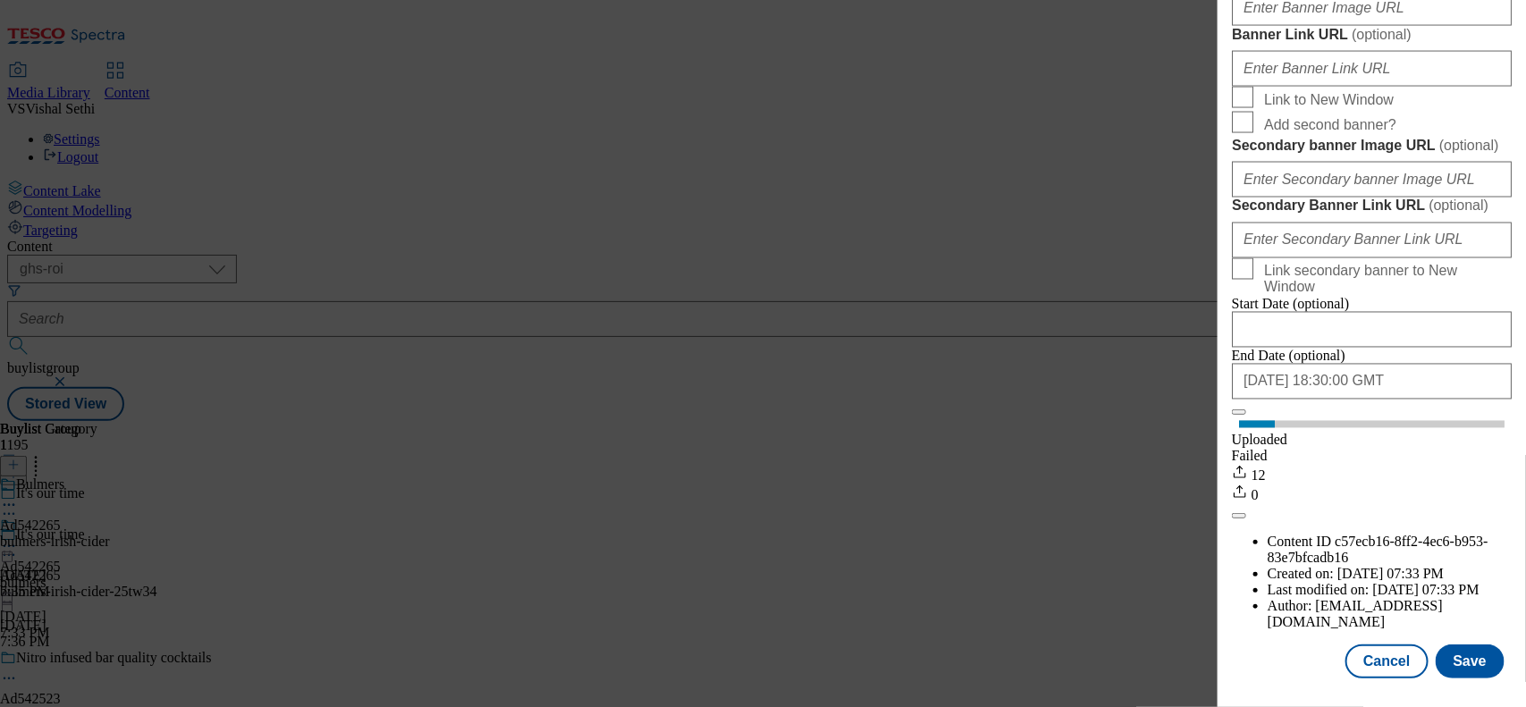
scroll to position [1006, 0]
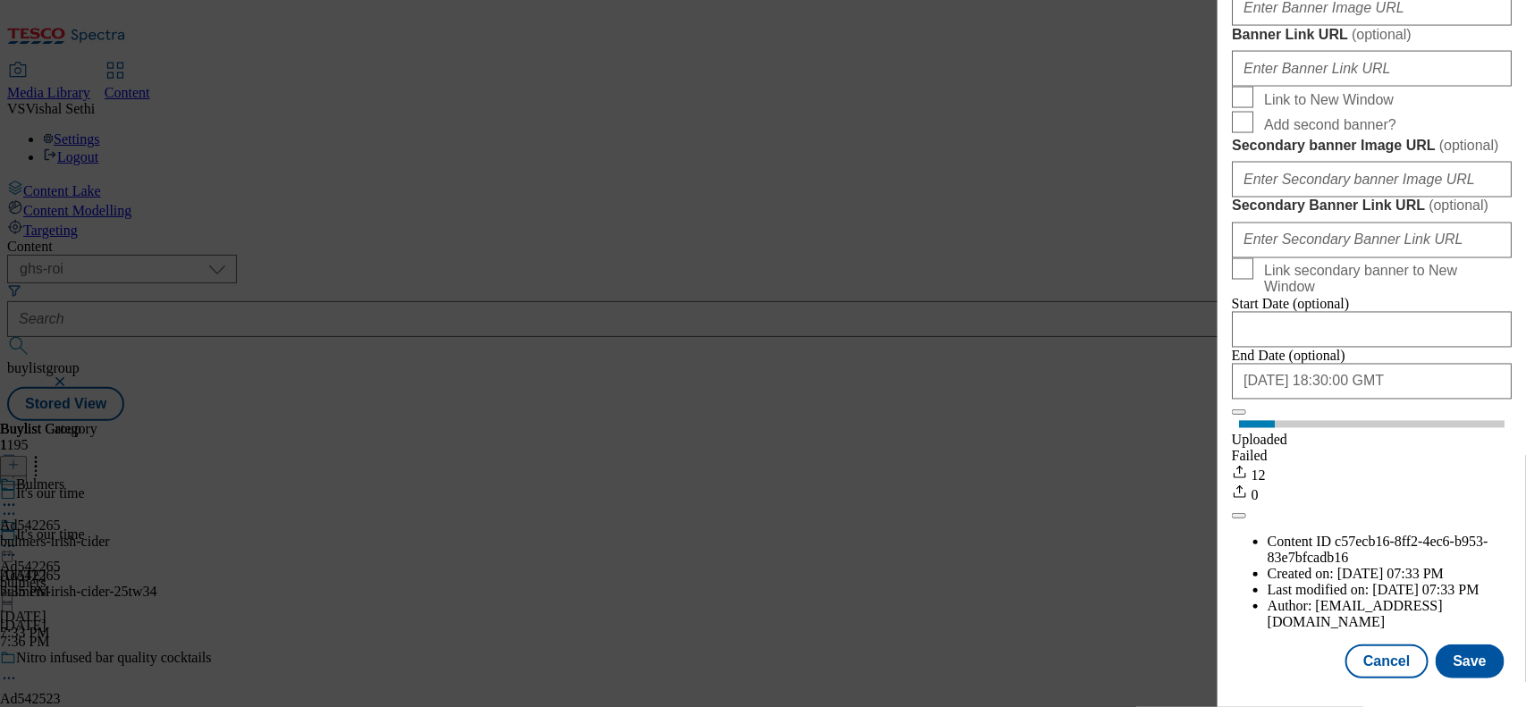
scroll to position [1973, 0]
type input "34"
click at [1220, 400] on input "2026-01-02 18:30:00 GMT" at bounding box center [1372, 382] width 280 height 36
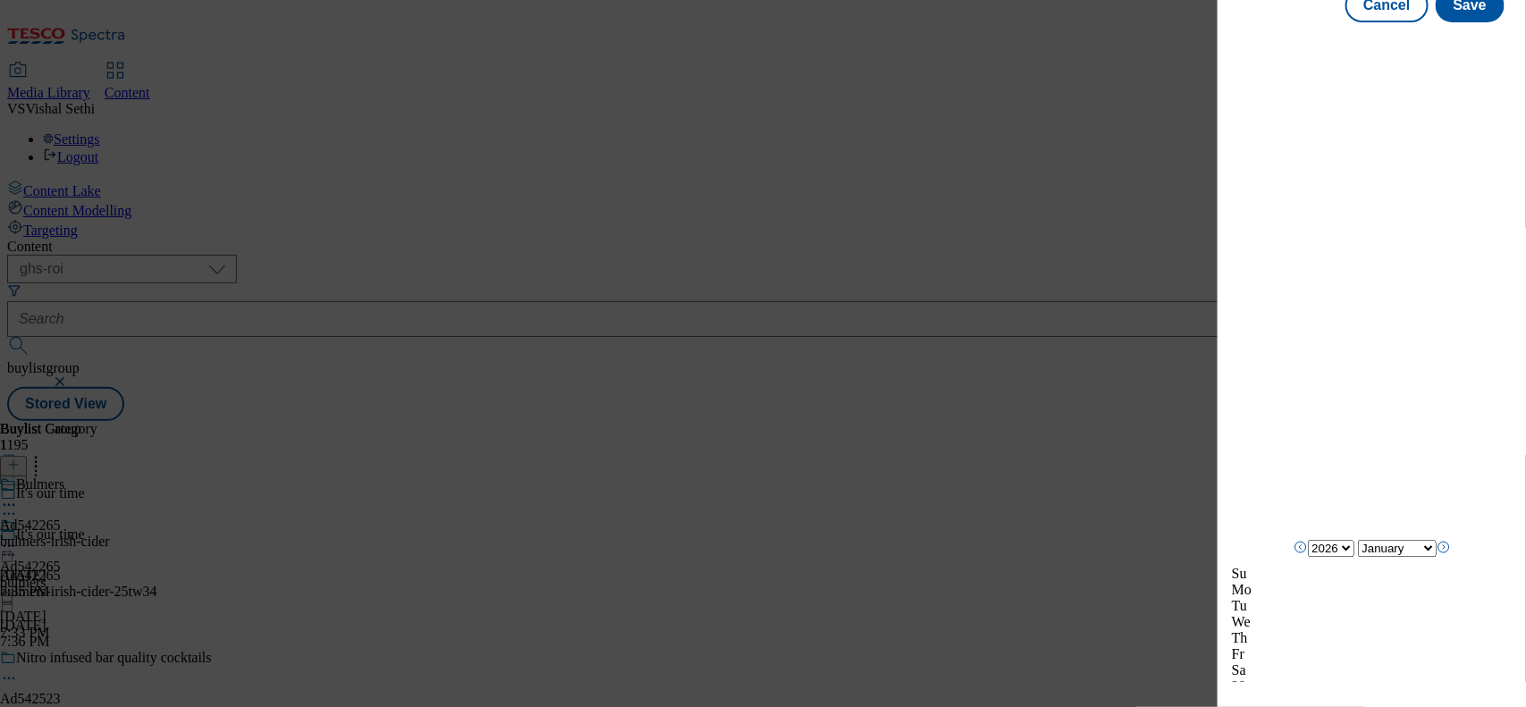
scroll to position [2320, 0]
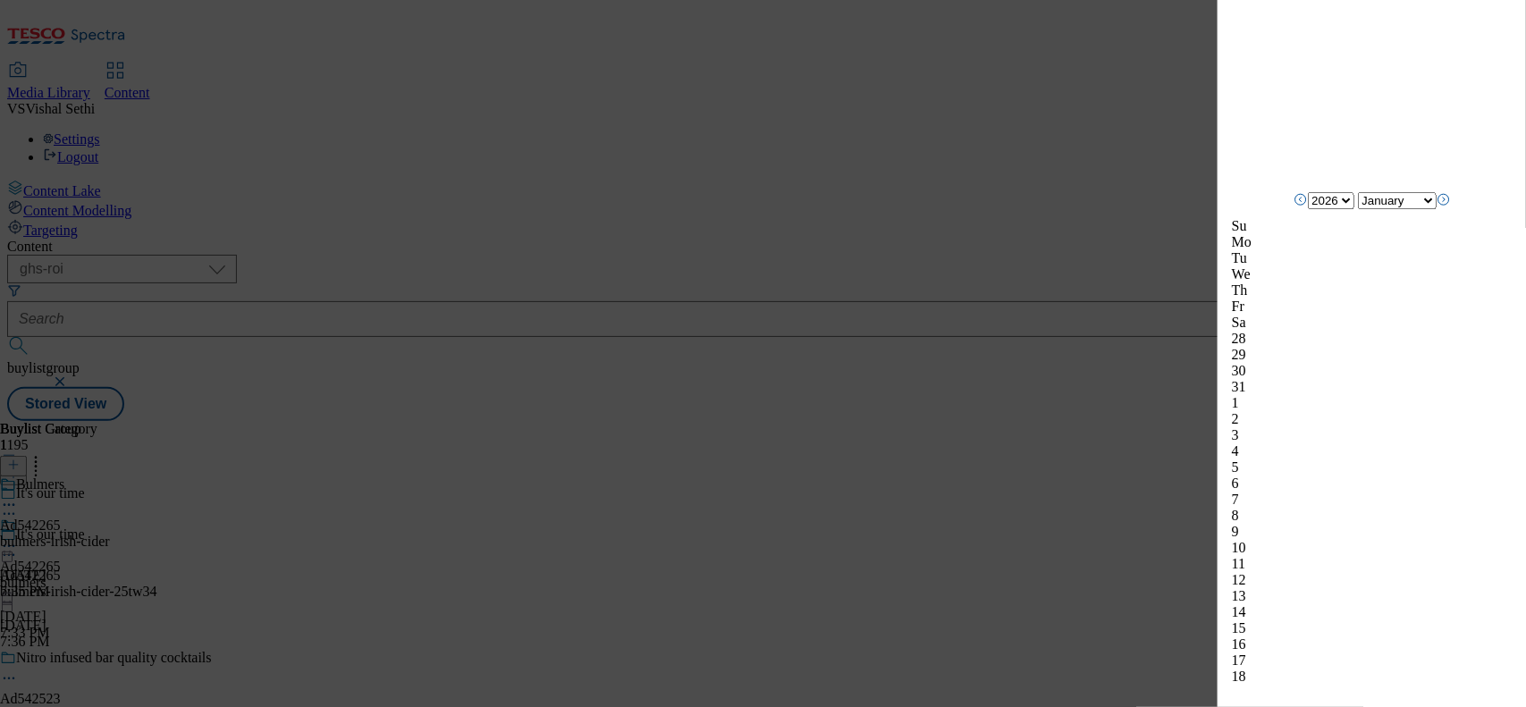
click at [1220, 206] on icon "Previous Month" at bounding box center [1300, 199] width 14 height 14
select select "2025"
select select "December"
click at [1220, 565] on div "15" at bounding box center [1372, 596] width 280 height 16
click at [1220, 453] on div "Edit Buylist Tags 1 tags selected buylist English Content Properties Label Ad54…" at bounding box center [1371, 341] width 308 height 682
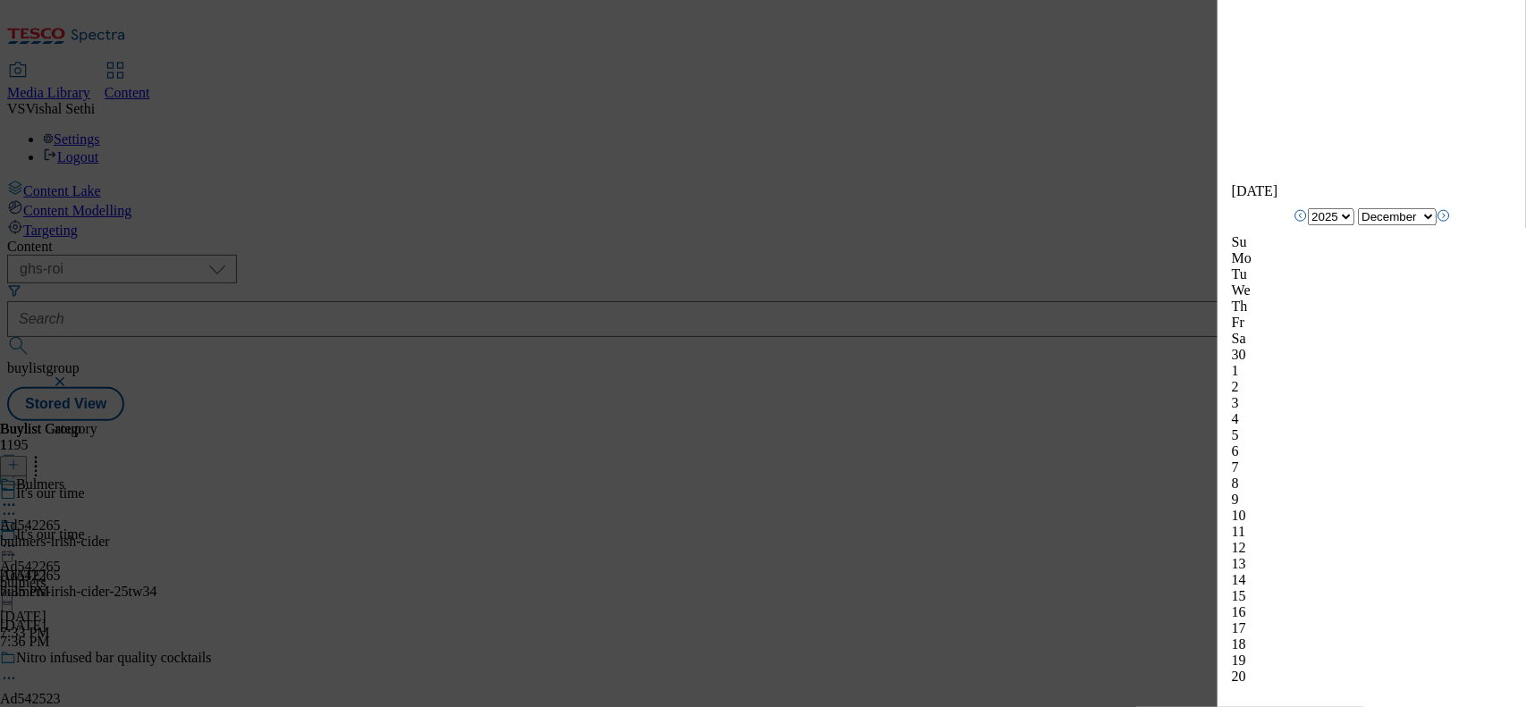
scroll to position [1973, 0]
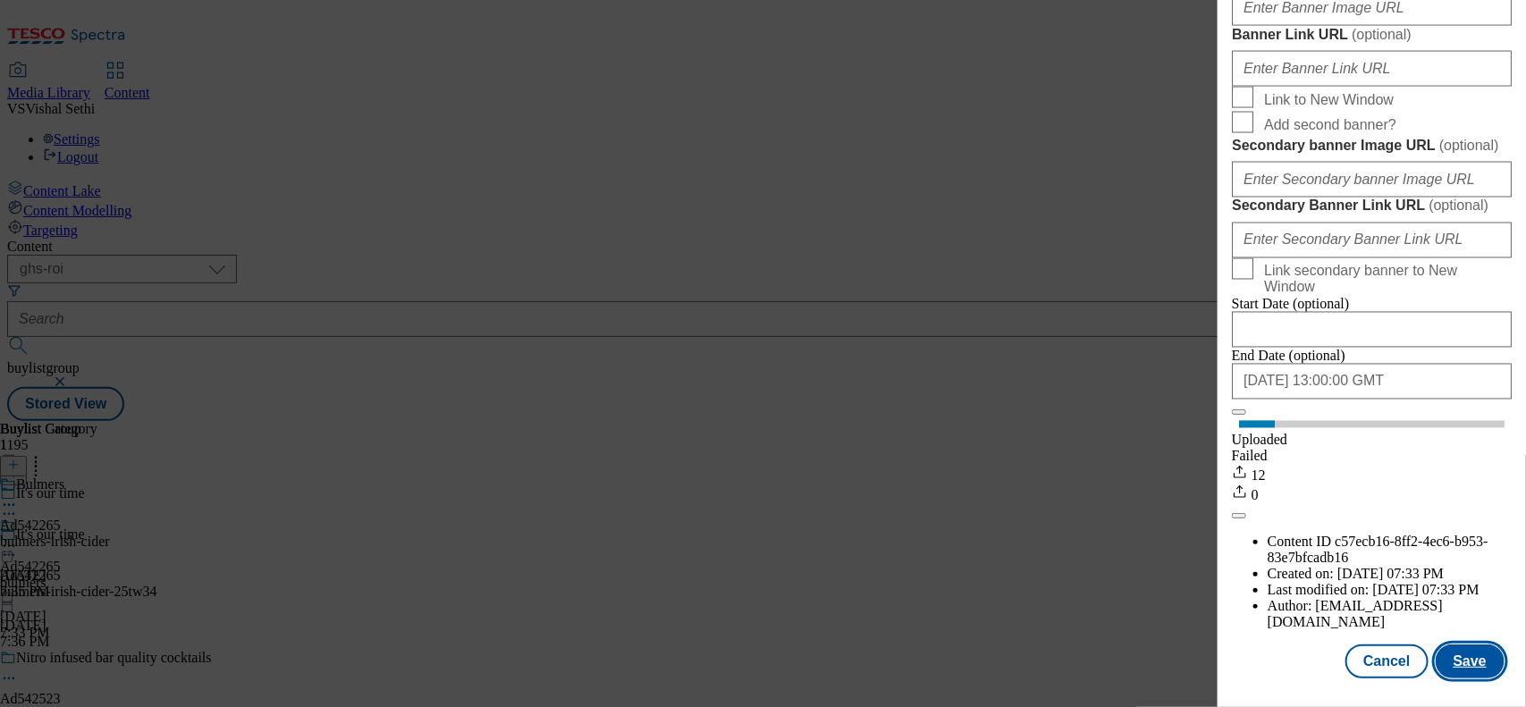
click at [1220, 565] on button "Save" at bounding box center [1470, 661] width 69 height 34
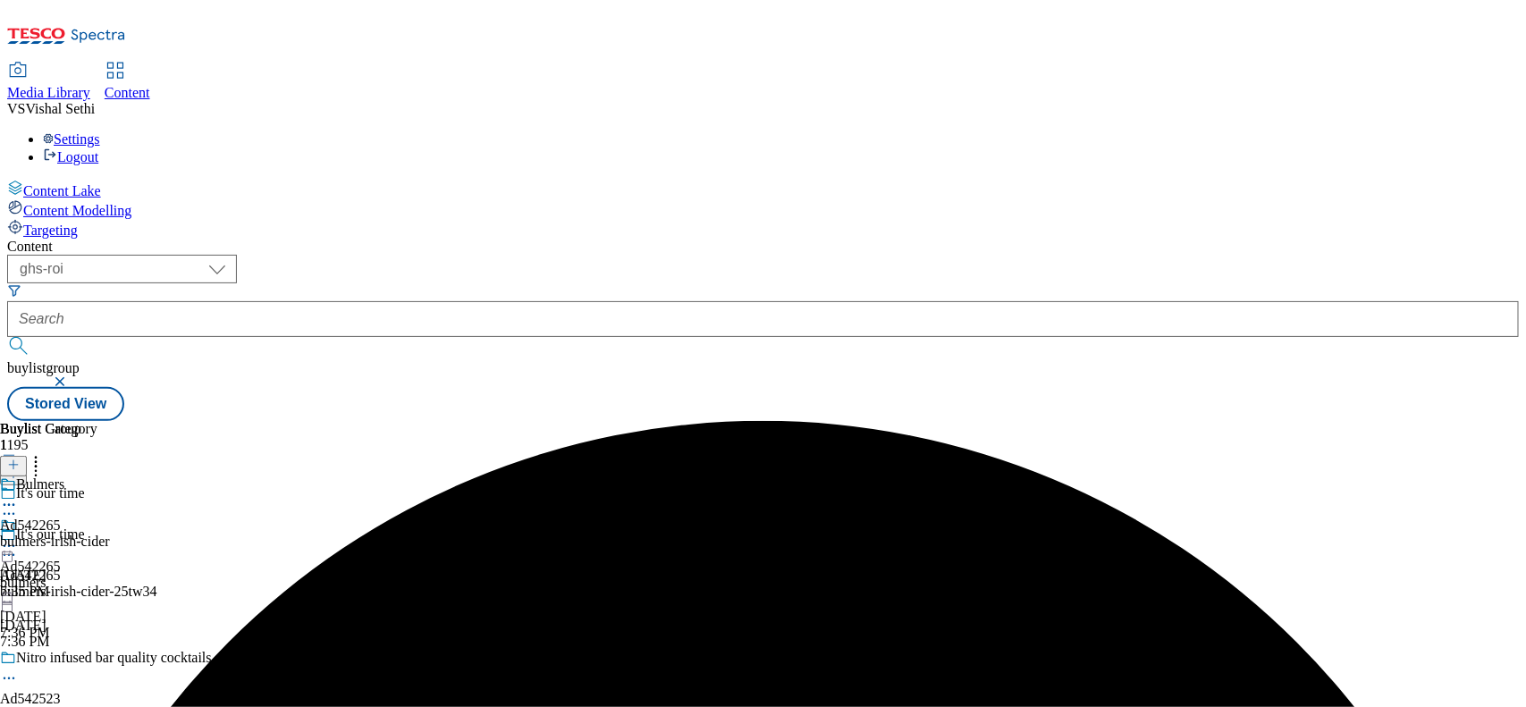
click at [110, 534] on div "bulmers-irish-cider" at bounding box center [55, 542] width 110 height 16
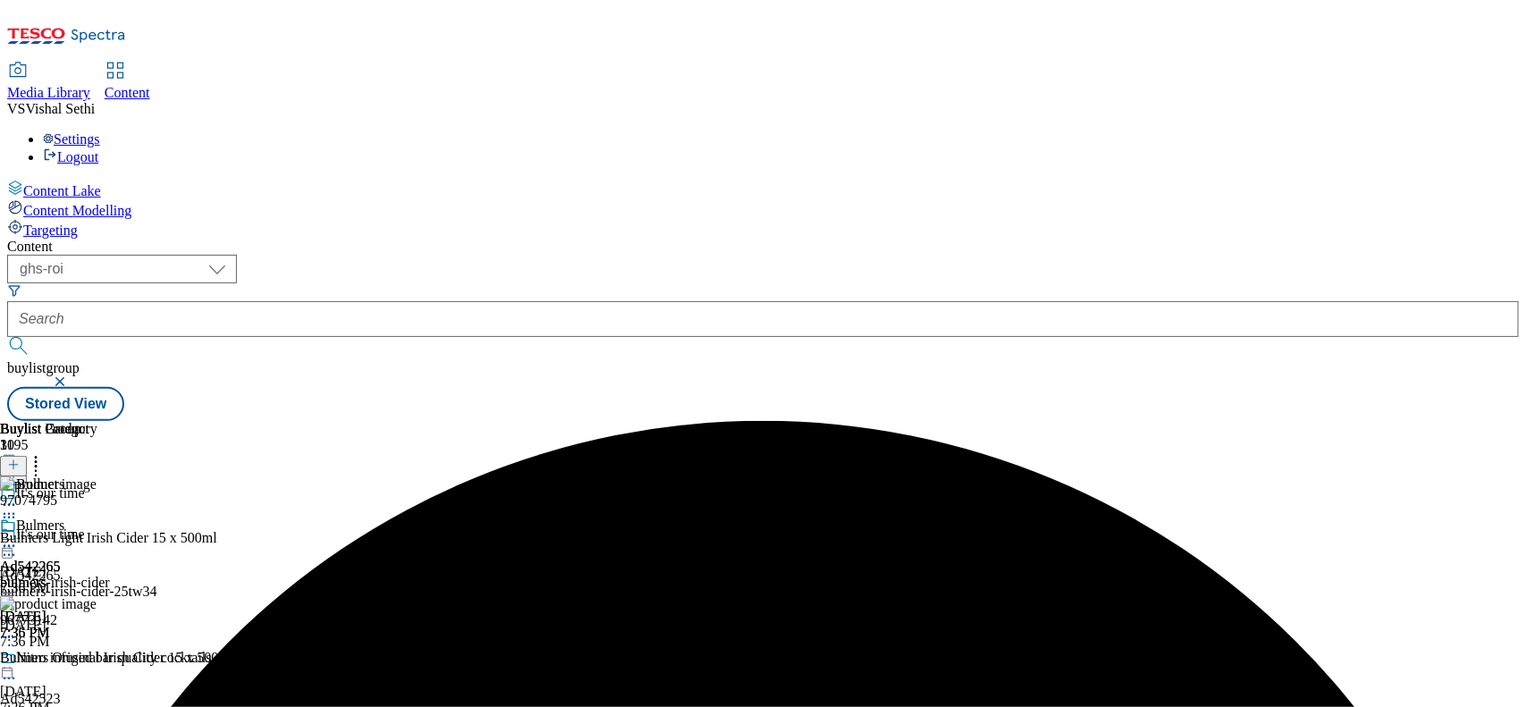
click at [18, 537] on icon at bounding box center [9, 546] width 18 height 18
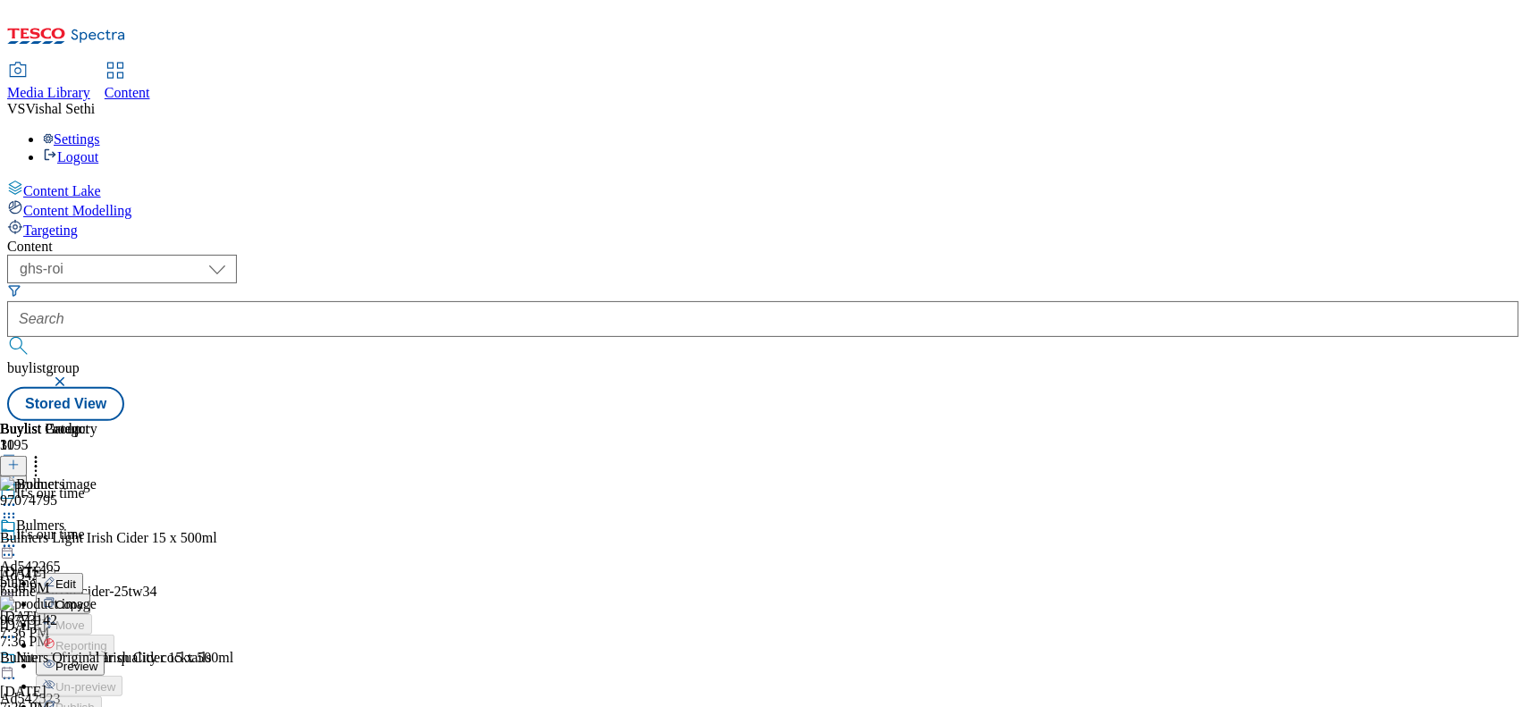
click at [18, 546] on icon at bounding box center [9, 555] width 18 height 18
click at [76, 565] on span "Edit" at bounding box center [65, 592] width 21 height 13
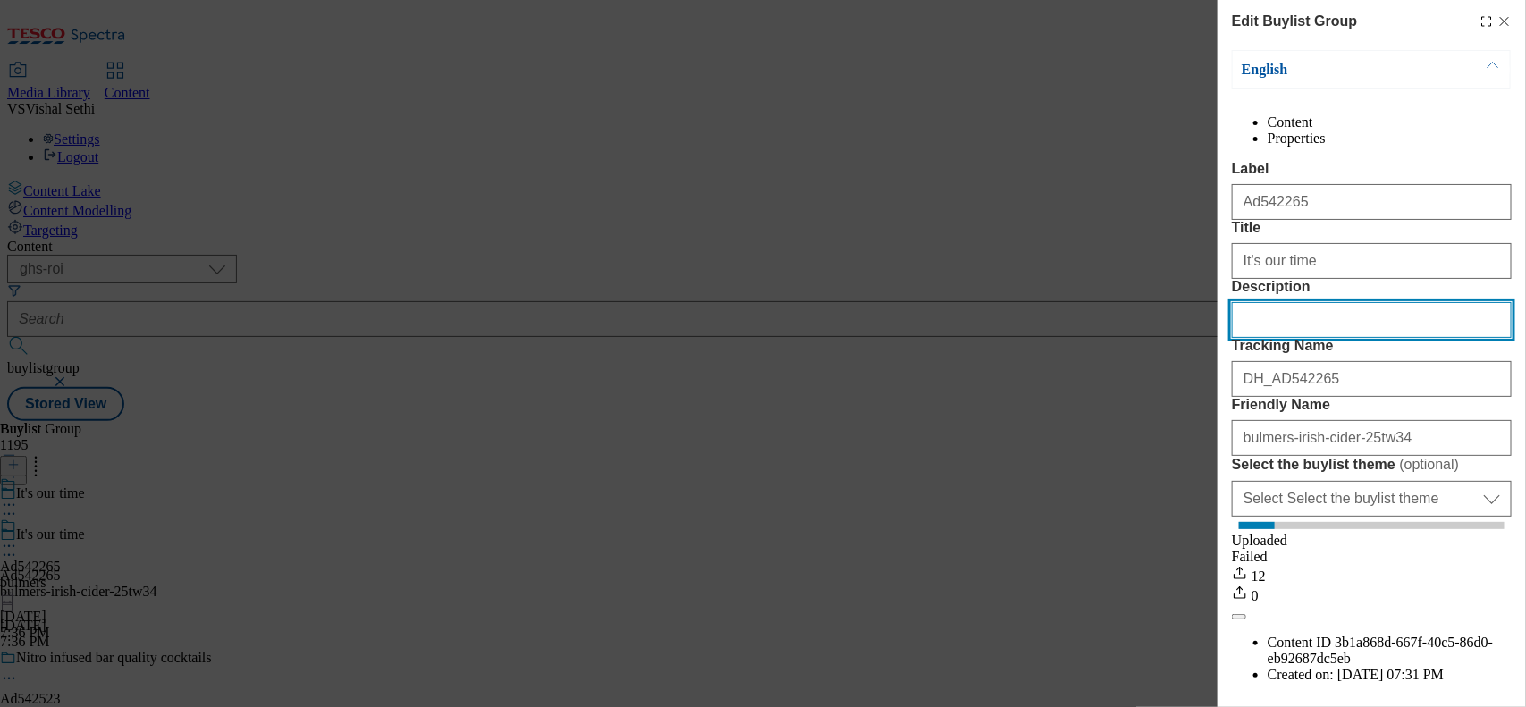
click at [1220, 338] on input "Description" at bounding box center [1372, 320] width 280 height 36
paste input "Bulmers Light Irish Cider 15 x 500ml"
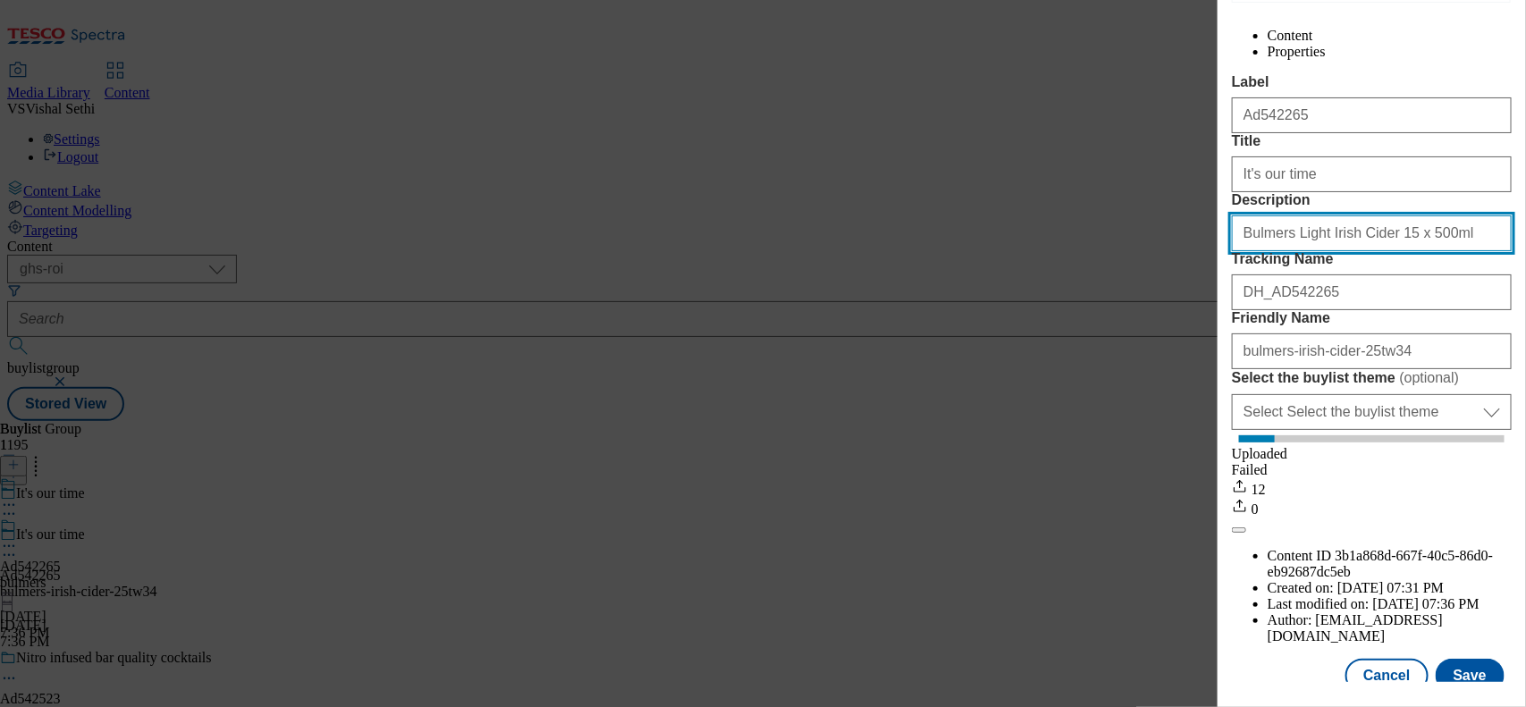
scroll to position [175, 0]
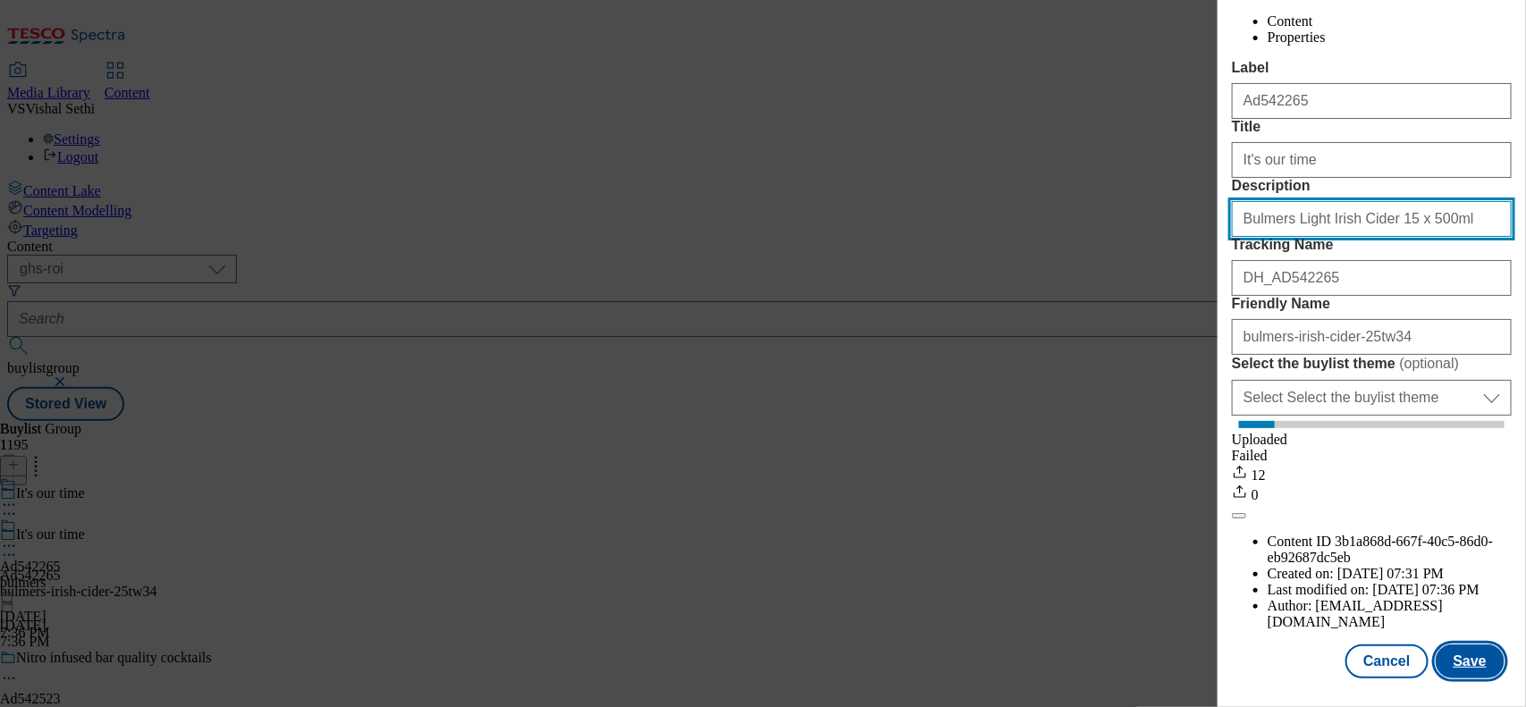
type input "Bulmers Light Irish Cider 15 x 500ml"
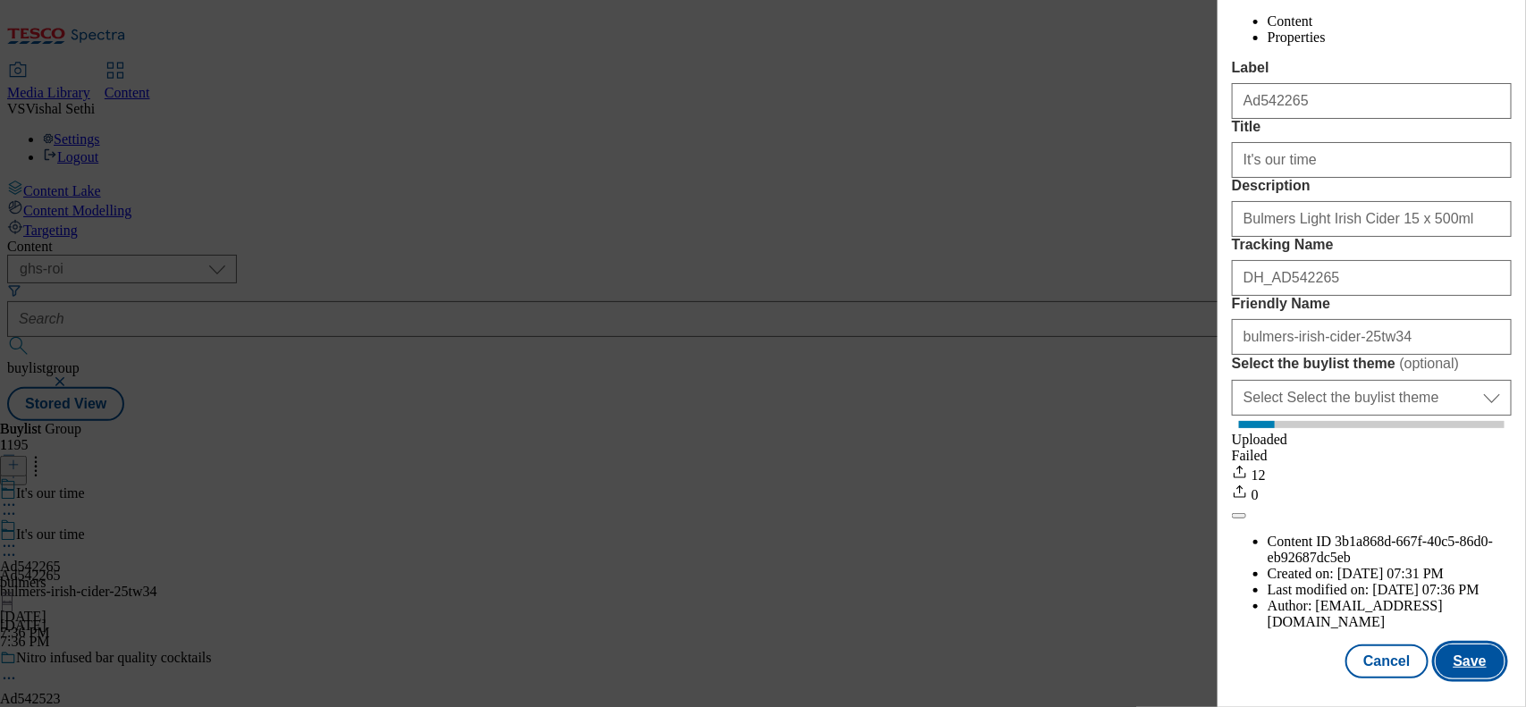
click at [1220, 565] on button "Save" at bounding box center [1470, 661] width 69 height 34
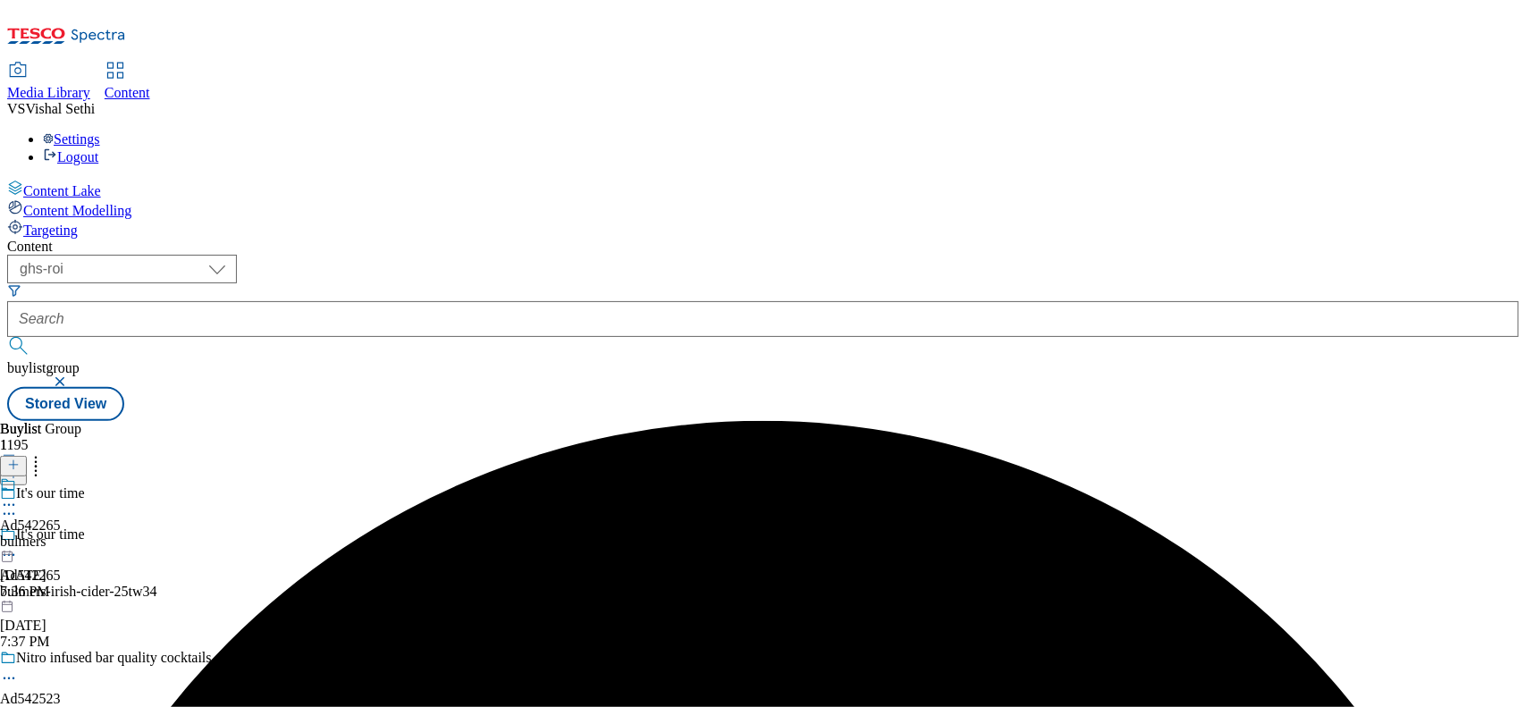
drag, startPoint x: 823, startPoint y: 282, endPoint x: 812, endPoint y: 287, distance: 12.8
click at [18, 496] on icon at bounding box center [9, 505] width 18 height 18
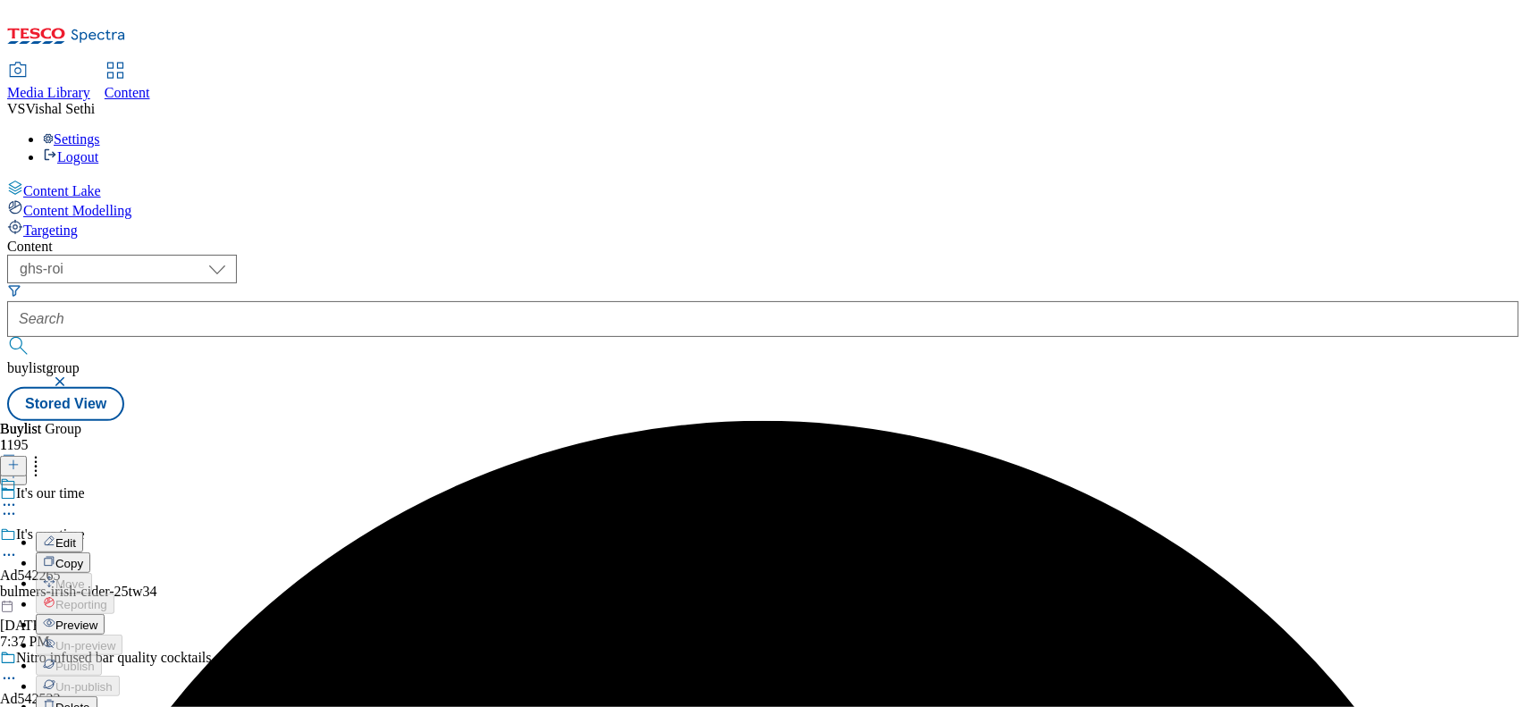
click at [76, 536] on span "Edit" at bounding box center [65, 542] width 21 height 13
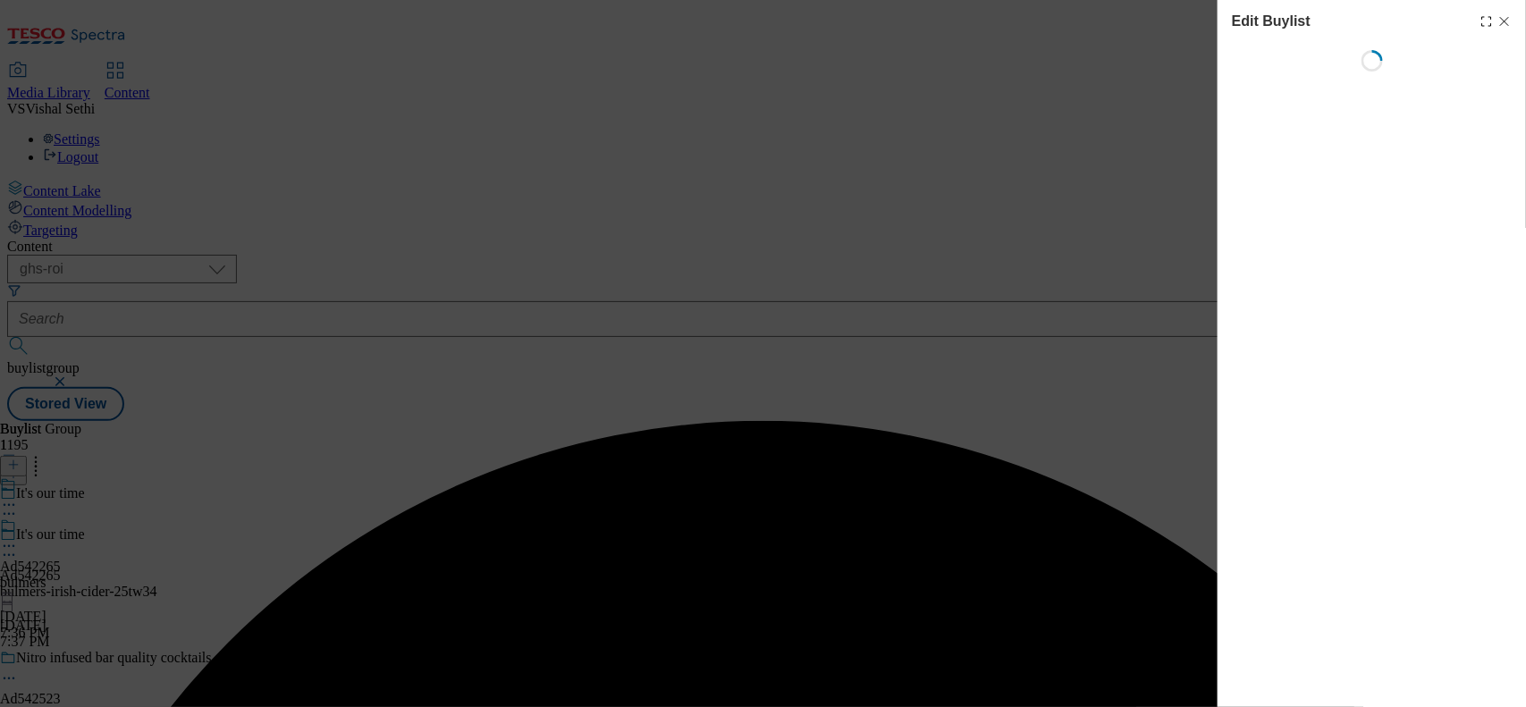
select select "tactical"
select select "supplier funded short term 1-3 weeks"
select select "dunnhumby"
select select "Banner"
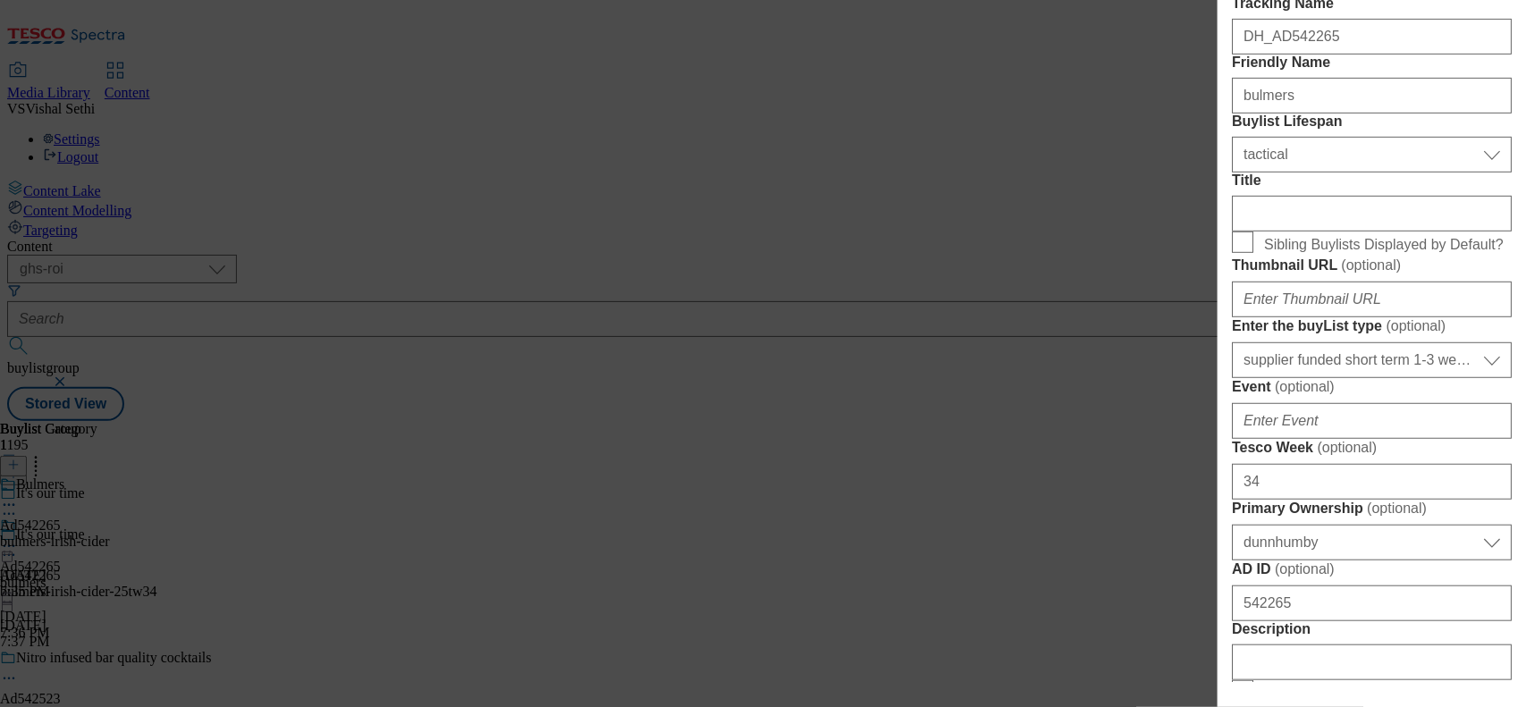
scroll to position [335, 0]
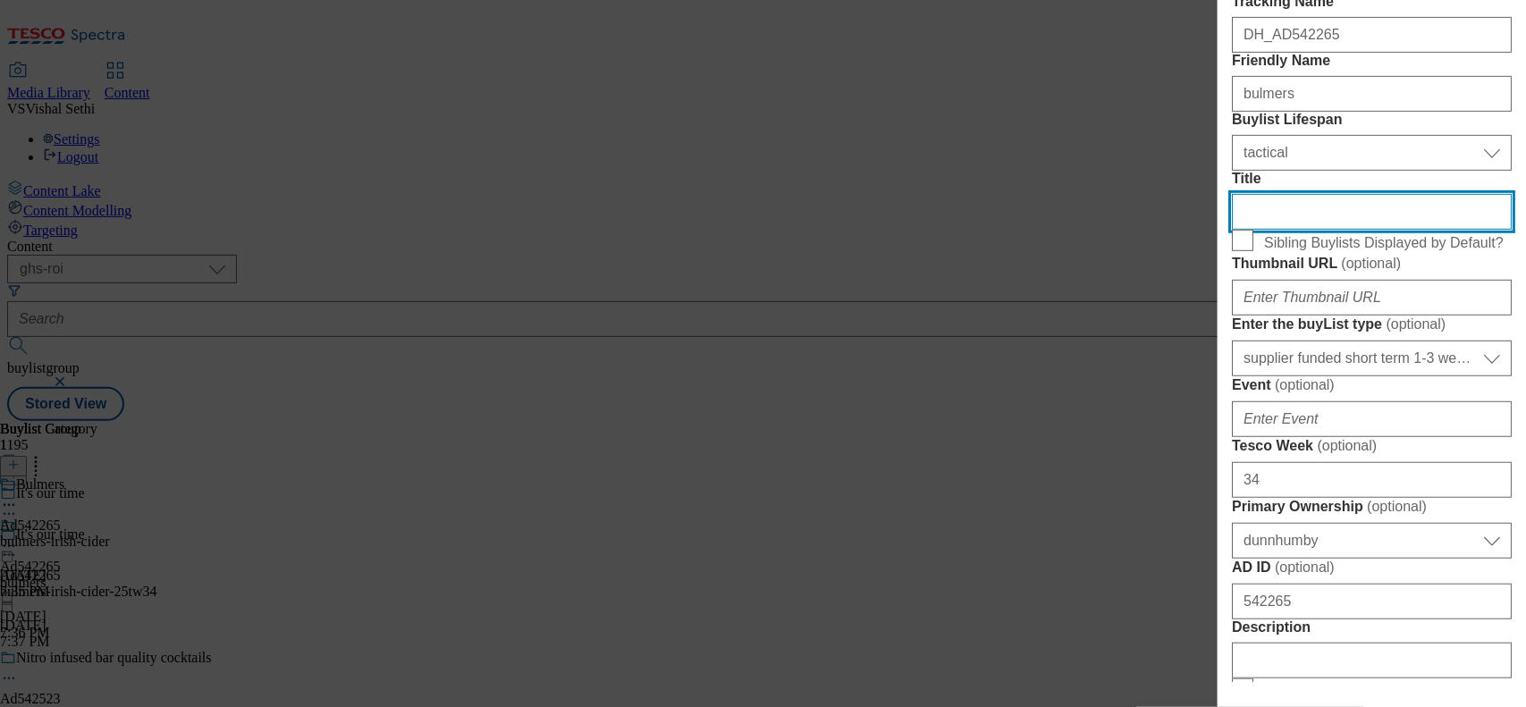
drag, startPoint x: 1287, startPoint y: 385, endPoint x: 1316, endPoint y: 386, distance: 28.6
click at [1220, 230] on input "Title" at bounding box center [1372, 212] width 280 height 36
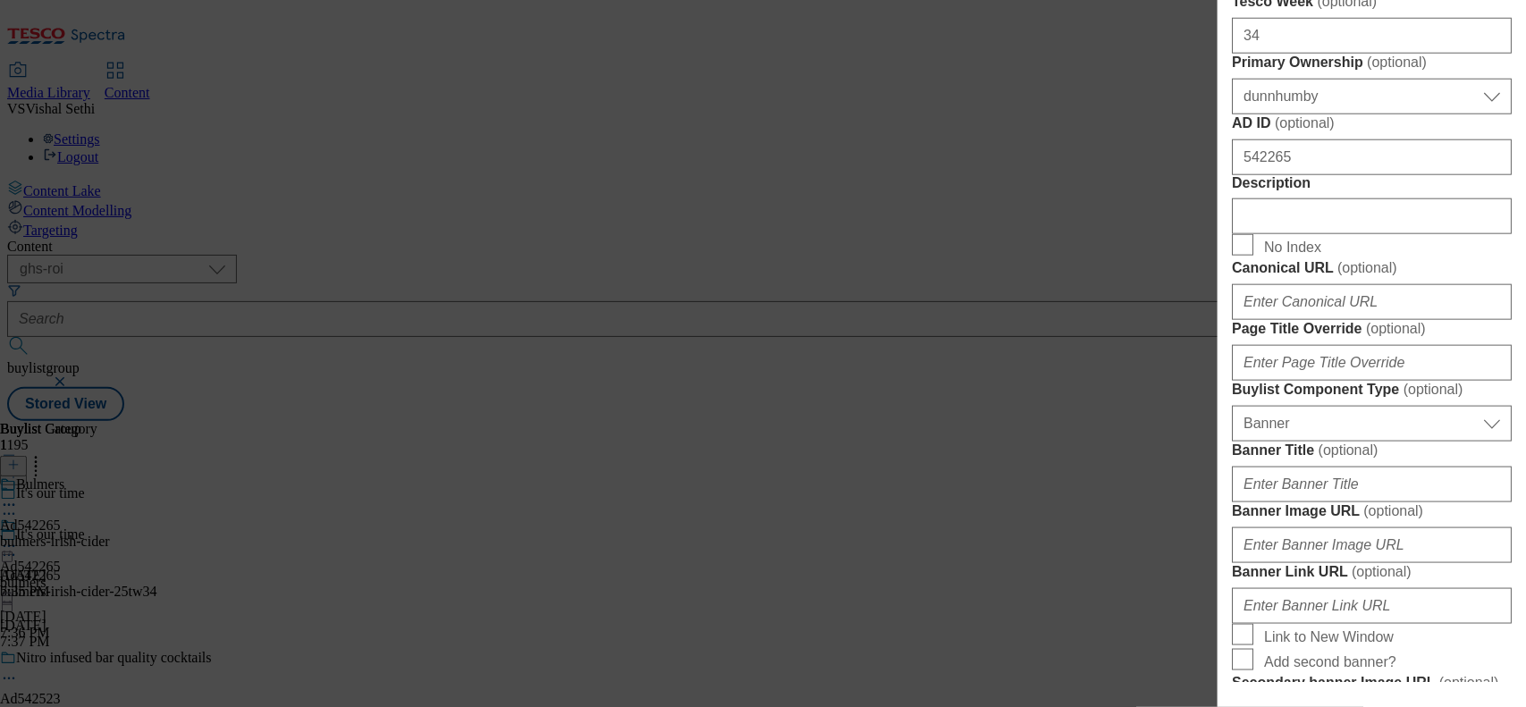
scroll to position [782, 0]
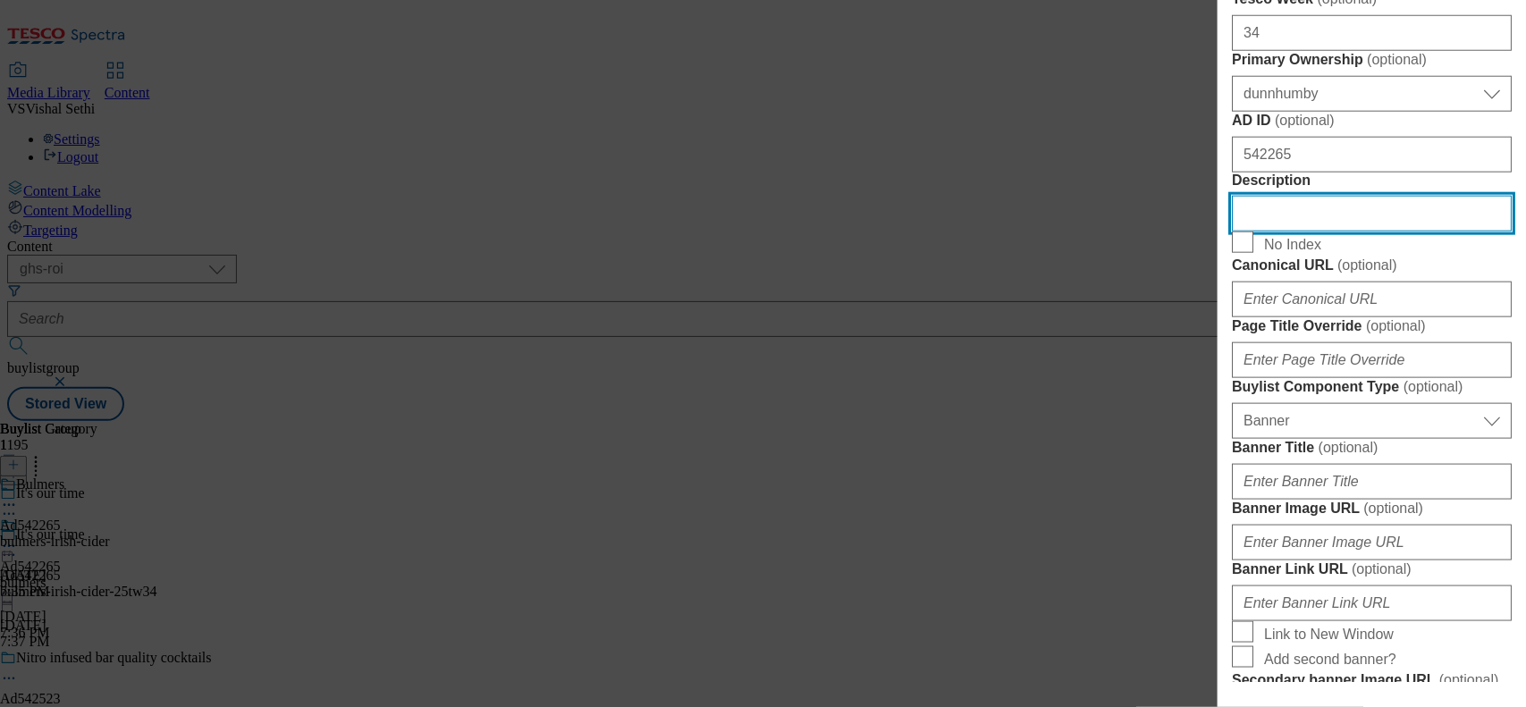
click at [1220, 232] on input "Description" at bounding box center [1372, 214] width 280 height 36
paste input "Bulmers Light Irish Cider 15 x 500ml"
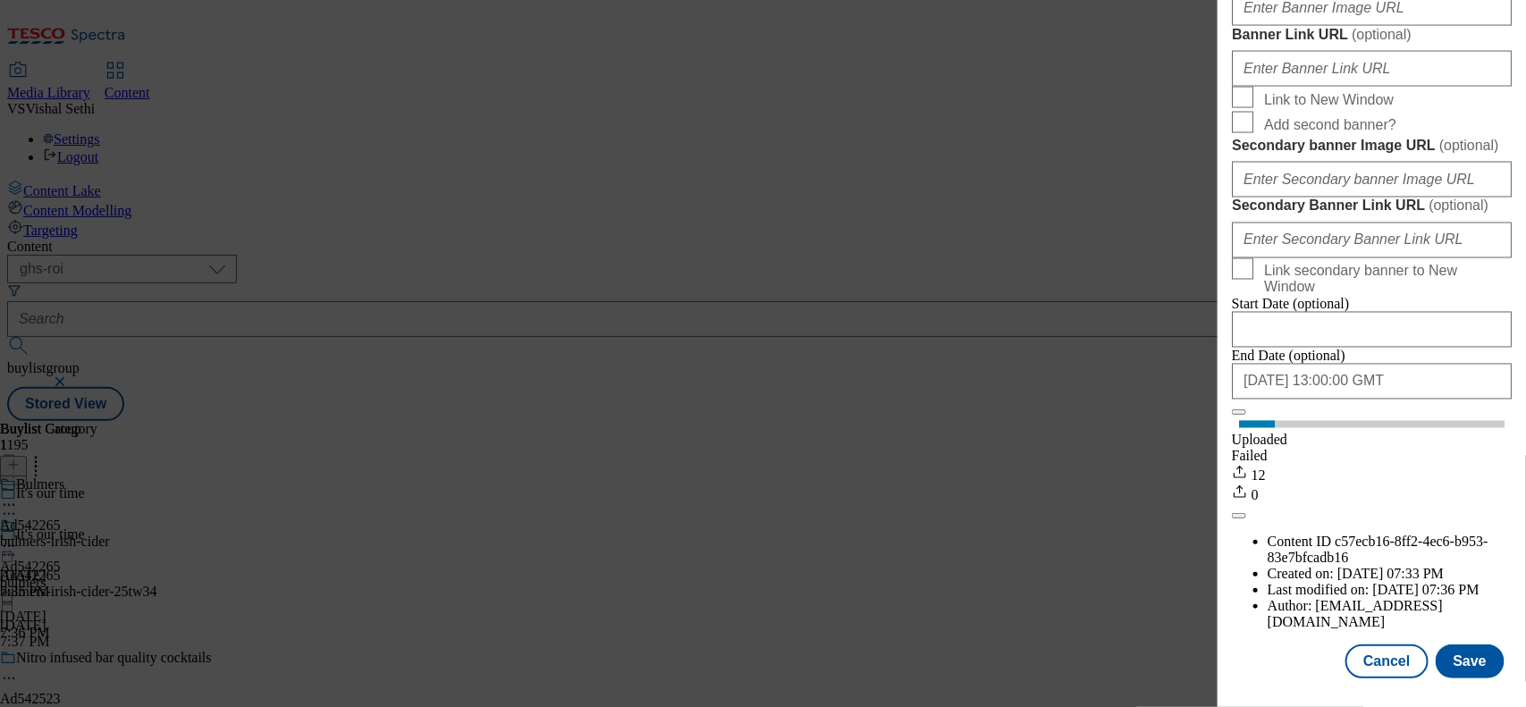
scroll to position [1973, 0]
type input "Bulmers Light Irish Cider 15 x 500ml"
click at [1220, 565] on button "Save" at bounding box center [1470, 661] width 69 height 34
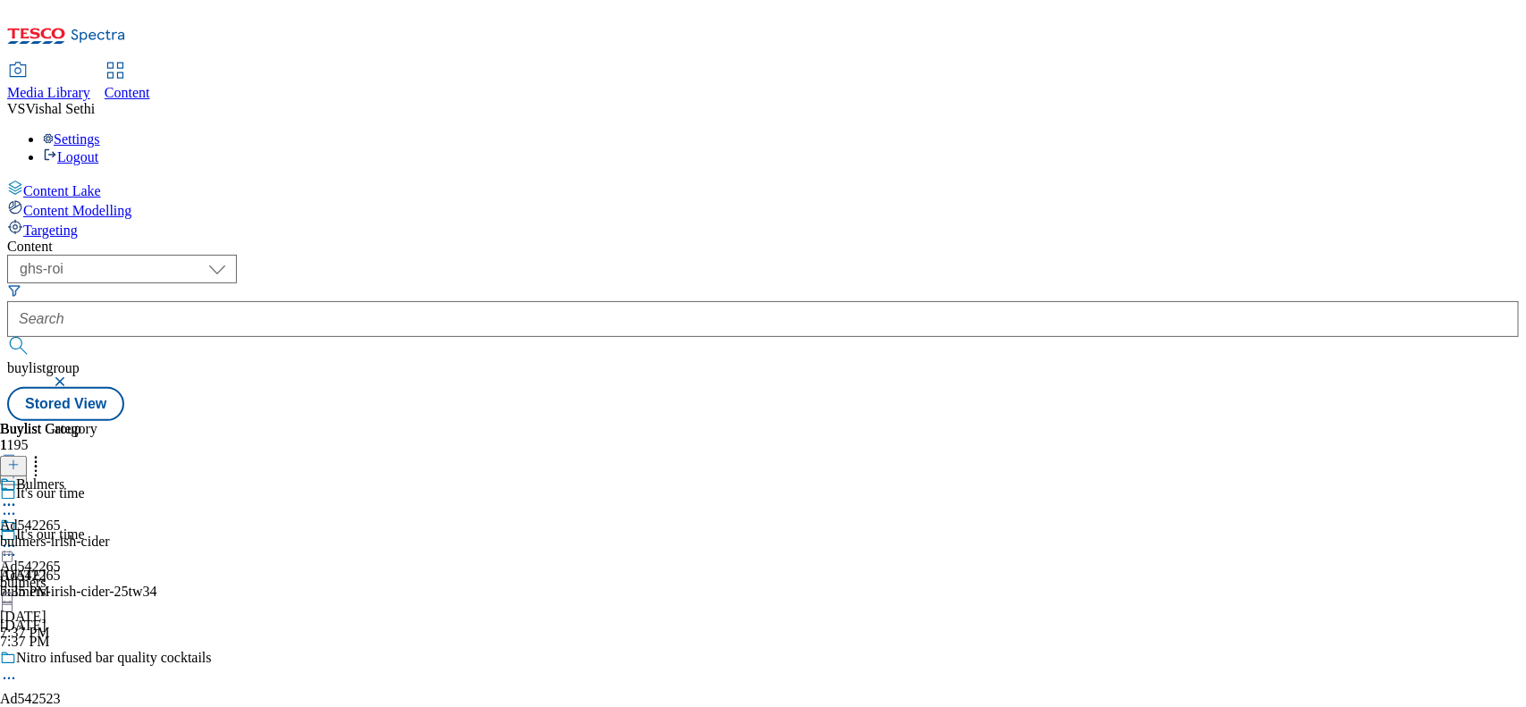
click at [18, 496] on icon at bounding box center [9, 505] width 18 height 18
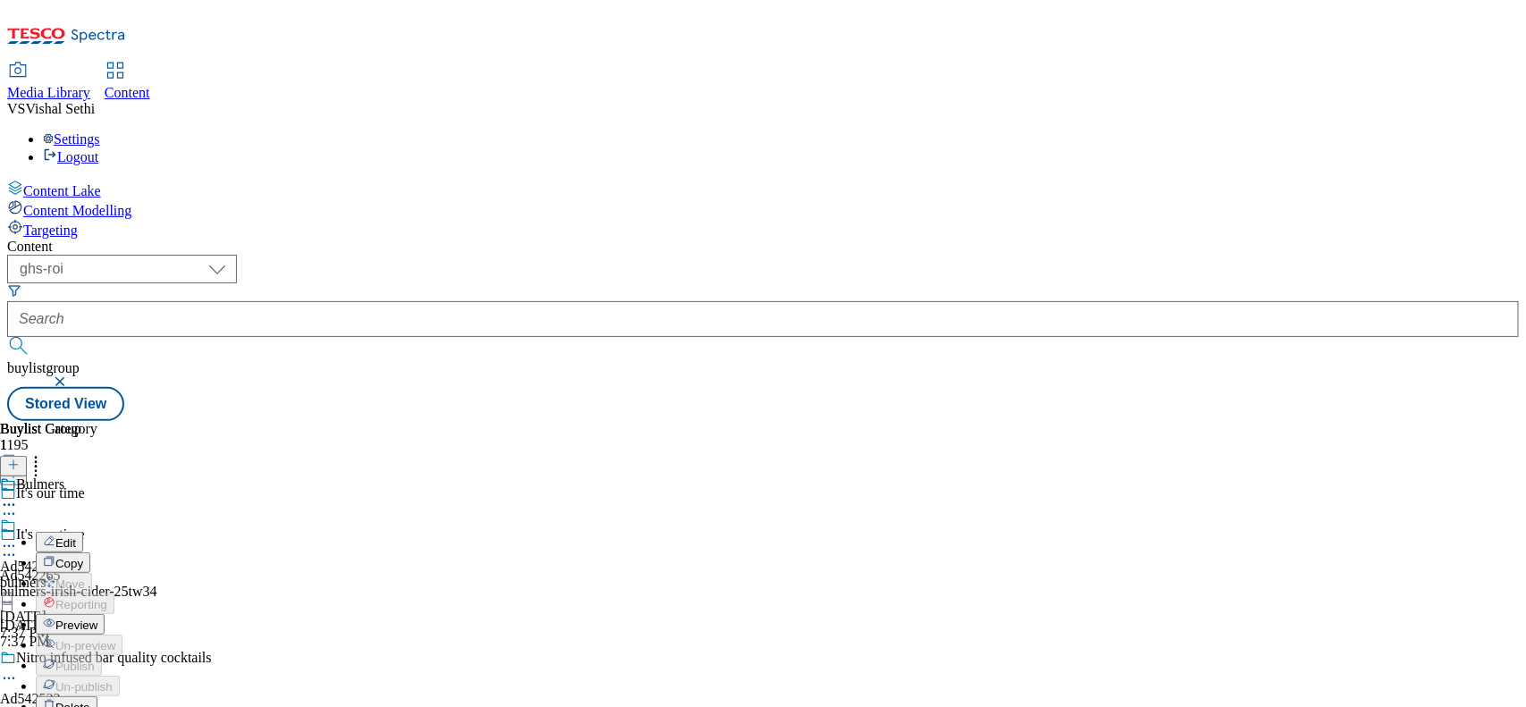
click at [76, 536] on span "Edit" at bounding box center [65, 542] width 21 height 13
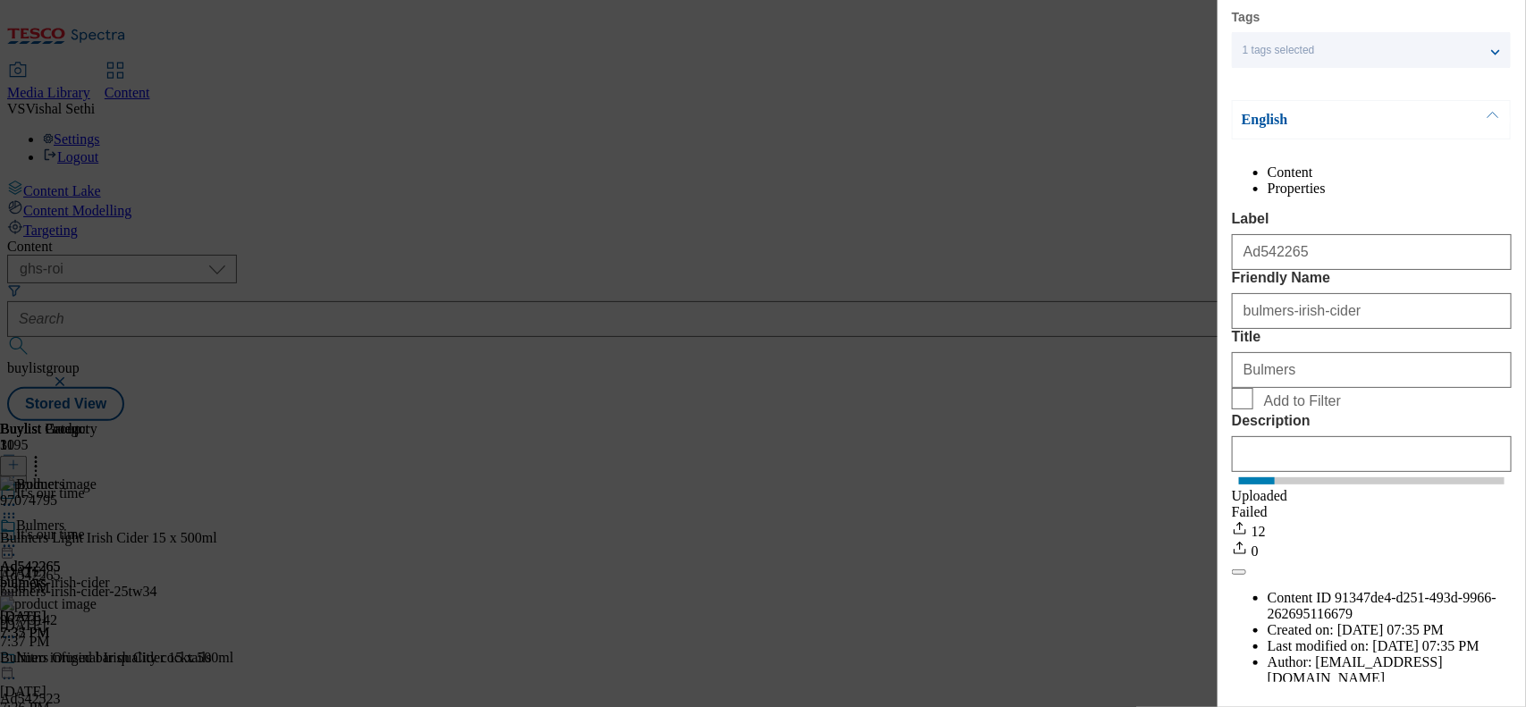
scroll to position [112, 0]
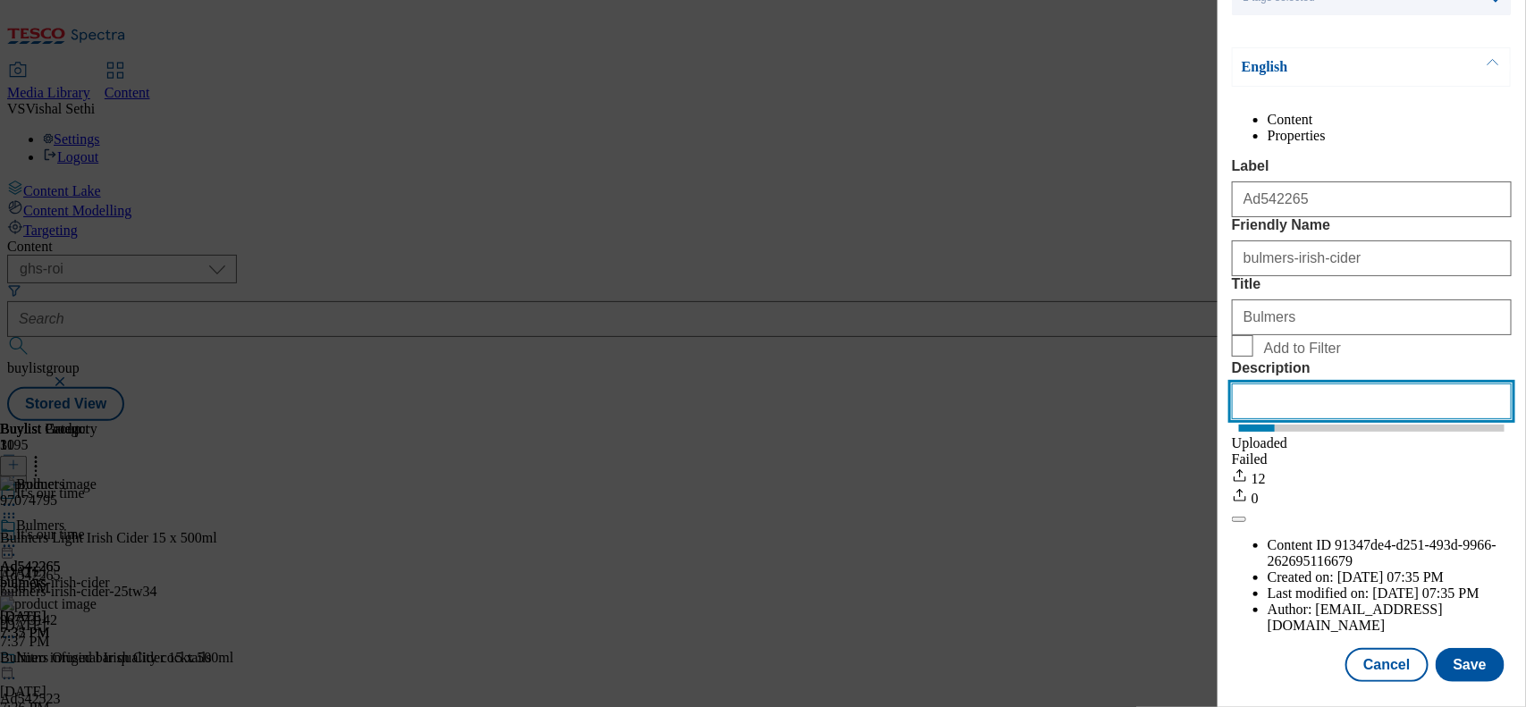
click at [1220, 419] on input "Description" at bounding box center [1372, 401] width 280 height 36
paste input "Bulmers Light Irish Cider 15 x 500ml"
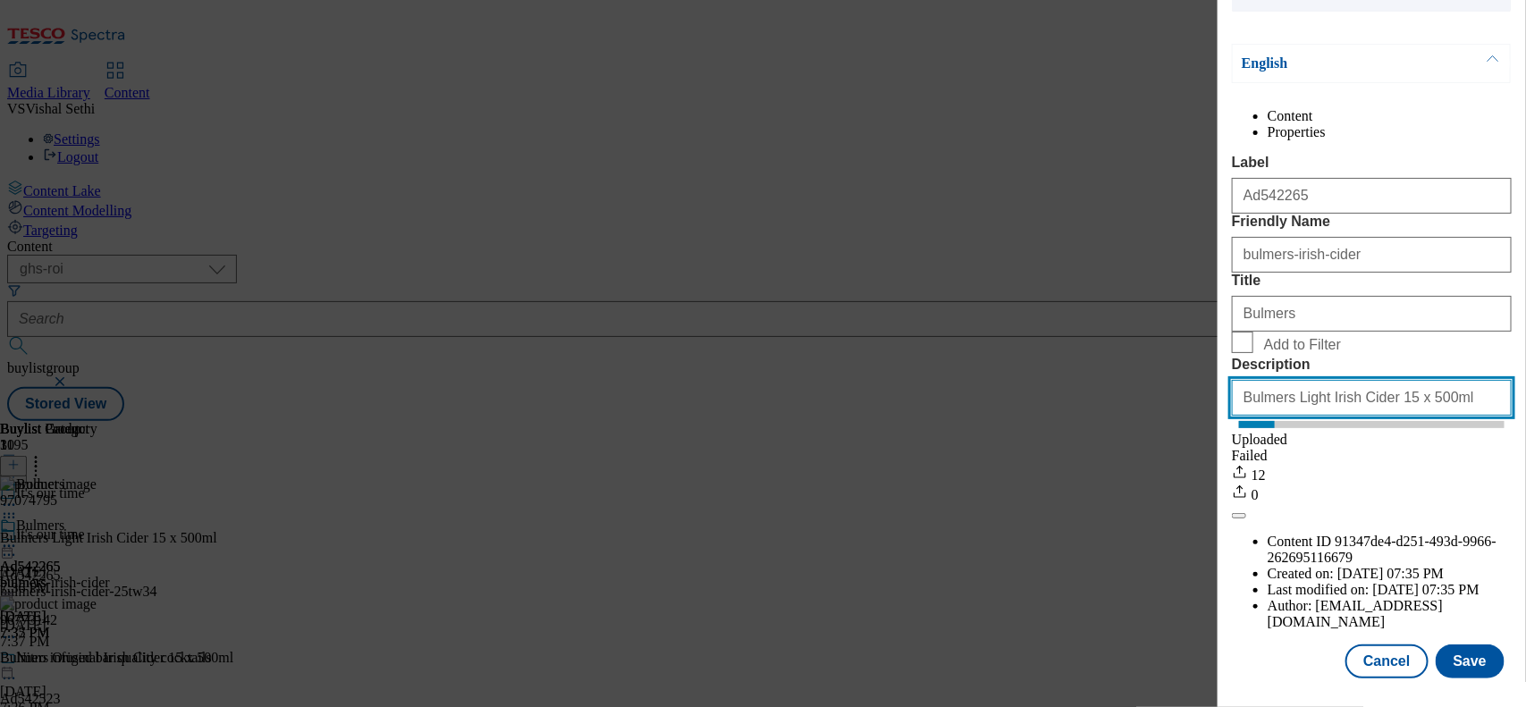
scroll to position [156, 0]
type input "Bulmers Light Irish Cider 15 x 500ml"
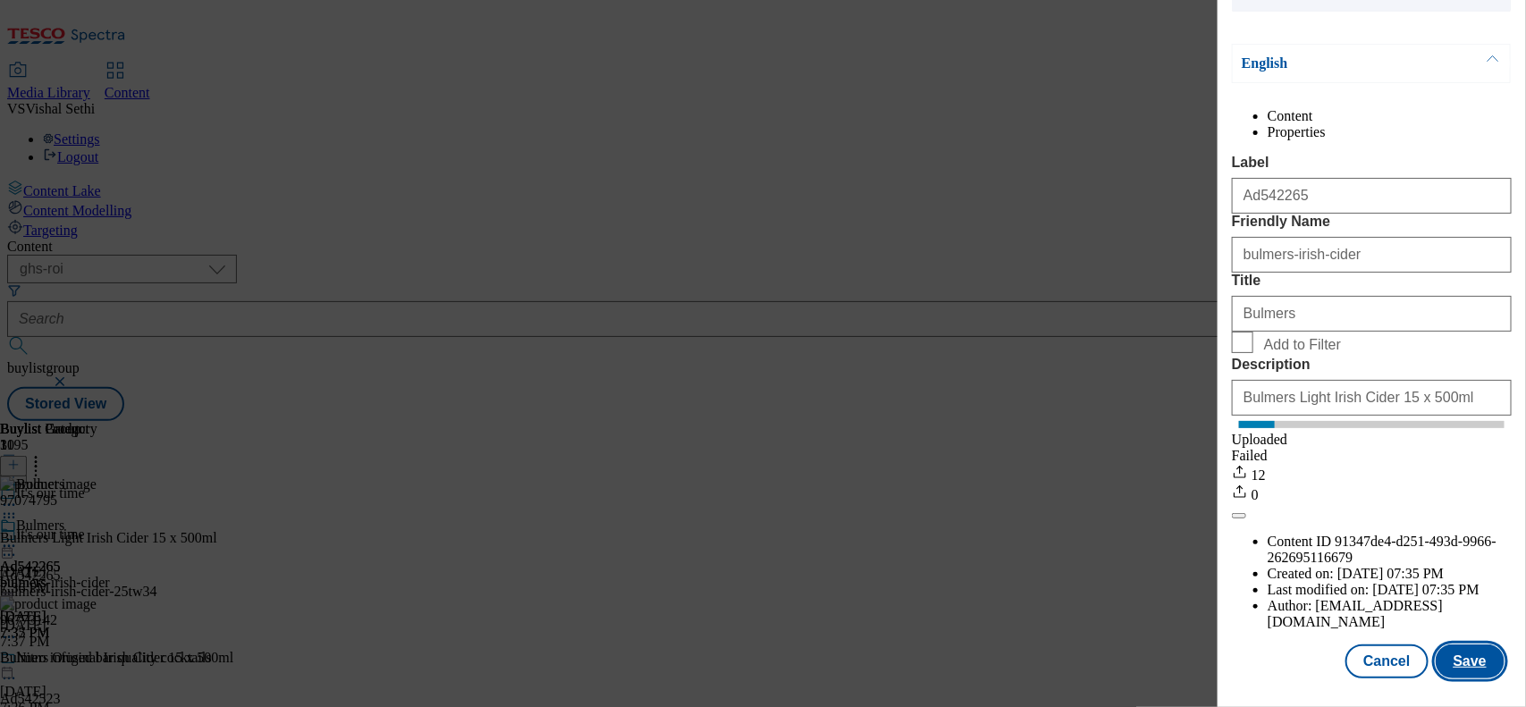
click at [1220, 565] on button "Save" at bounding box center [1470, 661] width 69 height 34
